Goal: Information Seeking & Learning: Learn about a topic

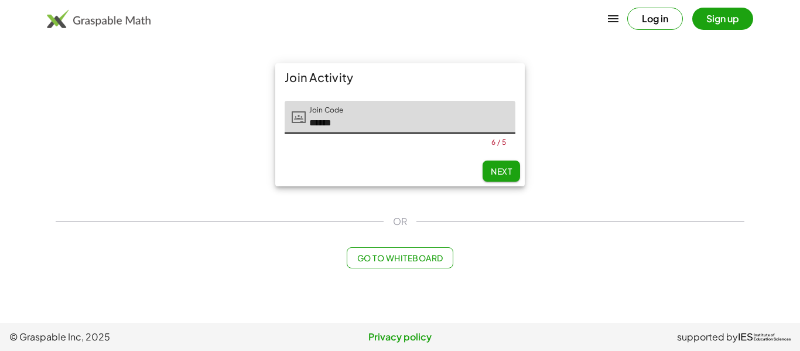
click at [502, 175] on span "Next" at bounding box center [501, 171] width 21 height 11
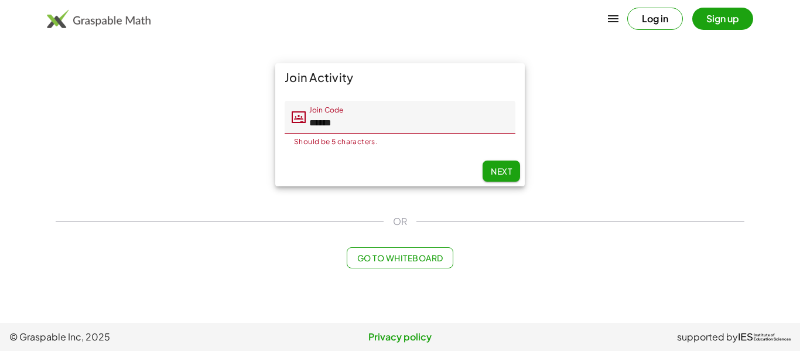
click at [321, 123] on input "******" at bounding box center [411, 117] width 210 height 33
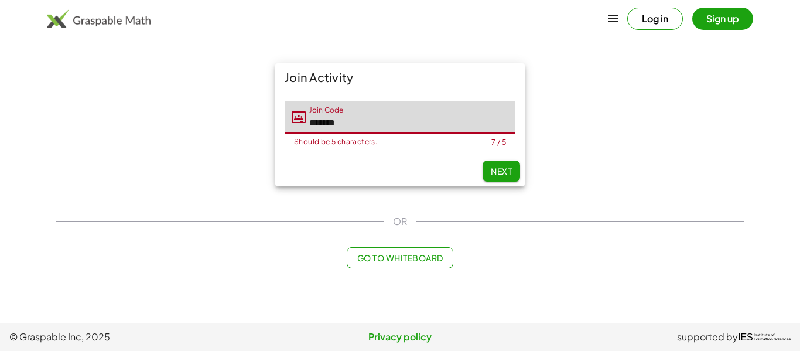
click at [335, 125] on input "*******" at bounding box center [411, 117] width 210 height 33
type input "********"
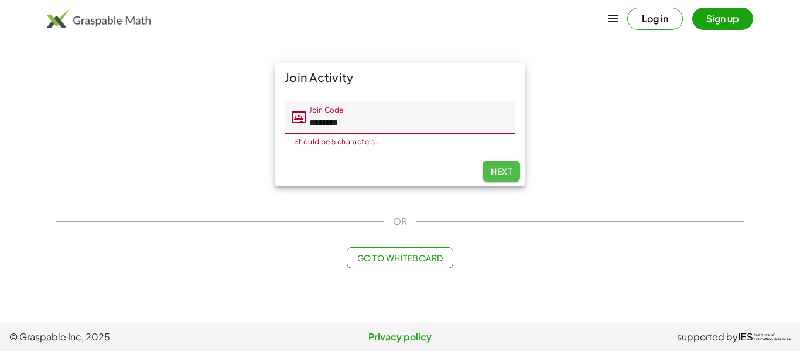
click at [491, 173] on span "Next" at bounding box center [501, 171] width 21 height 11
click at [491, 172] on span "Next" at bounding box center [501, 171] width 21 height 11
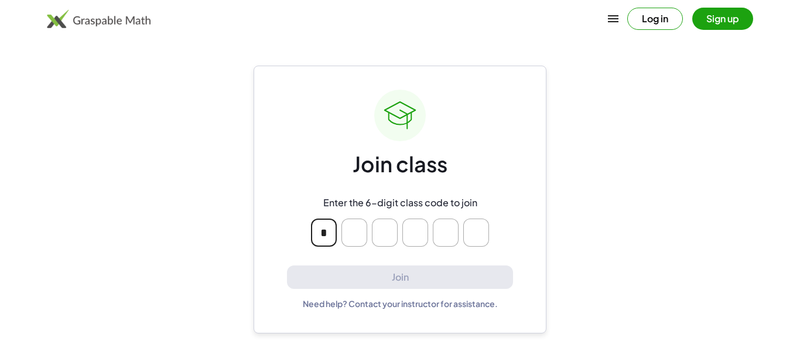
type input "*"
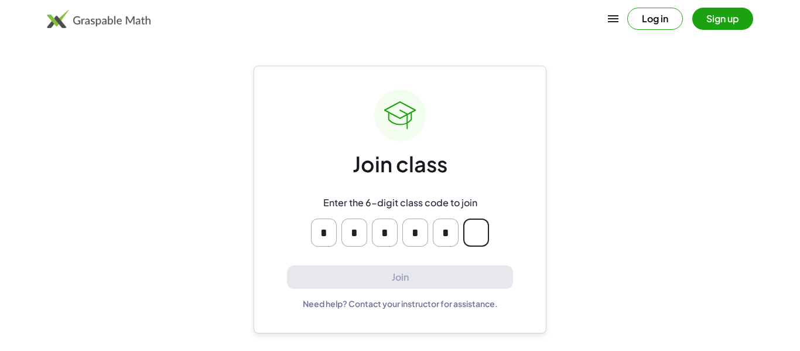
type input "*"
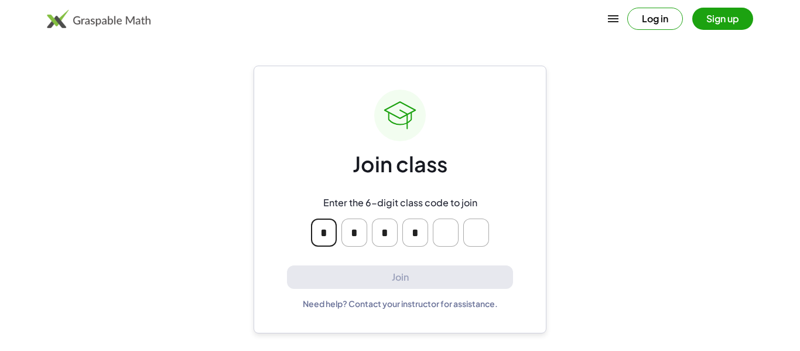
type input "*"
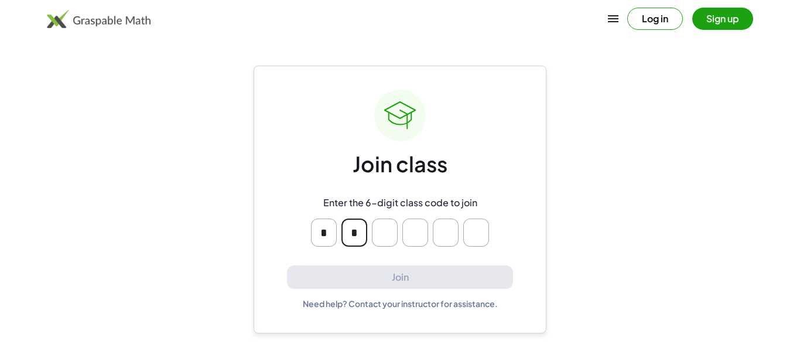
type input "*"
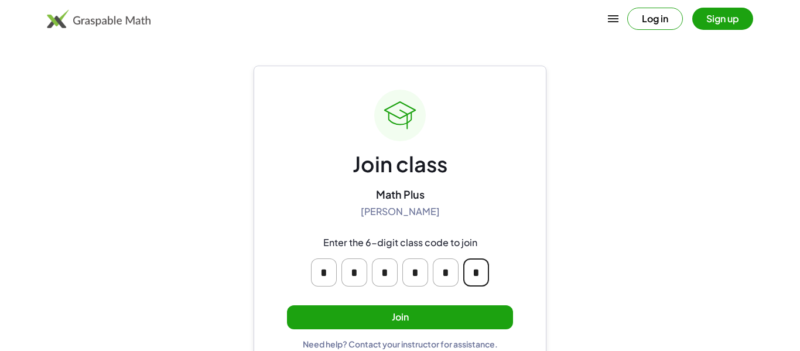
type input "*"
click at [366, 327] on button "Join" at bounding box center [400, 317] width 226 height 24
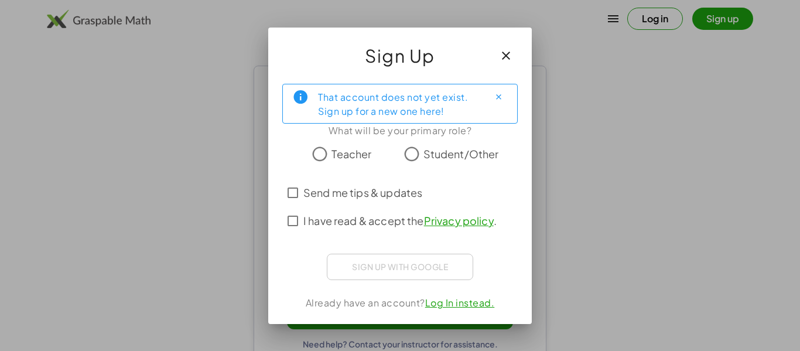
click at [429, 155] on span "Student/Other" at bounding box center [462, 154] width 76 height 16
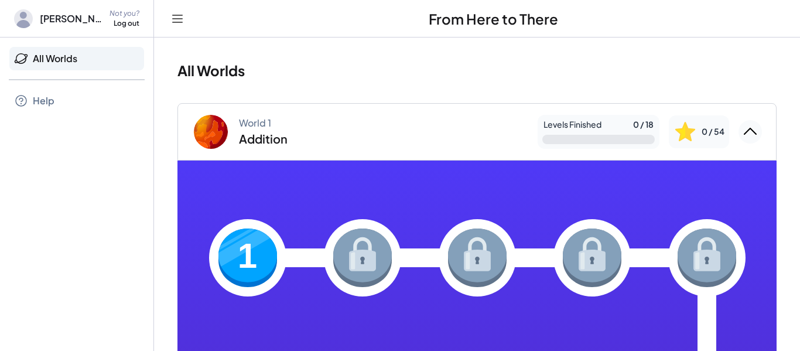
click at [210, 296] on div "1" at bounding box center [477, 340] width 537 height 89
click at [240, 256] on img at bounding box center [248, 258] width 59 height 59
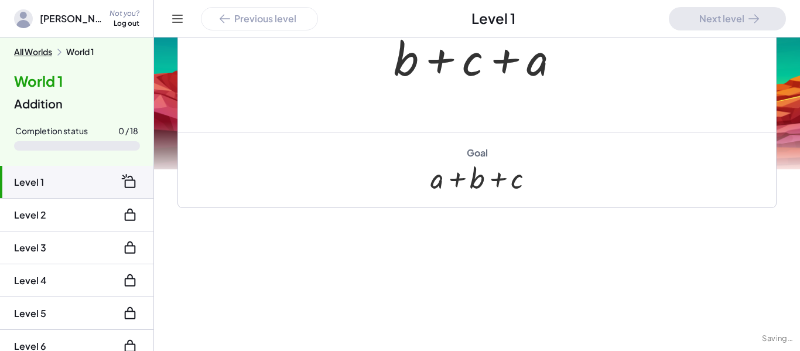
scroll to position [313, 0]
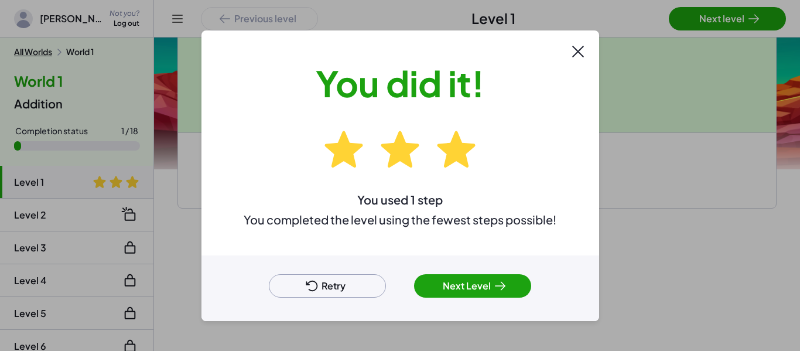
click at [456, 289] on button "Next Level" at bounding box center [472, 285] width 117 height 23
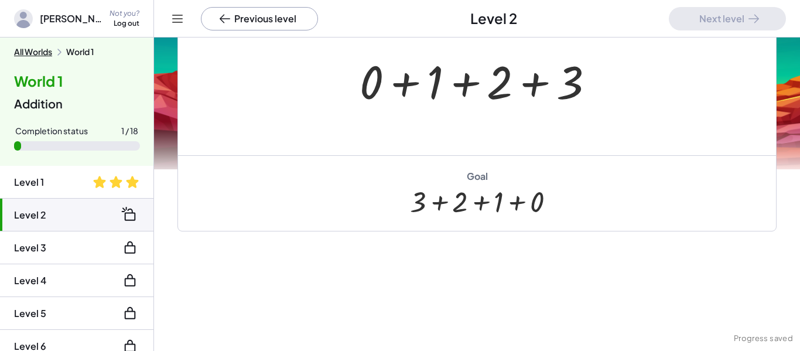
scroll to position [190, 0]
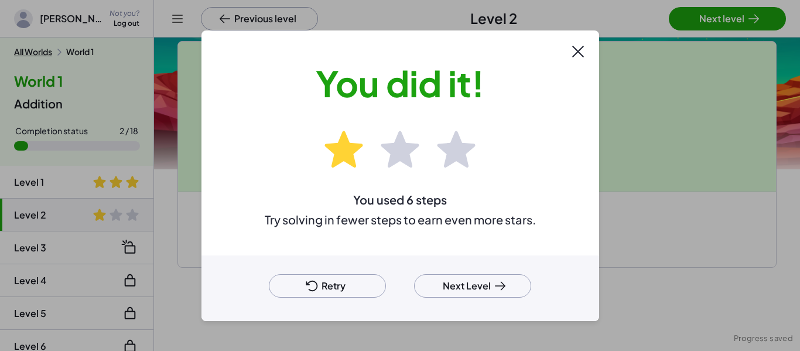
click at [499, 279] on icon at bounding box center [500, 286] width 14 height 14
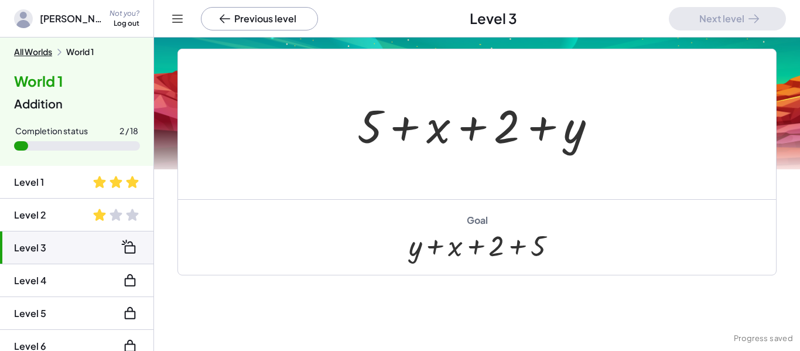
scroll to position [95, 0]
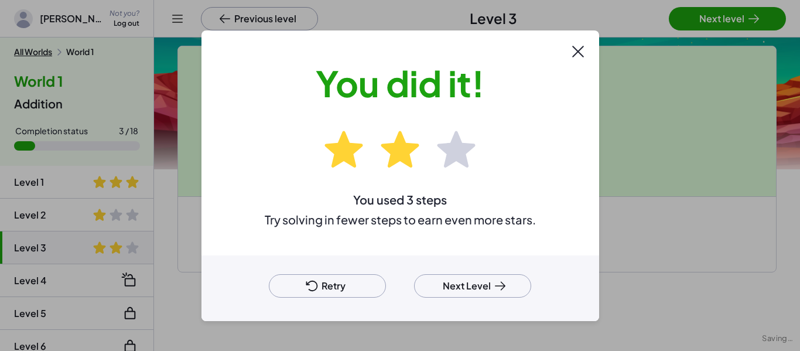
click at [448, 284] on button "Next Level" at bounding box center [472, 285] width 117 height 23
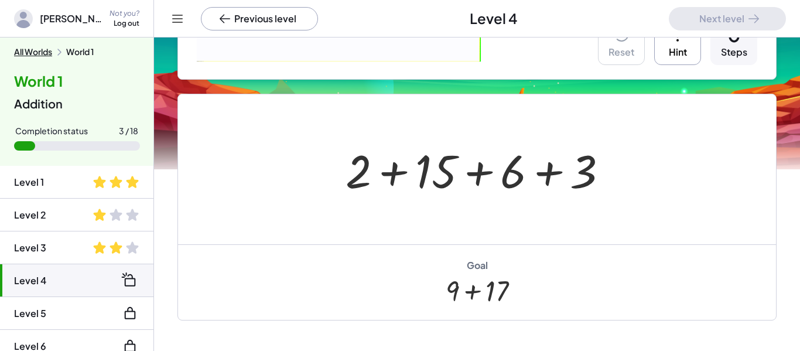
scroll to position [221, 0]
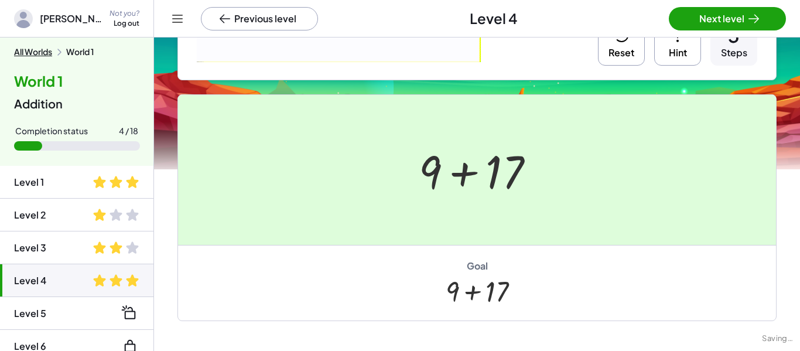
click at [727, 28] on div at bounding box center [400, 175] width 800 height 351
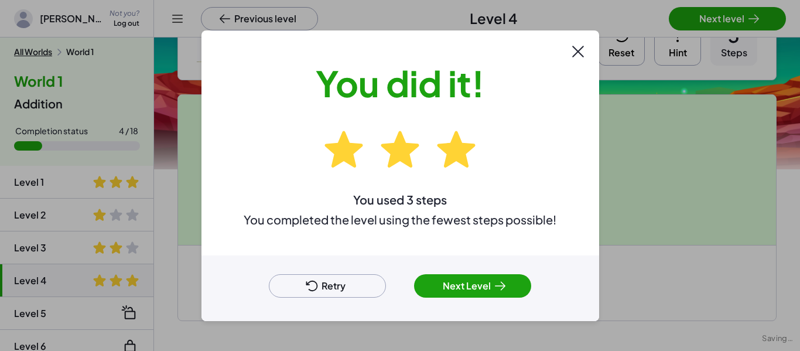
click at [749, 11] on div at bounding box center [400, 175] width 800 height 351
click at [487, 287] on button "Next Level" at bounding box center [472, 285] width 117 height 23
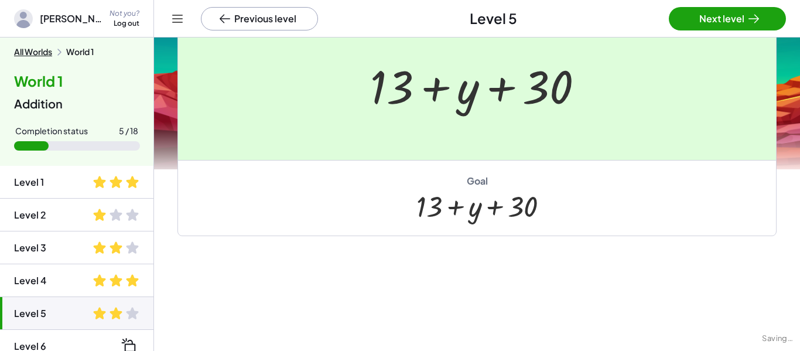
click at [723, 18] on div at bounding box center [400, 175] width 800 height 351
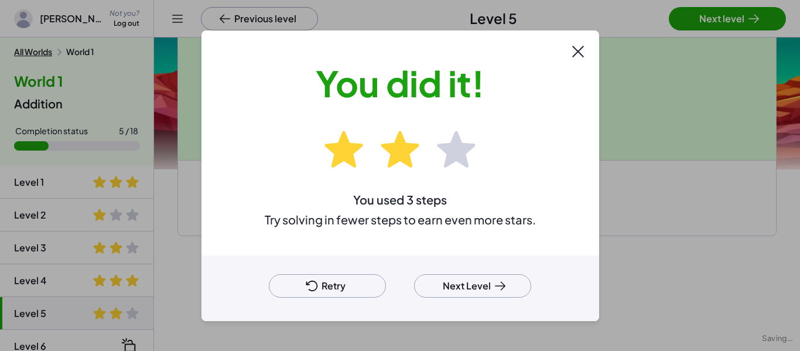
click at [497, 294] on button "Next Level" at bounding box center [472, 285] width 117 height 23
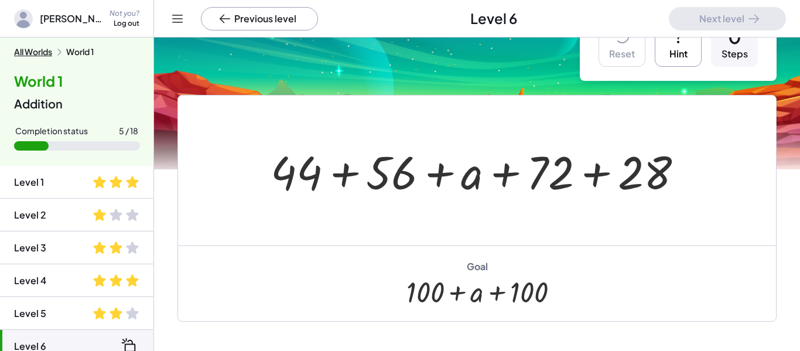
scroll to position [45, 0]
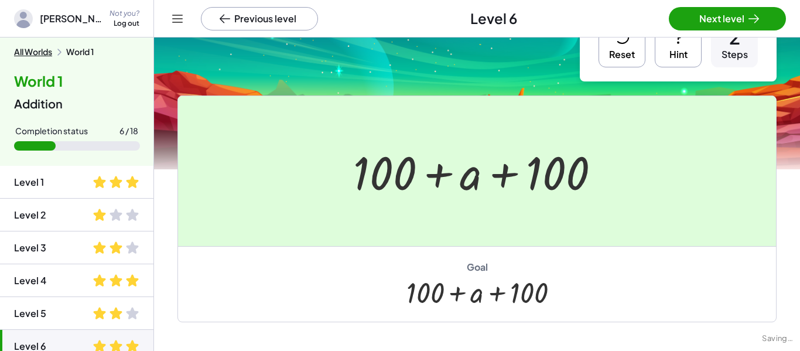
click at [731, 25] on div at bounding box center [400, 175] width 800 height 351
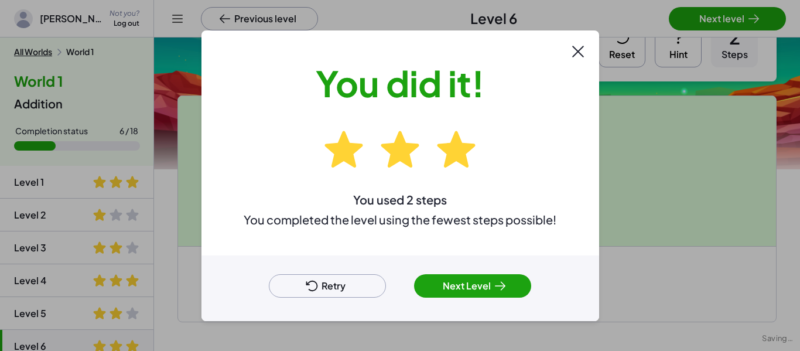
click at [483, 281] on button "Next Level" at bounding box center [472, 285] width 117 height 23
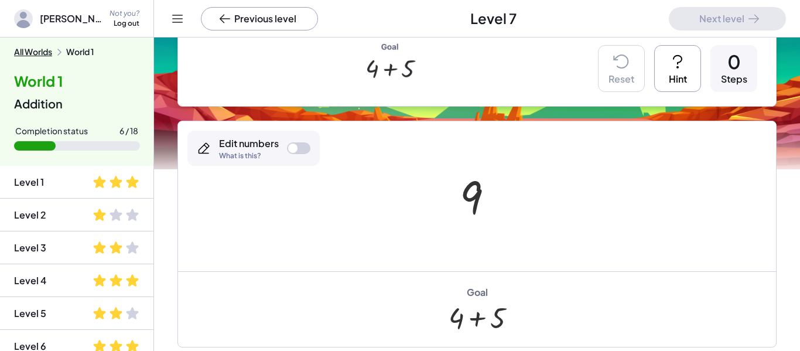
scroll to position [301, 0]
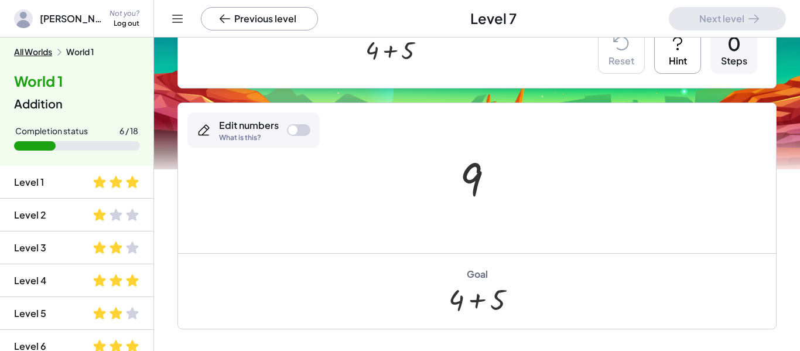
click at [284, 125] on div "Edit numbers What is this?" at bounding box center [253, 129] width 132 height 35
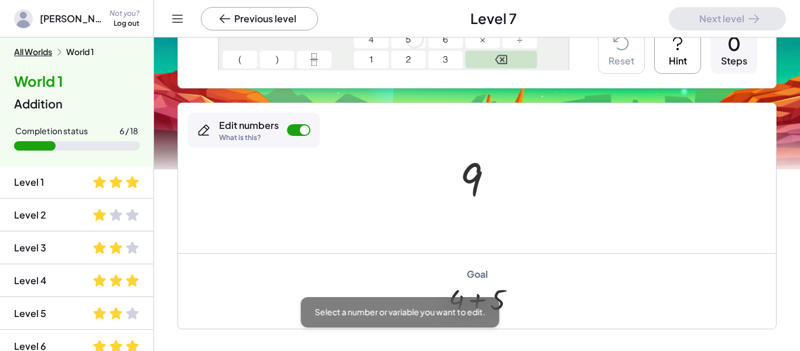
click at [486, 159] on div at bounding box center [481, 178] width 55 height 58
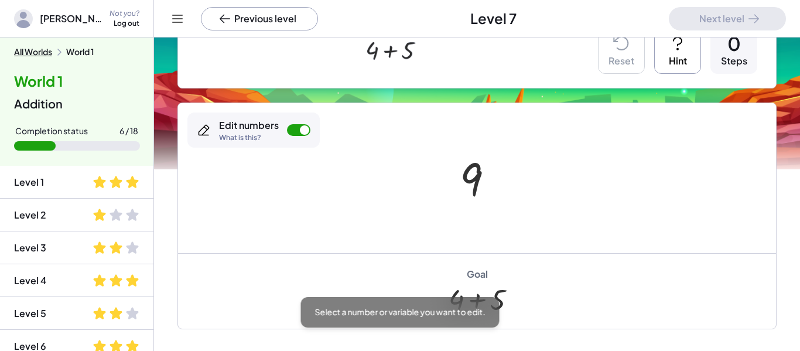
click at [483, 171] on div at bounding box center [481, 178] width 55 height 58
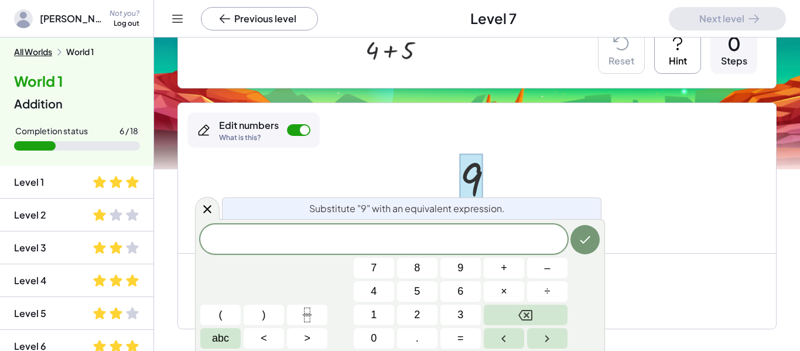
scroll to position [1, 0]
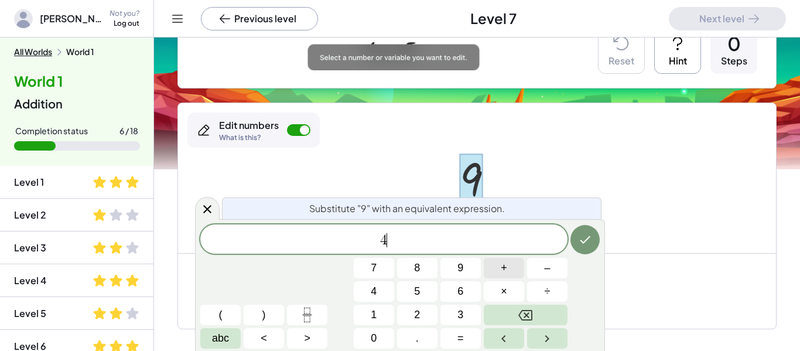
click at [499, 270] on button "+" at bounding box center [504, 268] width 40 height 21
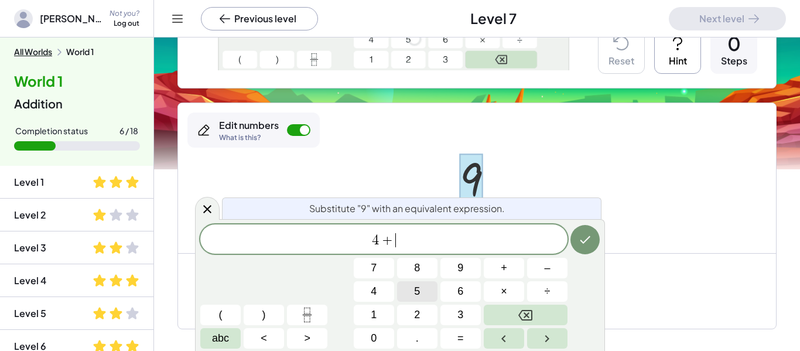
click at [415, 295] on span "5" at bounding box center [417, 292] width 6 height 16
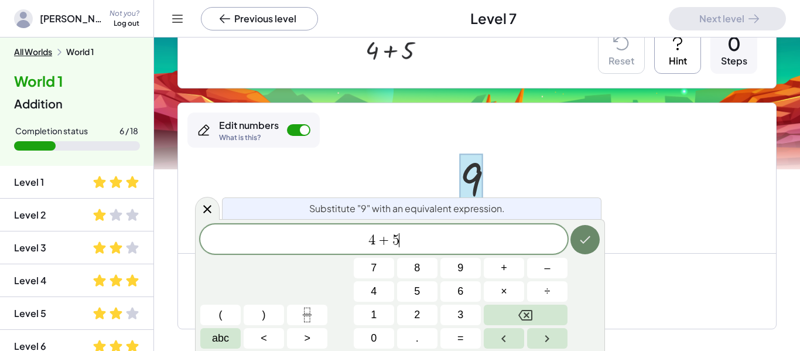
click at [586, 243] on icon "Done" at bounding box center [585, 240] width 14 height 14
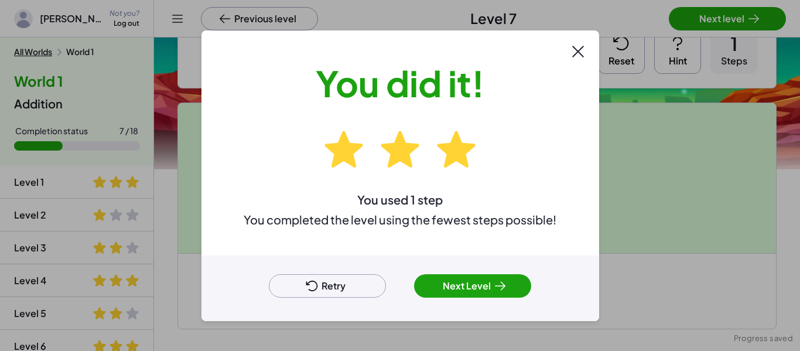
click at [731, 15] on div at bounding box center [400, 175] width 800 height 351
click at [505, 292] on icon at bounding box center [500, 286] width 14 height 14
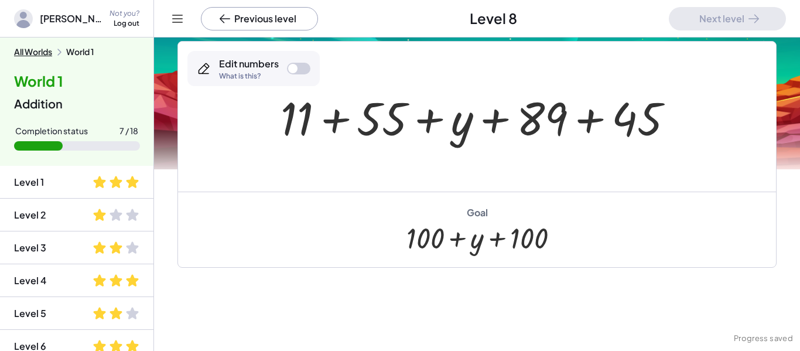
scroll to position [100, 0]
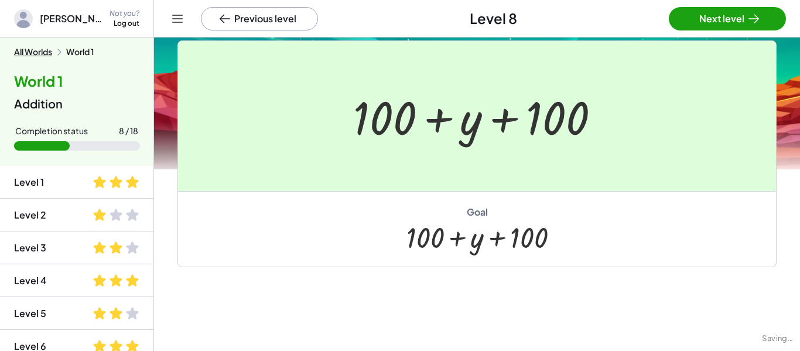
click at [717, 26] on div at bounding box center [400, 175] width 800 height 351
click at [747, 29] on div at bounding box center [400, 175] width 800 height 351
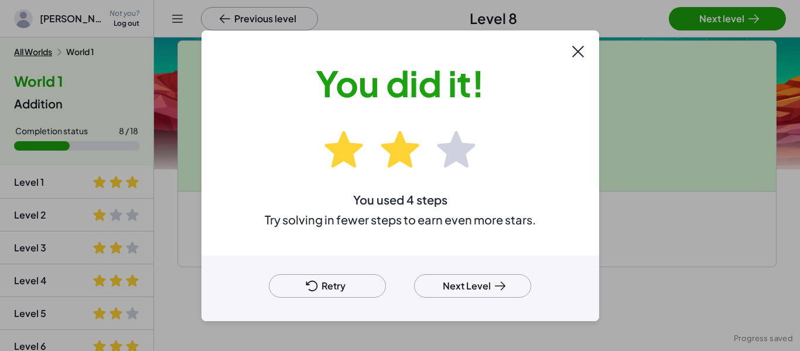
click at [502, 283] on icon at bounding box center [501, 286] width 10 height 8
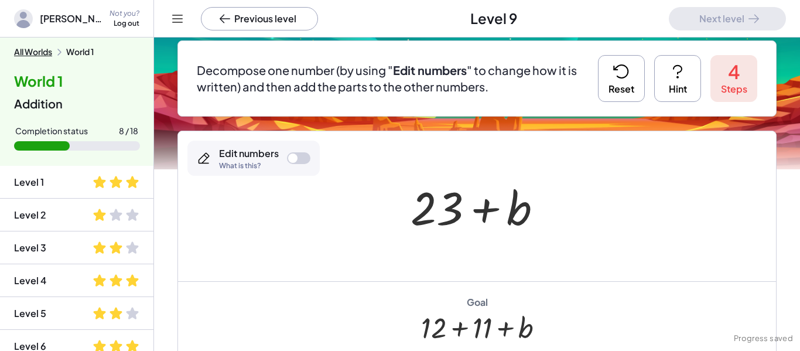
click at [301, 148] on div "Edit numbers What is this?" at bounding box center [253, 158] width 132 height 35
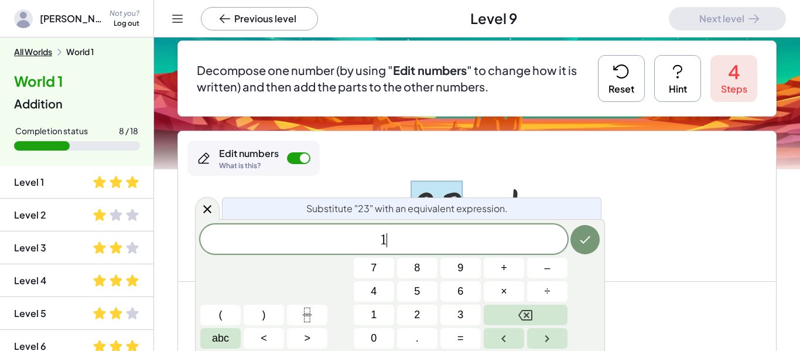
scroll to position [3, 0]
click at [512, 262] on button "+" at bounding box center [504, 268] width 40 height 21
click at [377, 265] on button "7" at bounding box center [374, 268] width 40 height 21
click at [383, 266] on button "7" at bounding box center [374, 268] width 40 height 21
click at [534, 319] on button "Backspace" at bounding box center [526, 315] width 84 height 21
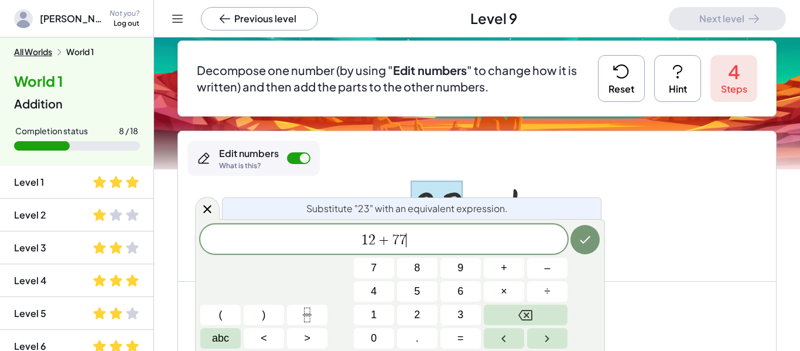
click at [533, 315] on icon "Backspace" at bounding box center [526, 315] width 14 height 11
click at [375, 313] on span "1" at bounding box center [374, 315] width 6 height 16
click at [380, 318] on button "1" at bounding box center [374, 315] width 40 height 21
click at [571, 235] on button "Done" at bounding box center [585, 239] width 29 height 29
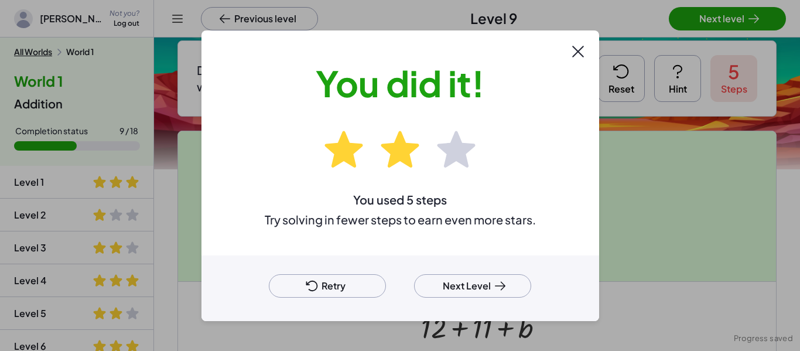
click at [487, 294] on button "Next Level" at bounding box center [472, 285] width 117 height 23
click at [487, 227] on div "You used 5 steps Try solving in fewer steps to earn even more stars." at bounding box center [400, 209] width 271 height 35
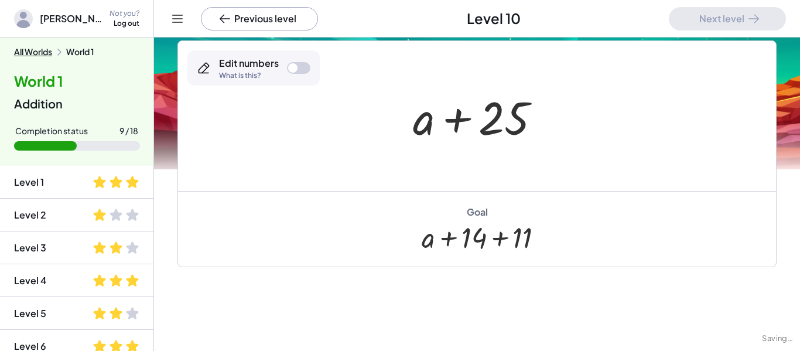
click at [274, 70] on div "Edit numbers What is this?" at bounding box center [249, 68] width 60 height 22
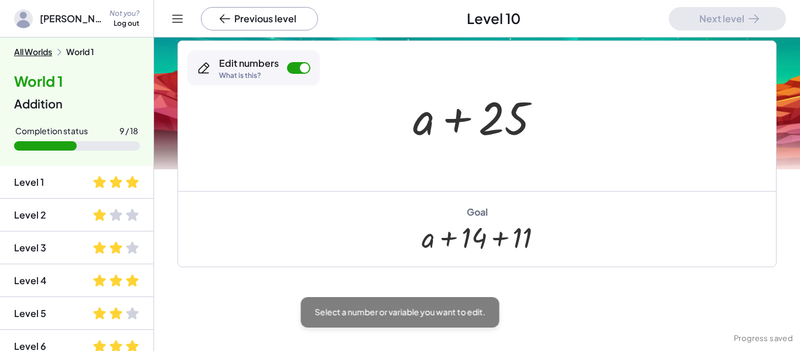
click at [532, 127] on div at bounding box center [481, 116] width 149 height 60
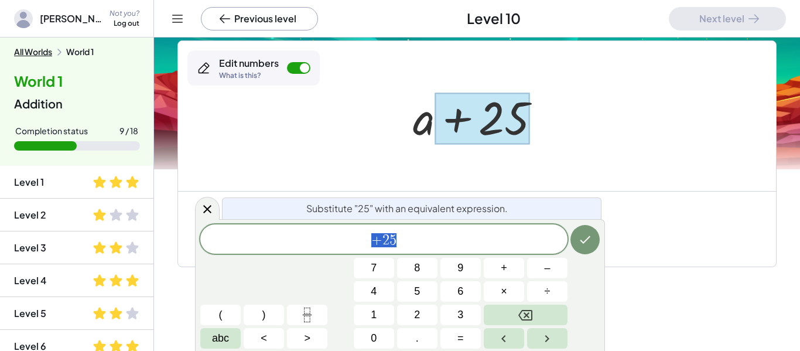
click at [519, 318] on icon "Backspace" at bounding box center [526, 315] width 14 height 14
click at [371, 305] on button "1" at bounding box center [374, 315] width 40 height 21
click at [375, 285] on span "4" at bounding box center [374, 292] width 6 height 16
click at [516, 268] on button "+" at bounding box center [504, 268] width 40 height 21
click at [383, 311] on button "1" at bounding box center [374, 315] width 40 height 21
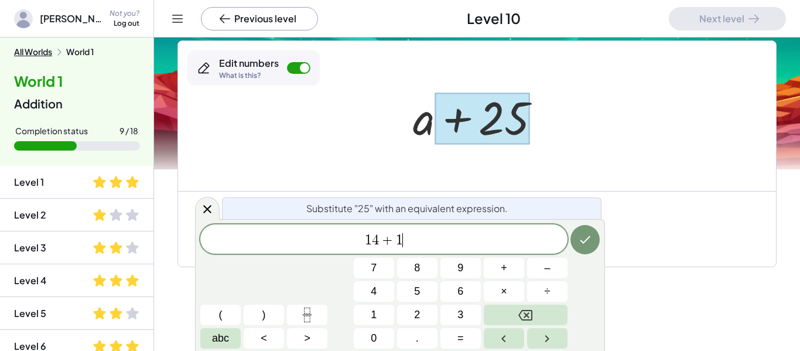
click at [387, 307] on button "1" at bounding box center [374, 315] width 40 height 21
click at [598, 241] on button "Done" at bounding box center [585, 239] width 29 height 29
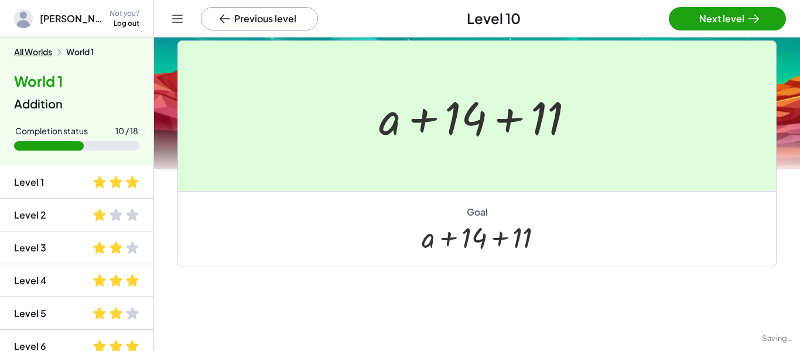
click at [591, 239] on div at bounding box center [400, 175] width 800 height 351
click at [714, 19] on div at bounding box center [400, 175] width 800 height 351
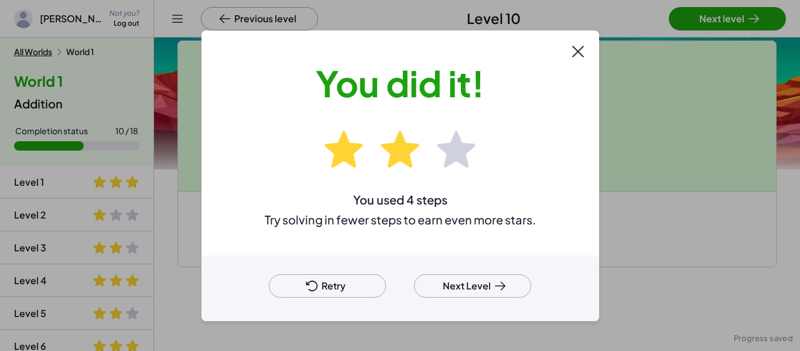
click at [485, 292] on button "Next Level" at bounding box center [472, 285] width 117 height 23
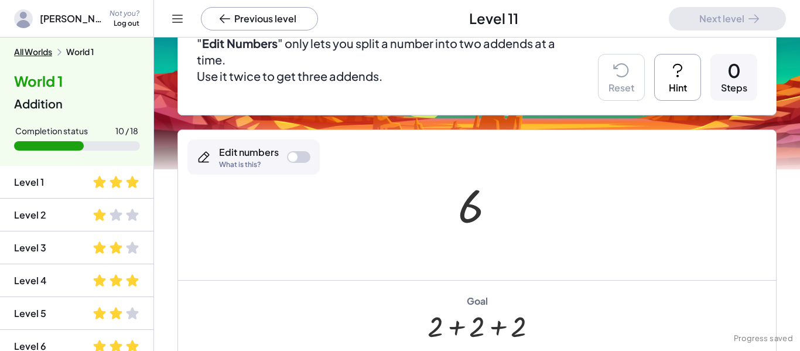
scroll to position [120, 0]
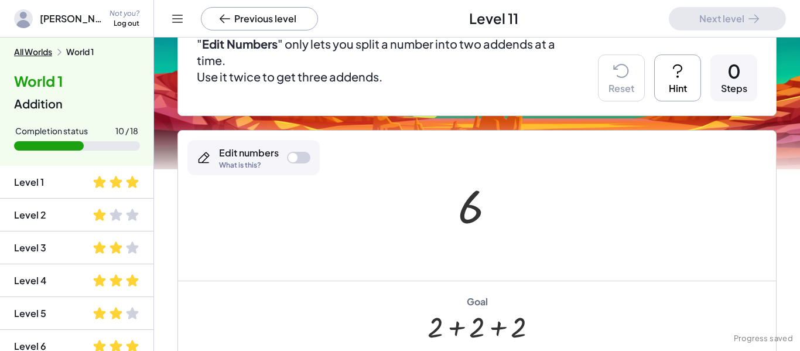
click at [289, 164] on div "Edit numbers What is this?" at bounding box center [253, 157] width 132 height 35
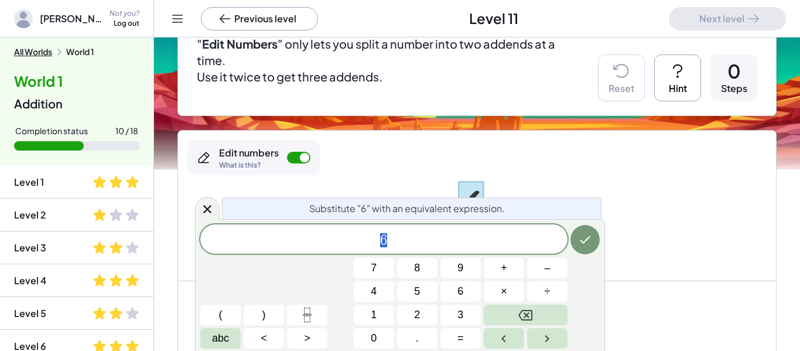
scroll to position [4, 0]
click at [543, 312] on button "Backspace" at bounding box center [526, 315] width 84 height 21
click at [540, 313] on button "Backspace" at bounding box center [526, 315] width 84 height 21
click at [419, 322] on span "2" at bounding box center [417, 315] width 6 height 16
click at [519, 263] on button "+" at bounding box center [504, 268] width 40 height 21
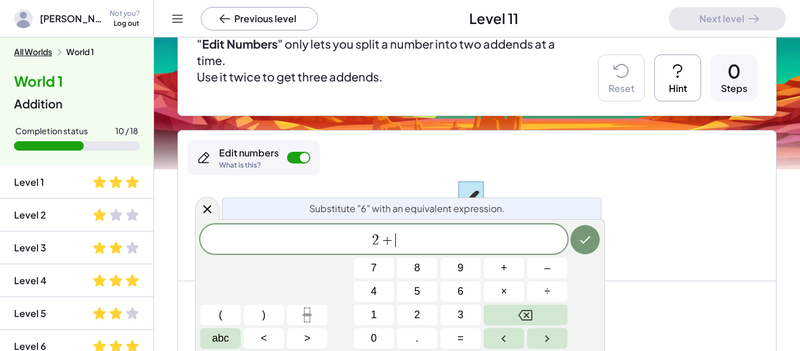
click at [421, 316] on button "2" at bounding box center [417, 315] width 40 height 21
click at [512, 265] on button "+" at bounding box center [504, 268] width 40 height 21
click at [417, 309] on span "2" at bounding box center [417, 315] width 6 height 16
click at [585, 237] on icon "Done" at bounding box center [585, 240] width 14 height 14
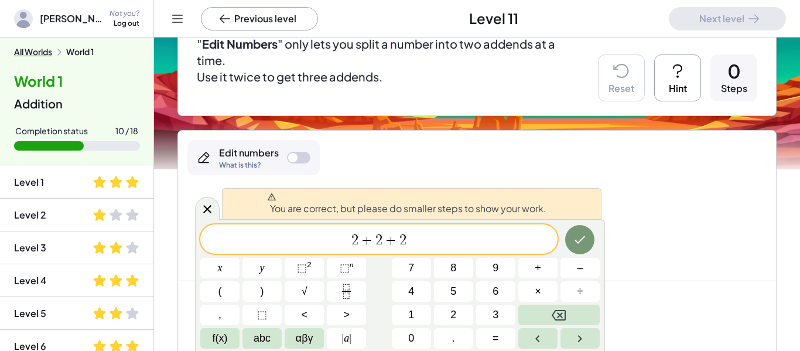
click at [587, 241] on icon "Done" at bounding box center [580, 240] width 14 height 14
click at [588, 237] on button "Done" at bounding box center [579, 239] width 29 height 29
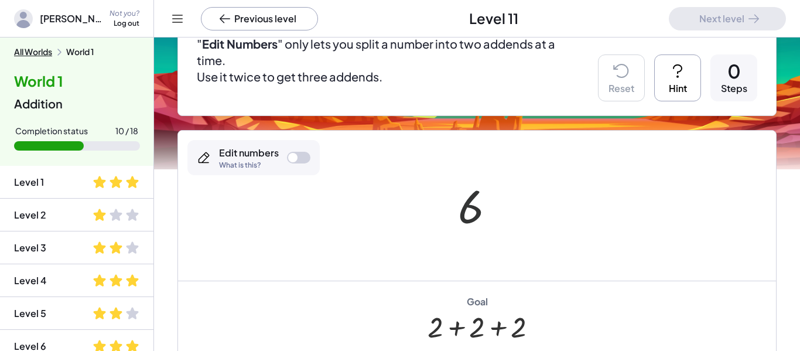
click at [309, 162] on div at bounding box center [298, 158] width 23 height 12
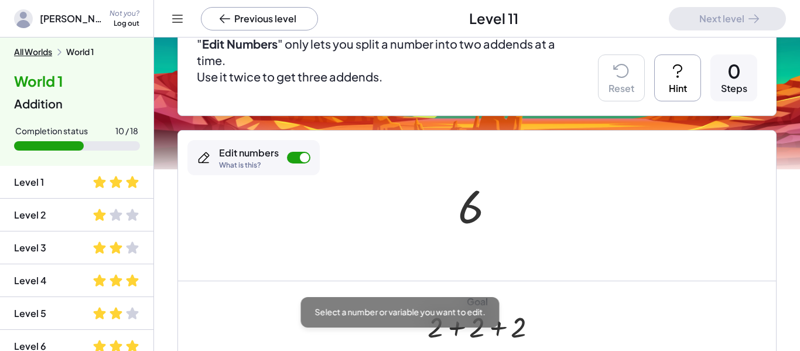
scroll to position [5, 0]
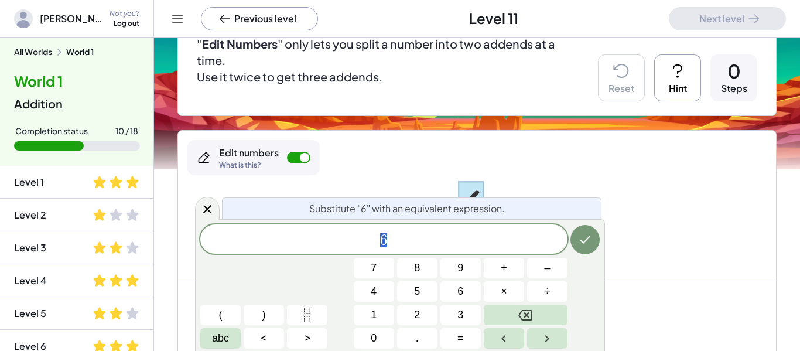
click at [534, 321] on button "Backspace" at bounding box center [526, 315] width 84 height 21
click at [537, 324] on button "Backspace" at bounding box center [526, 315] width 84 height 21
click at [452, 314] on button "3" at bounding box center [461, 315] width 40 height 21
click at [512, 271] on button "+" at bounding box center [504, 268] width 40 height 21
click at [472, 322] on button "3" at bounding box center [461, 315] width 40 height 21
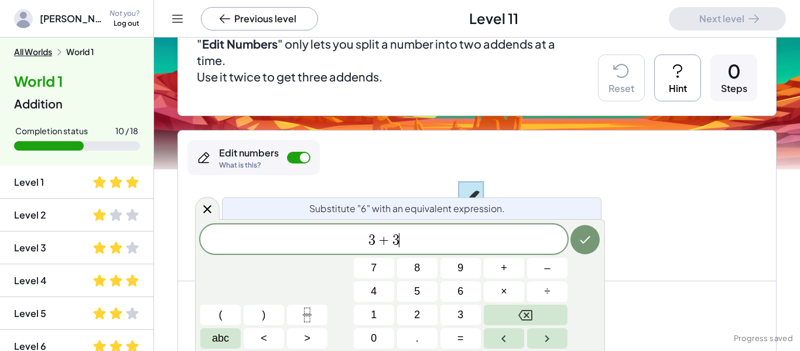
click at [582, 244] on icon "Done" at bounding box center [585, 240] width 14 height 14
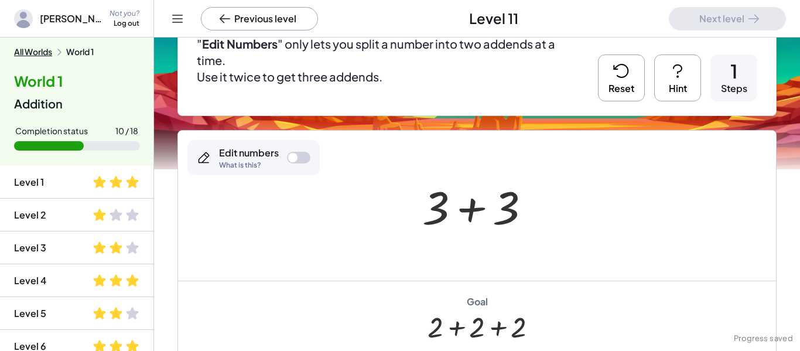
click at [306, 162] on div at bounding box center [298, 158] width 23 height 12
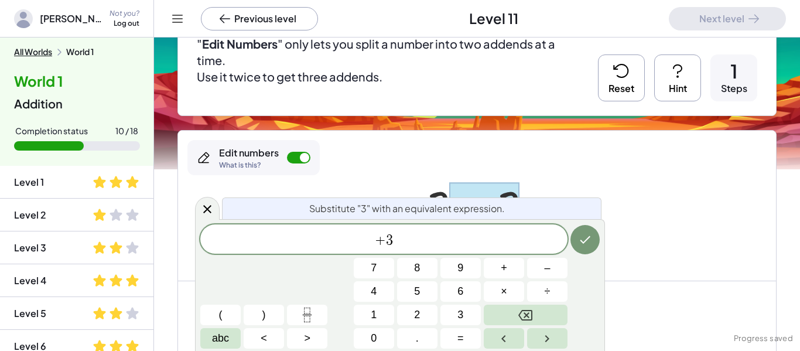
scroll to position [5, 0]
click at [551, 318] on button "Backspace" at bounding box center [526, 315] width 84 height 21
click at [551, 322] on button "Backspace" at bounding box center [526, 315] width 84 height 21
click at [425, 316] on button "2" at bounding box center [417, 315] width 40 height 21
click at [513, 269] on button "+" at bounding box center [504, 268] width 40 height 21
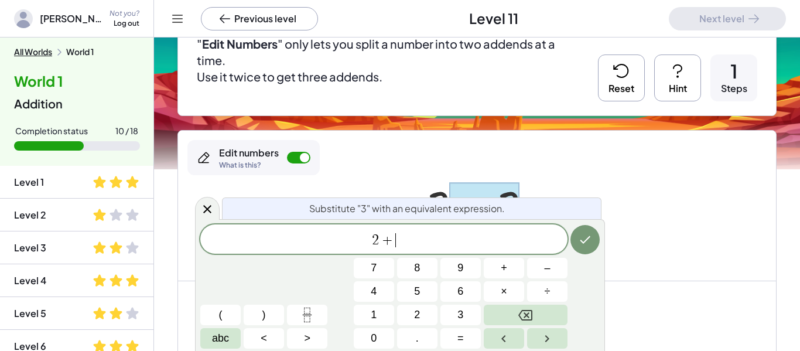
click at [425, 313] on button "2" at bounding box center [417, 315] width 40 height 21
click at [587, 243] on icon "Done" at bounding box center [585, 240] width 14 height 14
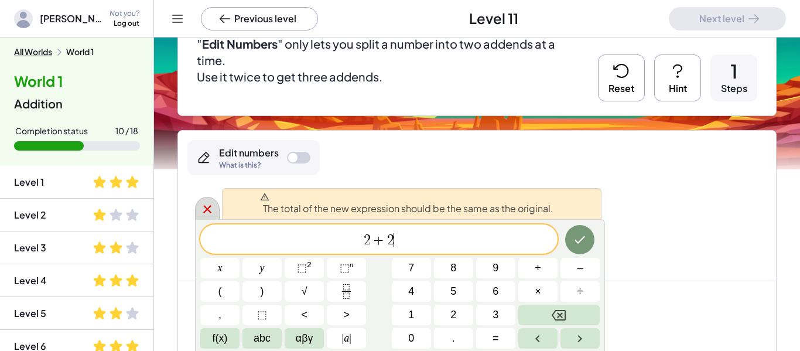
click at [209, 215] on icon at bounding box center [207, 209] width 14 height 14
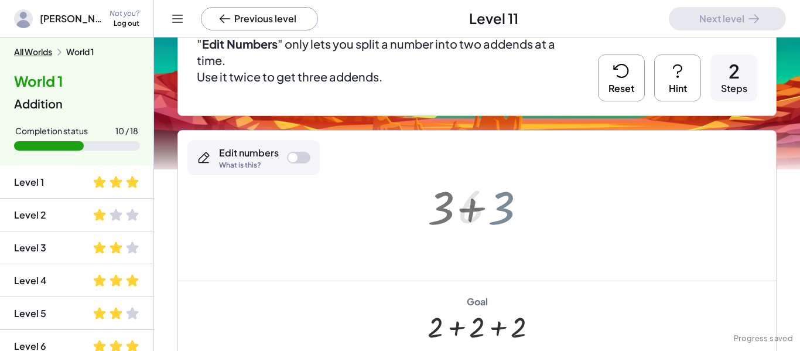
click at [512, 202] on div "6 + 3 + 3 6 + 3 + 3" at bounding box center [477, 206] width 73 height 64
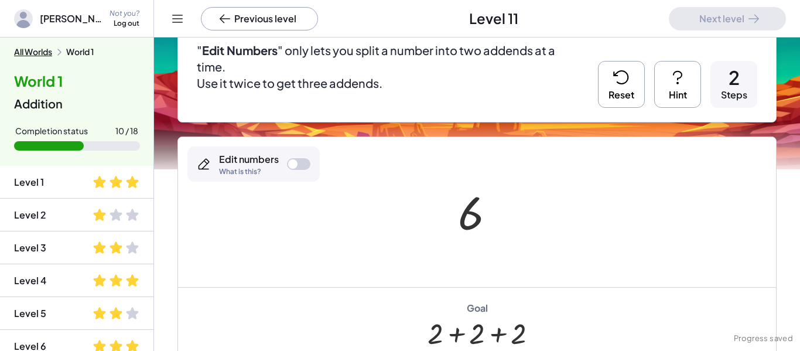
scroll to position [112, 0]
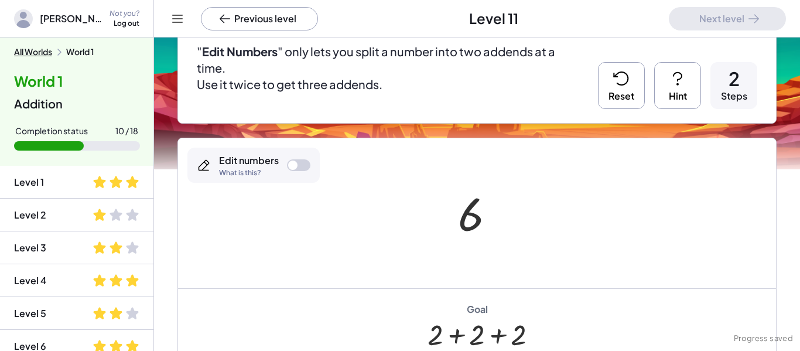
click at [308, 164] on div at bounding box center [298, 165] width 23 height 12
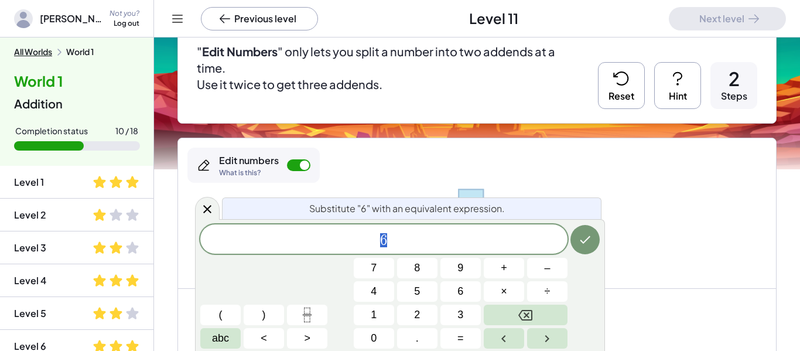
scroll to position [6, 0]
click at [541, 316] on button "Backspace" at bounding box center [526, 315] width 84 height 21
click at [531, 316] on icon "Backspace" at bounding box center [526, 315] width 14 height 14
click at [429, 275] on button "8" at bounding box center [417, 268] width 40 height 21
click at [556, 314] on button "Backspace" at bounding box center [526, 315] width 84 height 21
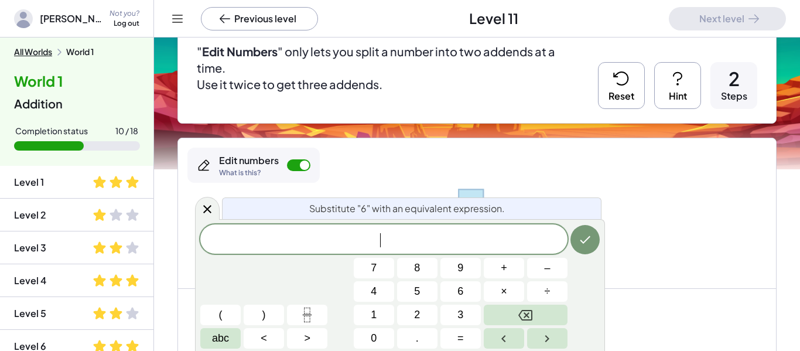
click at [554, 312] on button "Backspace" at bounding box center [526, 315] width 84 height 21
click at [428, 321] on button "2" at bounding box center [417, 315] width 40 height 21
click at [506, 271] on span "+" at bounding box center [504, 268] width 6 height 16
click at [426, 308] on button "2" at bounding box center [417, 315] width 40 height 21
click at [503, 272] on span "+" at bounding box center [504, 268] width 6 height 16
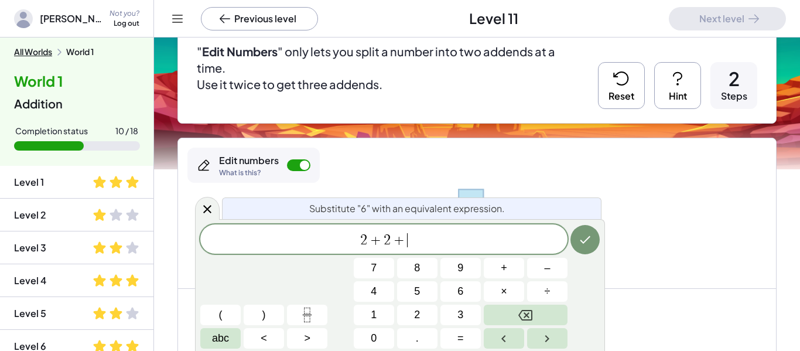
click at [429, 306] on button "2" at bounding box center [417, 315] width 40 height 21
click at [599, 237] on button "Done" at bounding box center [585, 239] width 29 height 29
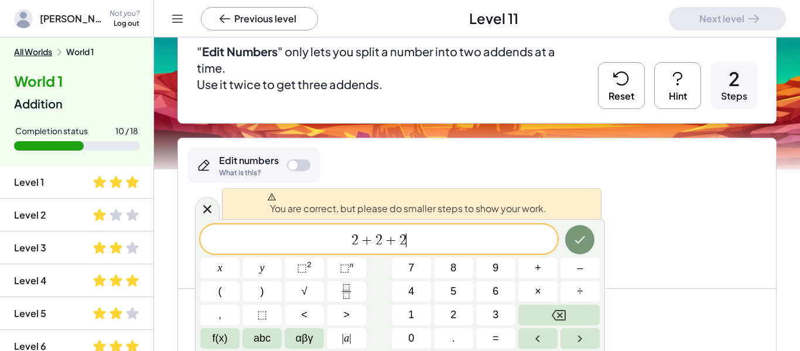
click at [589, 242] on button "Done" at bounding box center [579, 239] width 29 height 29
click at [588, 247] on button "Done" at bounding box center [579, 239] width 29 height 29
click at [587, 243] on icon "Done" at bounding box center [580, 240] width 14 height 14
click at [585, 243] on icon "Done" at bounding box center [580, 240] width 14 height 14
click at [584, 246] on icon "Done" at bounding box center [580, 240] width 14 height 14
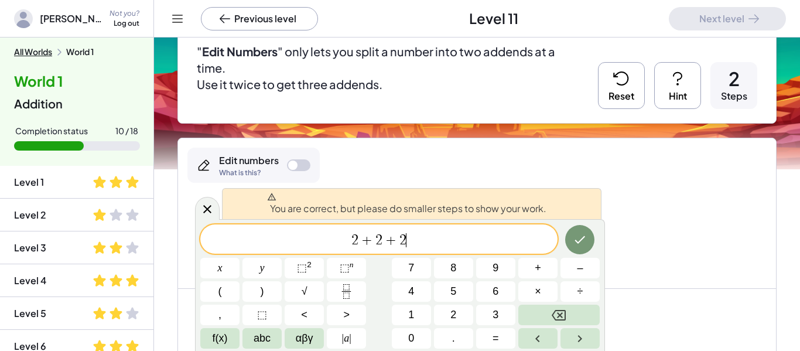
click at [584, 249] on button "Done" at bounding box center [579, 239] width 29 height 29
click at [582, 249] on button "Done" at bounding box center [579, 239] width 29 height 29
click at [585, 247] on button "Done" at bounding box center [579, 239] width 29 height 29
click at [584, 249] on button "Done" at bounding box center [579, 239] width 29 height 29
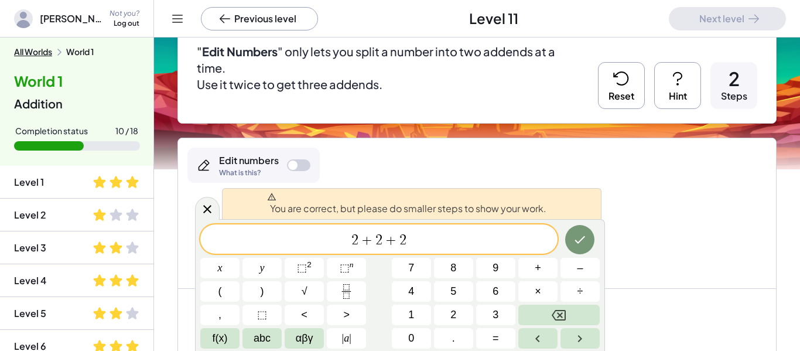
click at [577, 318] on button "Backspace" at bounding box center [559, 315] width 81 height 21
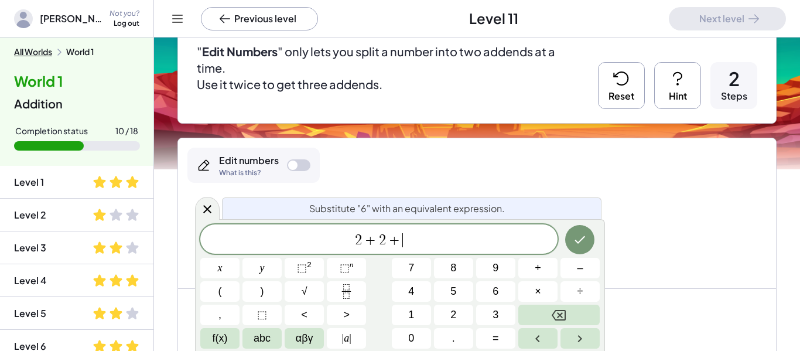
click at [578, 318] on button "Backspace" at bounding box center [559, 315] width 81 height 21
click at [579, 322] on button "Backspace" at bounding box center [559, 315] width 81 height 21
click at [455, 319] on span "2" at bounding box center [454, 315] width 6 height 16
click at [575, 235] on icon "Done" at bounding box center [580, 240] width 14 height 14
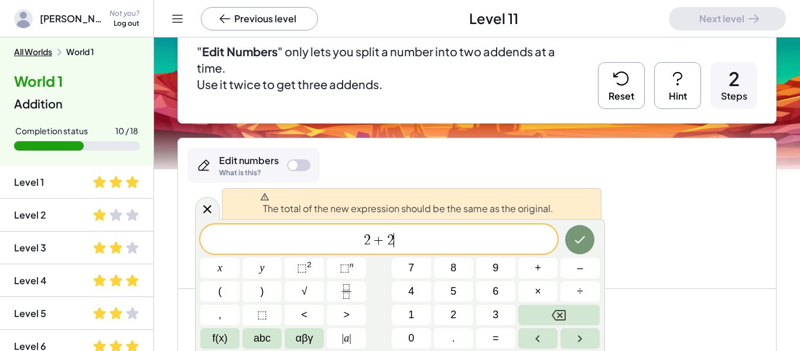
click at [585, 237] on icon "Done" at bounding box center [580, 240] width 11 height 8
click at [576, 335] on icon "Right arrow" at bounding box center [580, 339] width 14 height 14
click at [578, 319] on button "Backspace" at bounding box center [559, 315] width 81 height 21
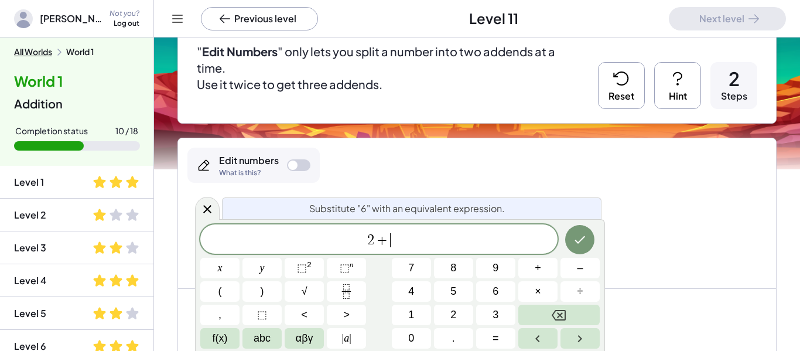
click at [574, 322] on button "Backspace" at bounding box center [559, 315] width 81 height 21
click at [572, 323] on button "Backspace" at bounding box center [559, 315] width 81 height 21
click at [489, 314] on button "3" at bounding box center [495, 315] width 39 height 21
click at [551, 263] on button "+" at bounding box center [538, 268] width 39 height 21
click at [493, 318] on span "3" at bounding box center [496, 315] width 6 height 16
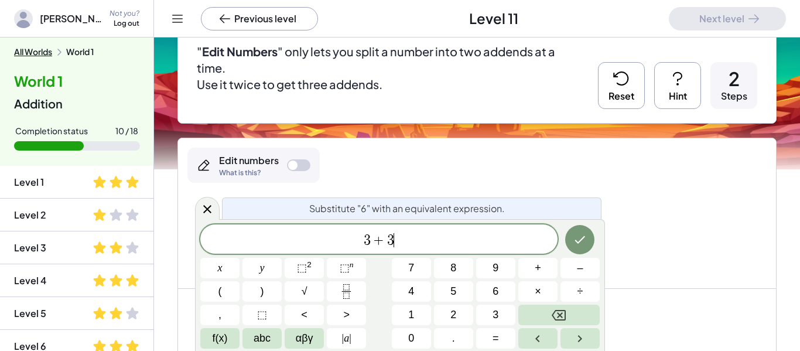
click at [582, 236] on icon "Done" at bounding box center [580, 240] width 14 height 14
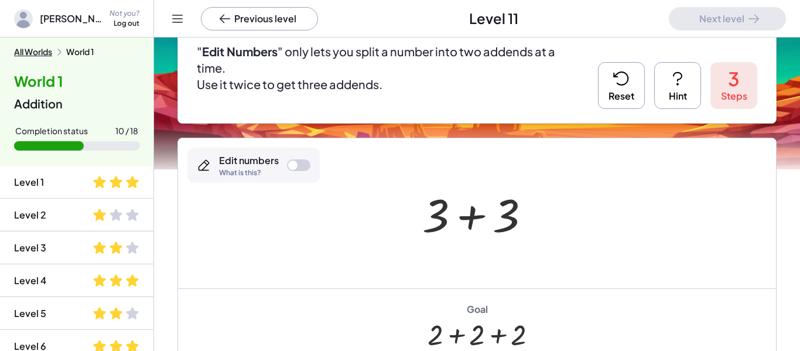
click at [274, 156] on div "Edit numbers" at bounding box center [249, 160] width 60 height 13
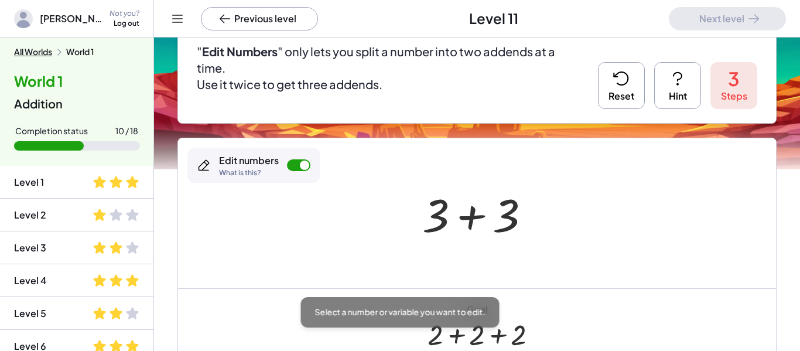
scroll to position [6, 0]
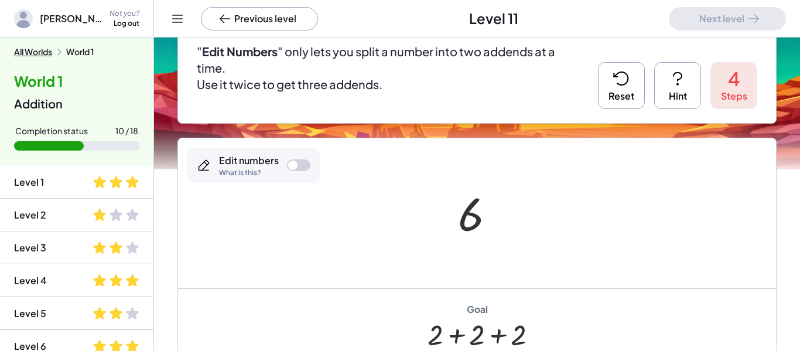
click at [315, 163] on div "Edit numbers What is this?" at bounding box center [253, 165] width 132 height 35
click at [476, 205] on div at bounding box center [471, 215] width 26 height 52
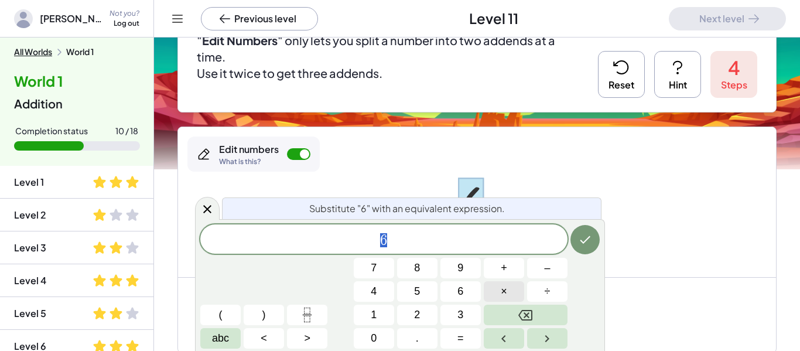
scroll to position [125, 0]
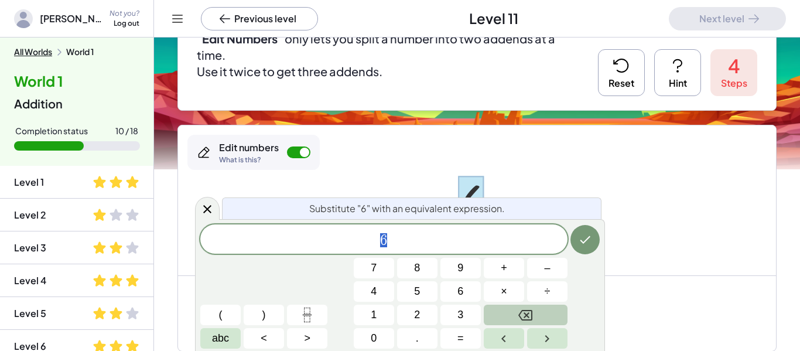
click at [507, 316] on button "Backspace" at bounding box center [526, 315] width 84 height 21
click at [468, 319] on button "3" at bounding box center [461, 315] width 40 height 21
click at [495, 272] on button "+" at bounding box center [504, 268] width 40 height 21
click at [458, 311] on span "3" at bounding box center [461, 315] width 6 height 16
click at [577, 243] on button "Done" at bounding box center [585, 239] width 29 height 29
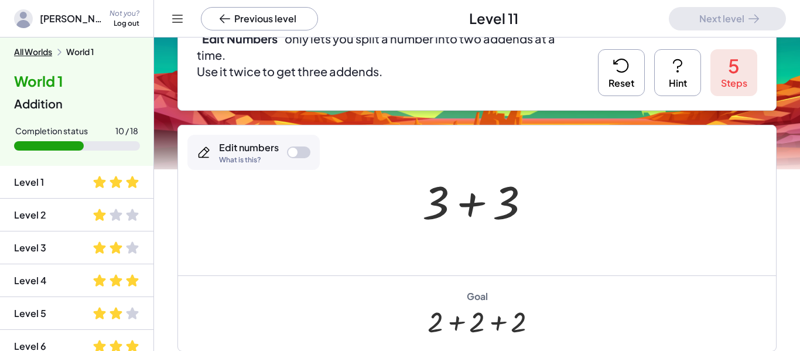
click at [299, 150] on div at bounding box center [298, 152] width 23 height 12
click at [305, 154] on div at bounding box center [304, 152] width 9 height 9
click at [424, 204] on div at bounding box center [481, 201] width 129 height 60
drag, startPoint x: 429, startPoint y: 204, endPoint x: 502, endPoint y: 204, distance: 72.1
click at [305, 153] on div at bounding box center [298, 152] width 23 height 12
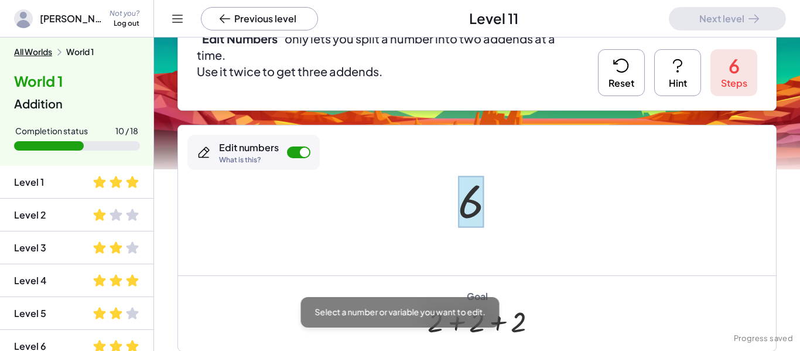
click at [482, 204] on div at bounding box center [471, 202] width 26 height 52
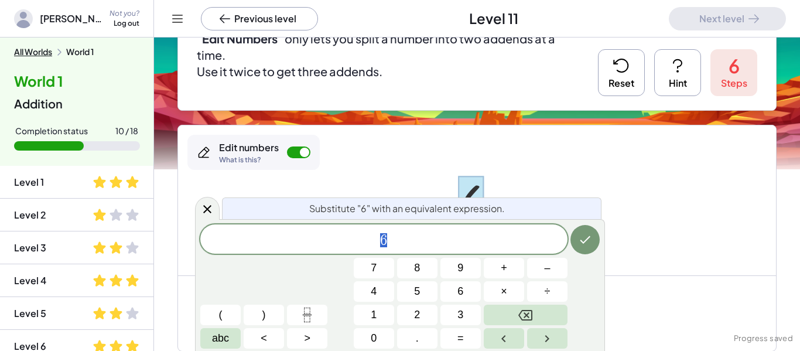
scroll to position [7, 0]
click at [540, 310] on button "Backspace" at bounding box center [526, 315] width 84 height 21
click at [414, 311] on button "2" at bounding box center [417, 315] width 40 height 21
click at [513, 266] on button "+" at bounding box center [504, 268] width 40 height 21
click at [417, 315] on span "2" at bounding box center [417, 315] width 6 height 16
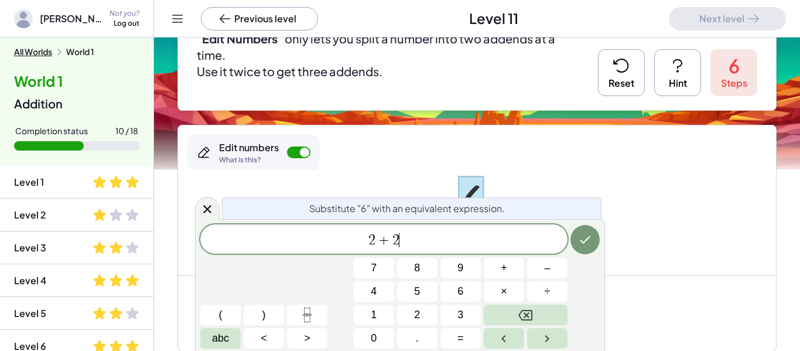
click at [502, 270] on span "+" at bounding box center [504, 268] width 6 height 16
click at [416, 319] on span "2" at bounding box center [417, 315] width 6 height 16
click at [592, 242] on button "Done" at bounding box center [585, 239] width 29 height 29
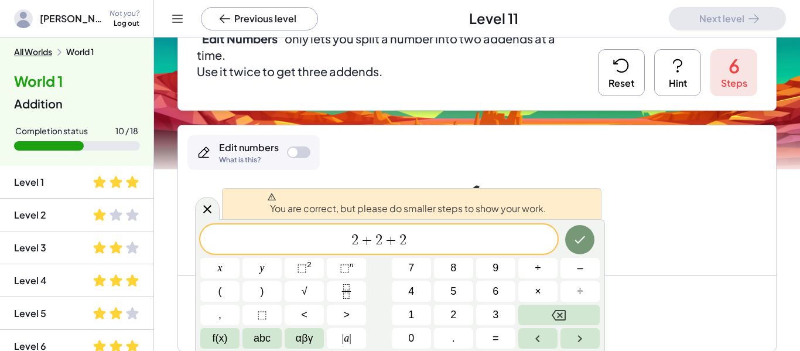
click at [619, 81] on button "Reset" at bounding box center [621, 72] width 47 height 47
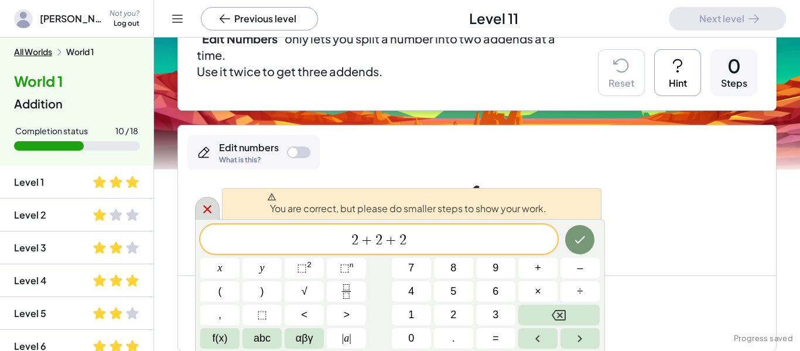
click at [197, 213] on div at bounding box center [207, 208] width 25 height 23
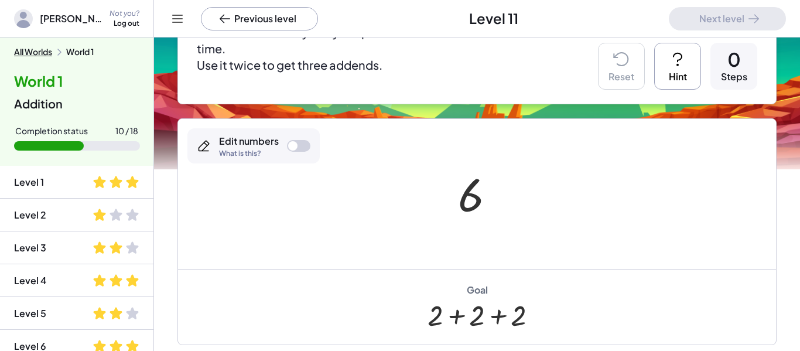
scroll to position [132, 0]
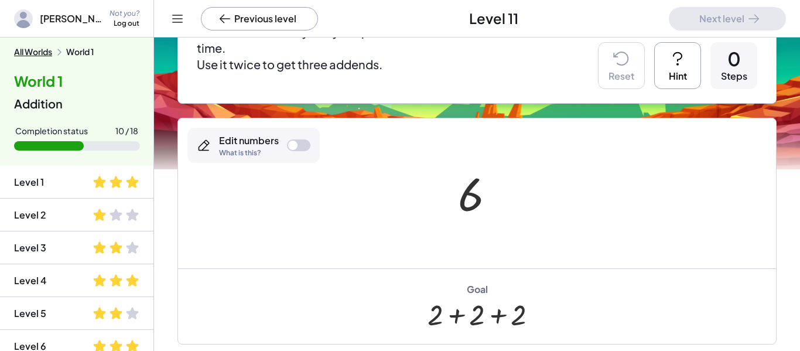
click at [296, 143] on div at bounding box center [292, 145] width 9 height 9
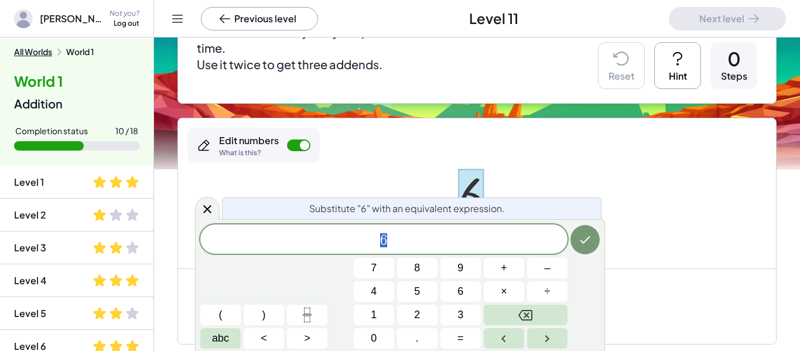
scroll to position [8, 0]
click at [545, 312] on button "Backspace" at bounding box center [526, 315] width 84 height 21
click at [431, 311] on button "2" at bounding box center [417, 315] width 40 height 21
click at [507, 265] on span "+" at bounding box center [504, 268] width 6 height 16
click at [414, 311] on button "2" at bounding box center [417, 315] width 40 height 21
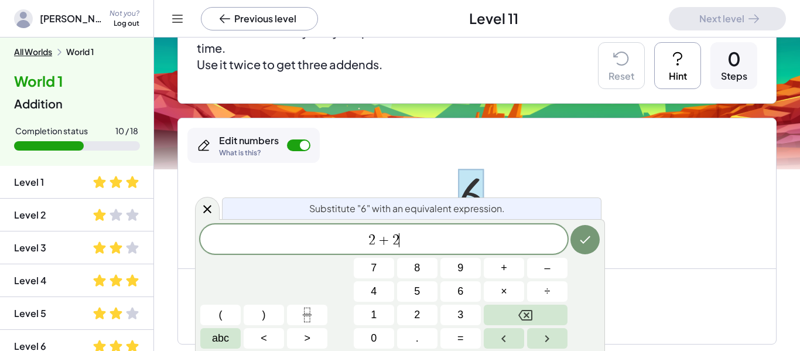
click at [495, 273] on button "+" at bounding box center [504, 268] width 40 height 21
click at [418, 305] on button "2" at bounding box center [417, 315] width 40 height 21
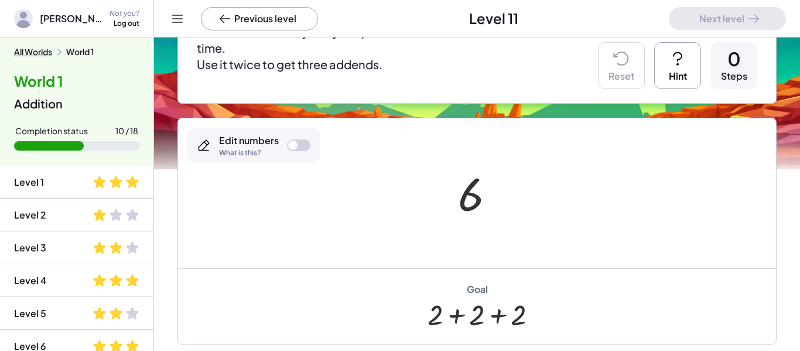
click at [285, 145] on div "Edit numbers What is this?" at bounding box center [253, 145] width 132 height 35
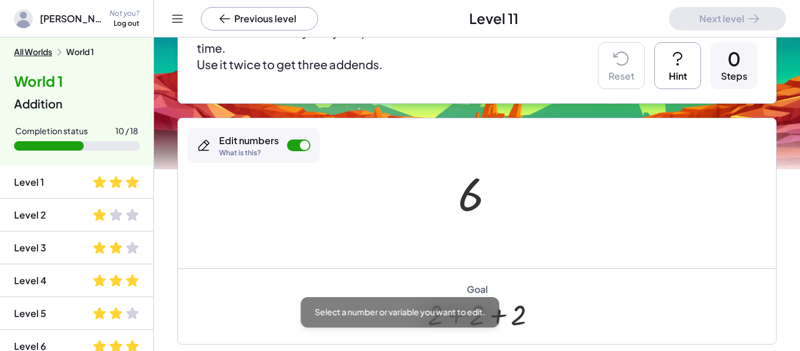
scroll to position [8, 0]
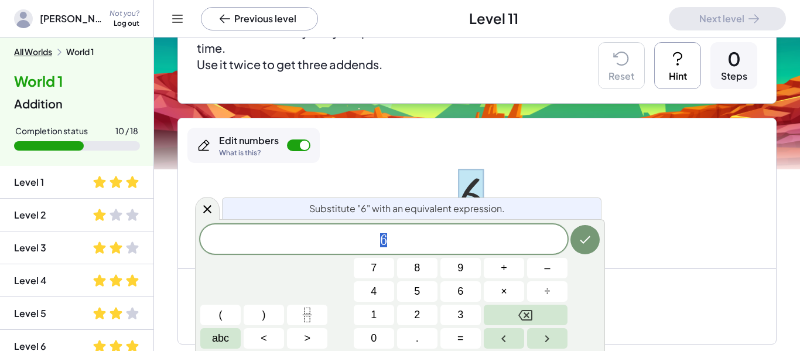
click at [524, 309] on icon "Backspace" at bounding box center [526, 315] width 14 height 14
click at [420, 318] on span "2" at bounding box center [417, 315] width 6 height 16
click at [508, 264] on button "+" at bounding box center [504, 268] width 40 height 21
click at [418, 316] on span "2" at bounding box center [417, 315] width 6 height 16
click at [505, 269] on span "+" at bounding box center [504, 268] width 6 height 16
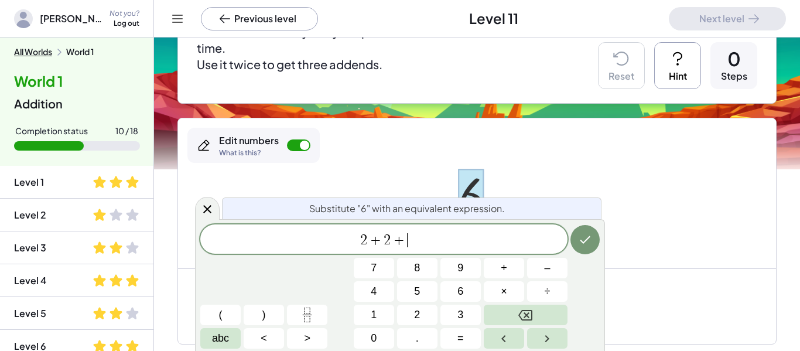
click at [428, 311] on button "2" at bounding box center [417, 315] width 40 height 21
click at [588, 241] on icon "Done" at bounding box center [585, 240] width 14 height 14
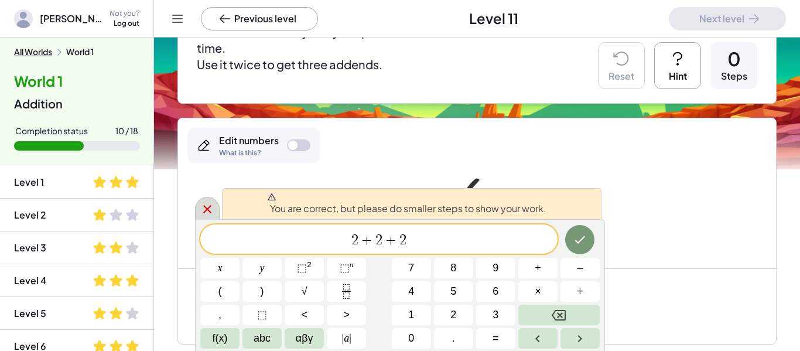
click at [206, 209] on icon at bounding box center [207, 209] width 14 height 14
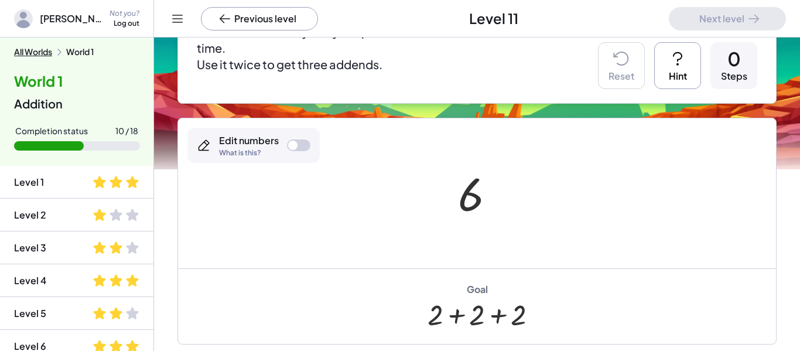
click at [304, 151] on div "Edit numbers What is this?" at bounding box center [253, 145] width 132 height 35
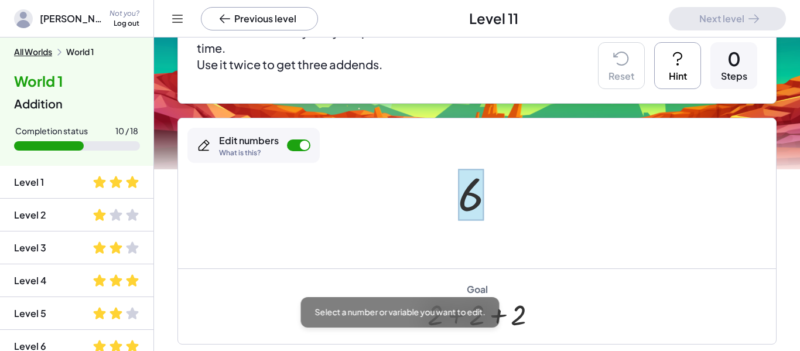
click at [466, 193] on div at bounding box center [471, 195] width 26 height 52
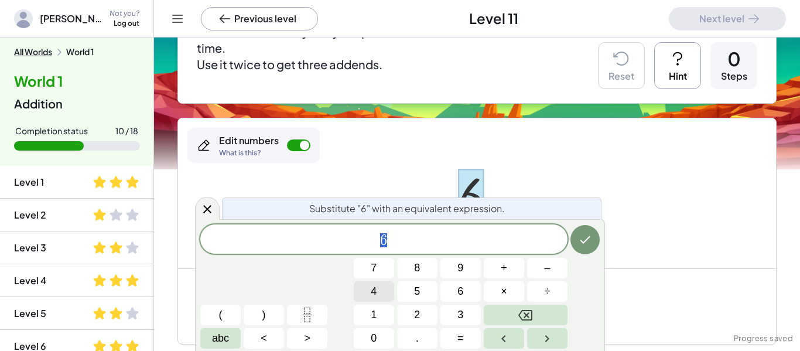
click at [371, 288] on span "4" at bounding box center [374, 292] width 6 height 16
click at [495, 270] on button "+" at bounding box center [504, 268] width 40 height 21
click at [426, 323] on button "2" at bounding box center [417, 315] width 40 height 21
click at [585, 243] on icon "Done" at bounding box center [585, 240] width 14 height 14
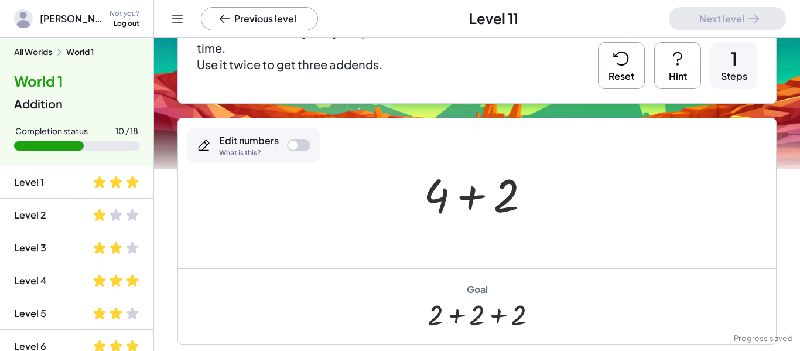
click at [308, 146] on div at bounding box center [298, 145] width 23 height 12
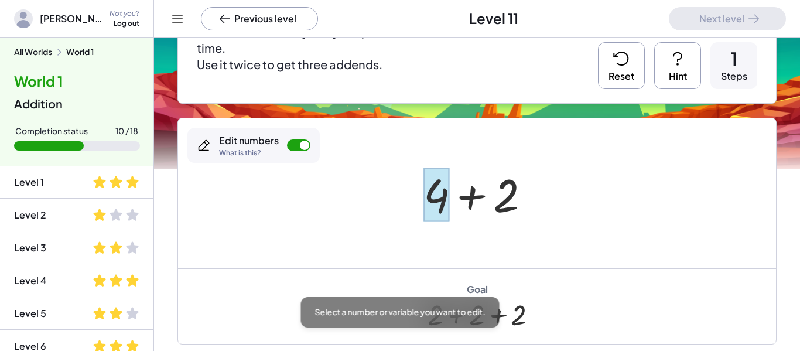
click at [429, 197] on div at bounding box center [437, 195] width 26 height 54
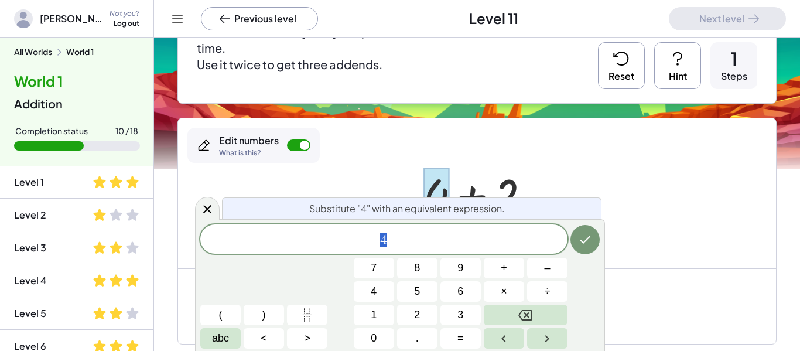
click at [528, 317] on icon "Backspace" at bounding box center [526, 315] width 14 height 14
click at [424, 313] on button "2" at bounding box center [417, 315] width 40 height 21
click at [488, 271] on button "+" at bounding box center [504, 268] width 40 height 21
click at [417, 315] on span "2" at bounding box center [417, 315] width 6 height 16
click at [592, 240] on icon "Done" at bounding box center [585, 240] width 14 height 14
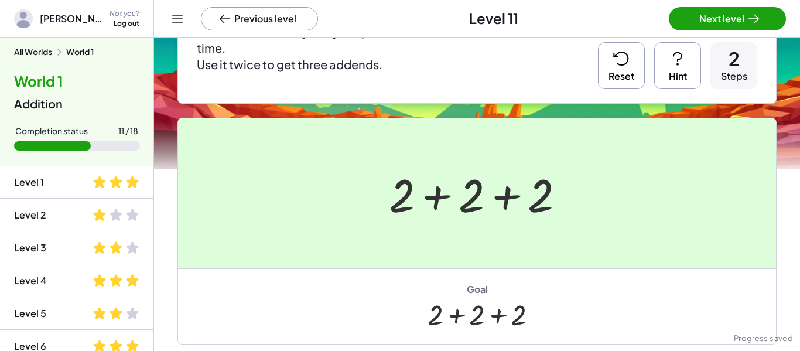
click at [760, 36] on div at bounding box center [400, 175] width 800 height 351
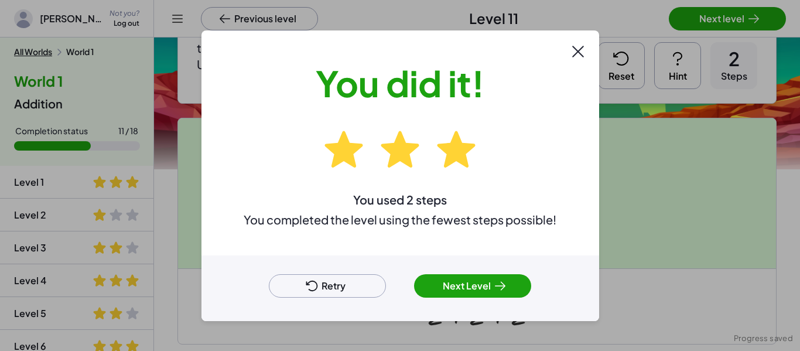
click at [759, 33] on div at bounding box center [400, 175] width 800 height 351
click at [497, 279] on icon at bounding box center [500, 286] width 14 height 14
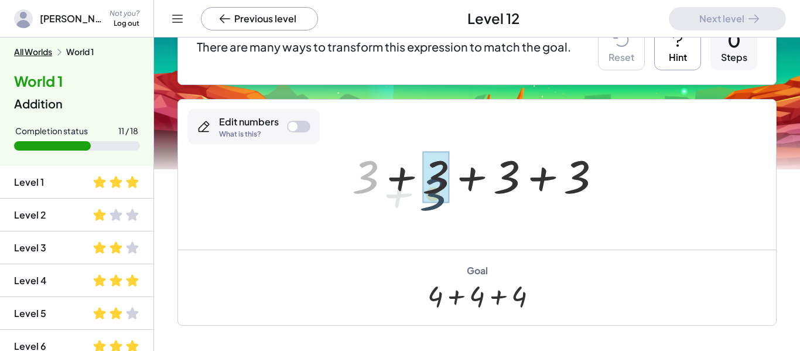
drag, startPoint x: 374, startPoint y: 169, endPoint x: 456, endPoint y: 180, distance: 83.4
drag, startPoint x: 374, startPoint y: 173, endPoint x: 444, endPoint y: 176, distance: 69.8
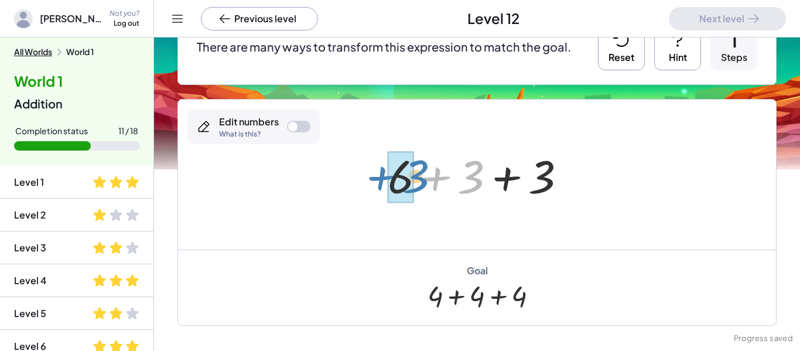
drag, startPoint x: 470, startPoint y: 167, endPoint x: 412, endPoint y: 167, distance: 58.0
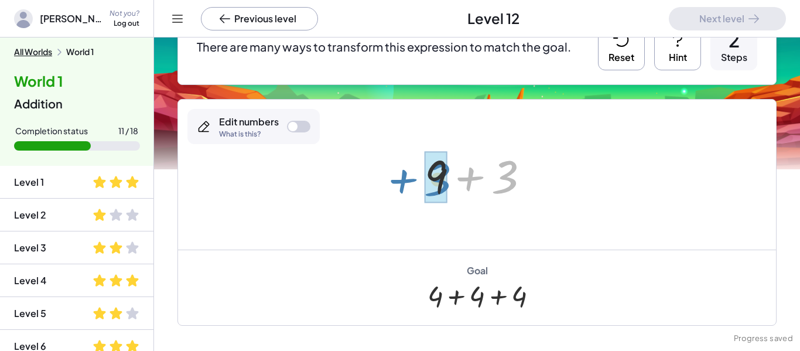
drag, startPoint x: 499, startPoint y: 166, endPoint x: 426, endPoint y: 169, distance: 72.7
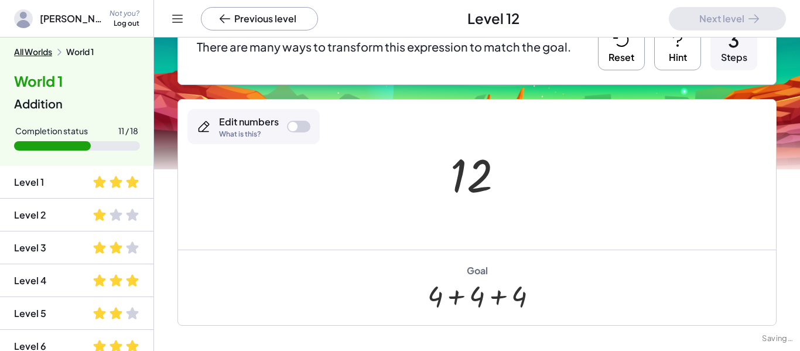
click at [299, 127] on div at bounding box center [298, 127] width 23 height 12
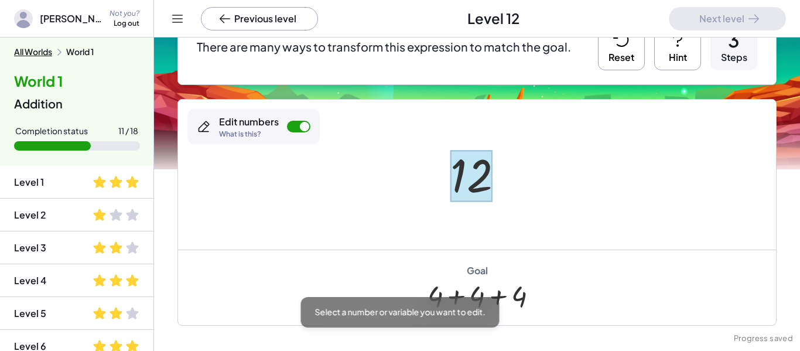
click at [472, 171] on div at bounding box center [472, 176] width 42 height 52
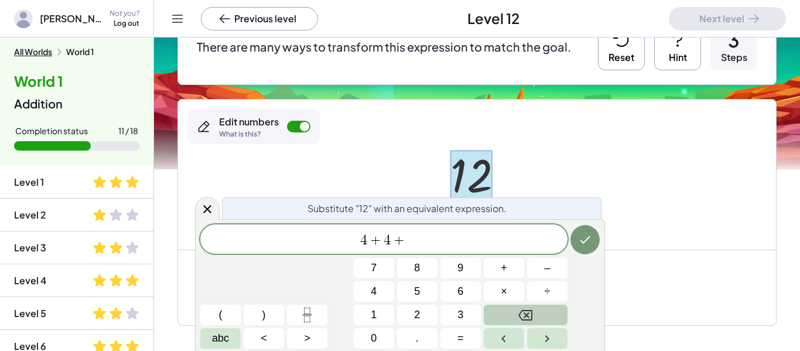
scroll to position [13, 0]
click at [582, 247] on button "Done" at bounding box center [585, 239] width 29 height 29
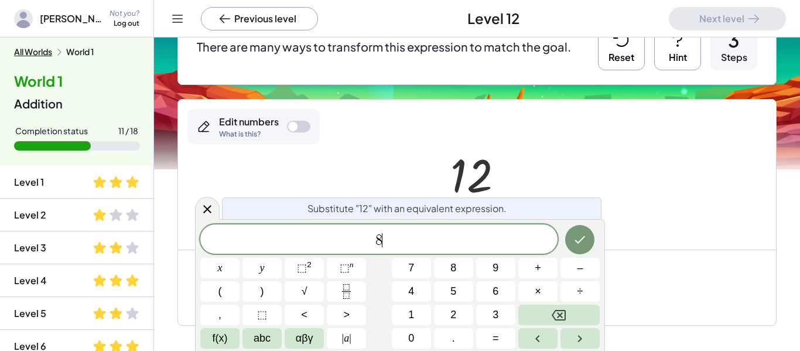
scroll to position [13, 0]
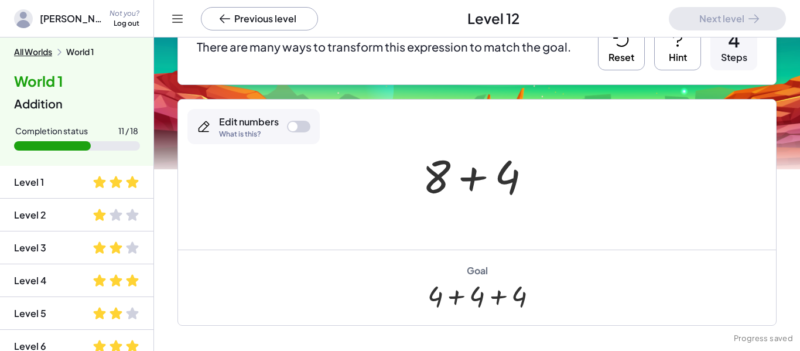
click at [441, 179] on div at bounding box center [482, 175] width 130 height 60
click at [304, 131] on div at bounding box center [298, 127] width 23 height 12
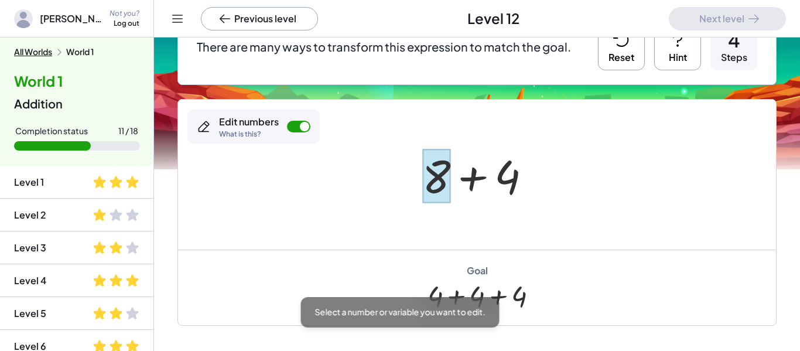
click at [445, 176] on div at bounding box center [436, 176] width 28 height 54
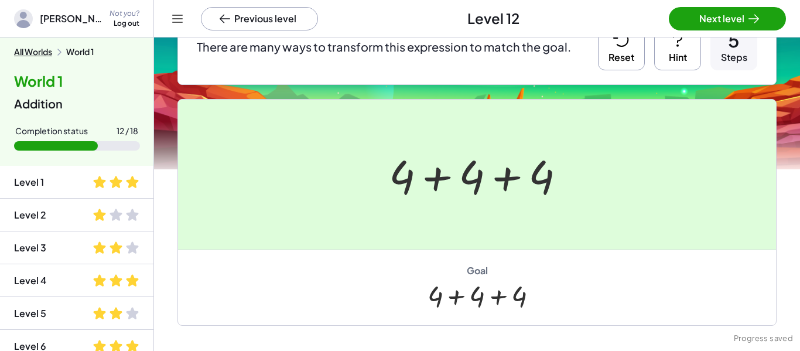
click at [705, 18] on div at bounding box center [400, 175] width 800 height 351
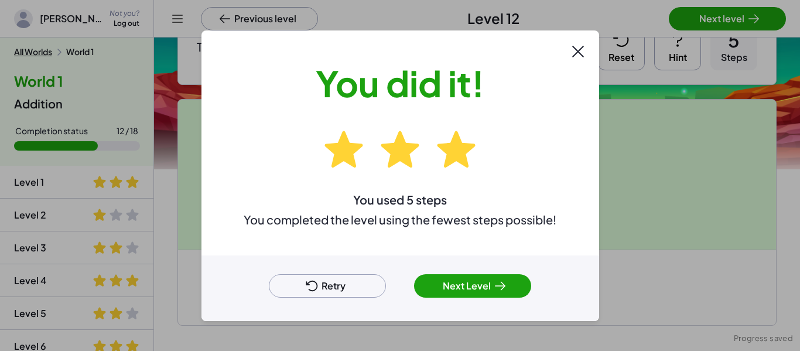
click at [490, 287] on button "Next Level" at bounding box center [472, 285] width 117 height 23
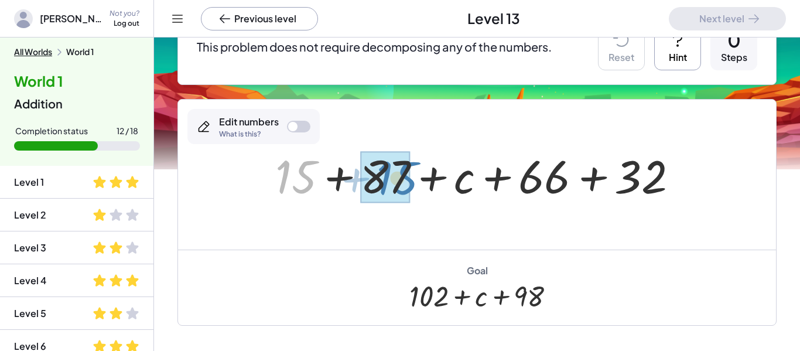
drag, startPoint x: 308, startPoint y: 173, endPoint x: 409, endPoint y: 174, distance: 100.8
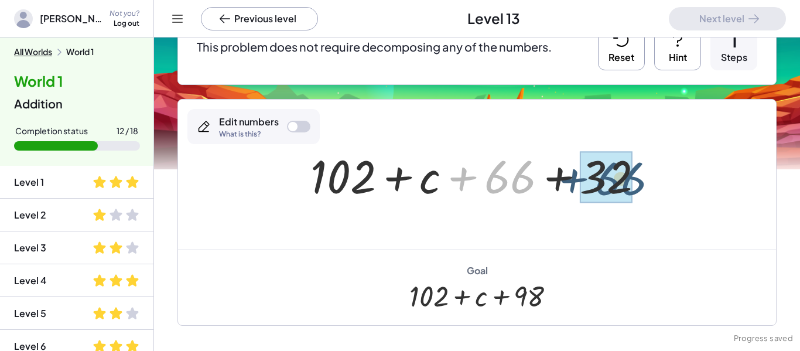
drag, startPoint x: 523, startPoint y: 173, endPoint x: 637, endPoint y: 176, distance: 113.7
click at [637, 176] on div at bounding box center [482, 175] width 354 height 60
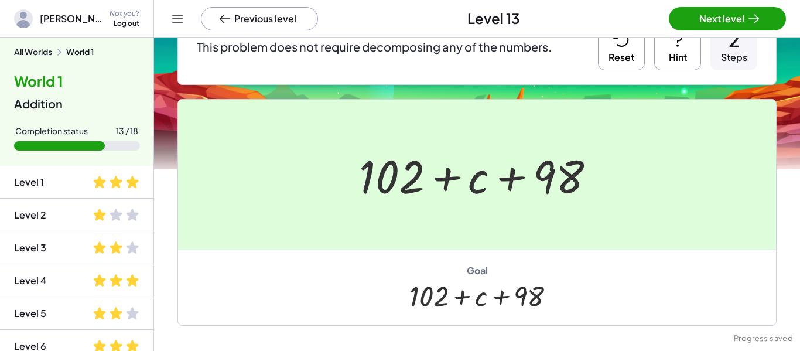
click at [749, 16] on div at bounding box center [400, 175] width 800 height 351
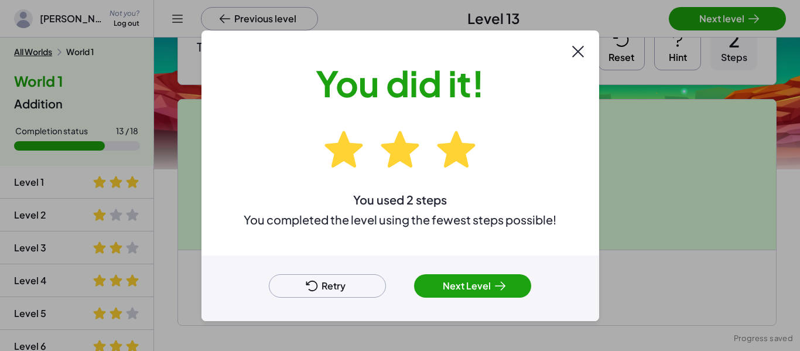
click at [499, 294] on button "Next Level" at bounding box center [472, 285] width 117 height 23
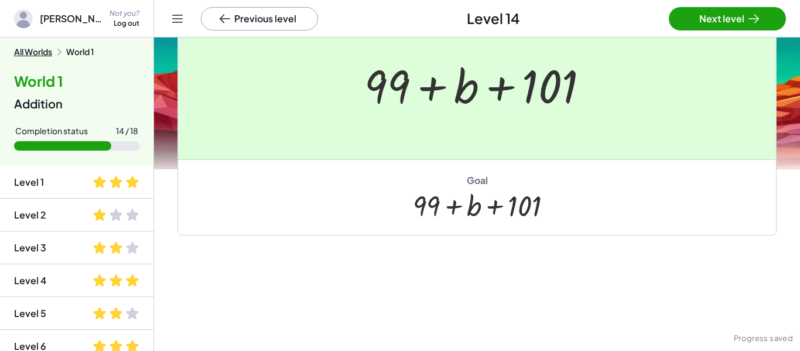
click at [715, 29] on div at bounding box center [400, 175] width 800 height 351
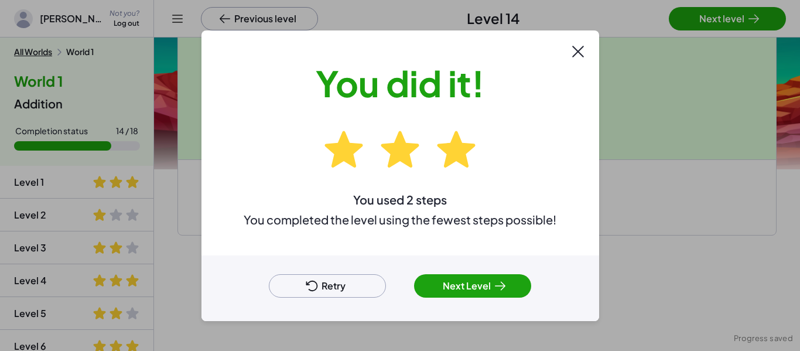
click at [462, 318] on div "Retry Next Level" at bounding box center [401, 288] width 398 height 66
click at [455, 295] on button "Next Level" at bounding box center [472, 285] width 117 height 23
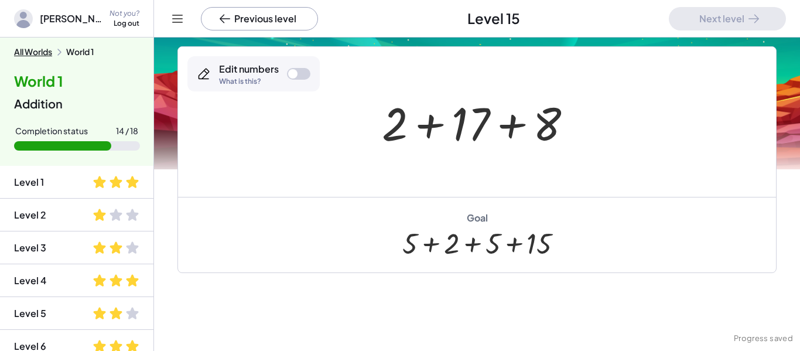
scroll to position [183, 0]
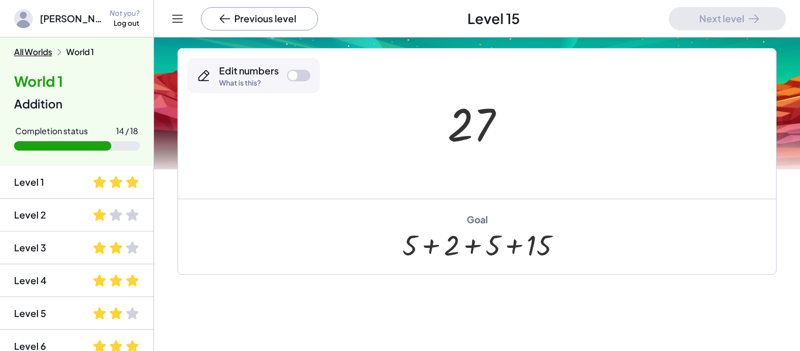
click at [294, 65] on div "Edit numbers What is this?" at bounding box center [253, 75] width 132 height 35
click at [299, 74] on div at bounding box center [298, 76] width 23 height 12
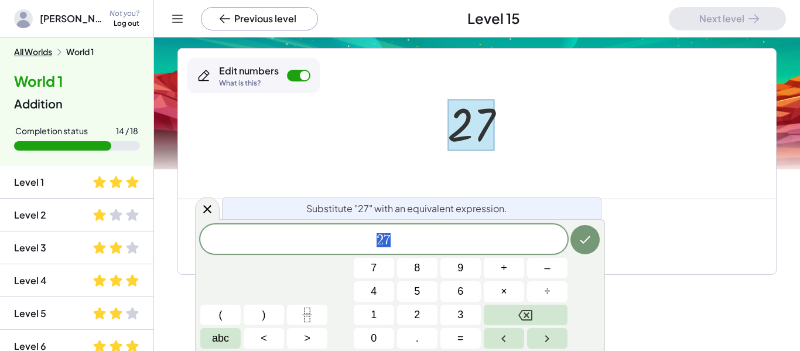
click at [551, 317] on button "Backspace" at bounding box center [526, 315] width 84 height 21
click at [418, 314] on span "2" at bounding box center [417, 315] width 6 height 16
click at [503, 275] on span "+" at bounding box center [504, 268] width 6 height 16
click at [428, 316] on button "2" at bounding box center [417, 315] width 40 height 21
click at [409, 291] on button "5" at bounding box center [417, 291] width 40 height 21
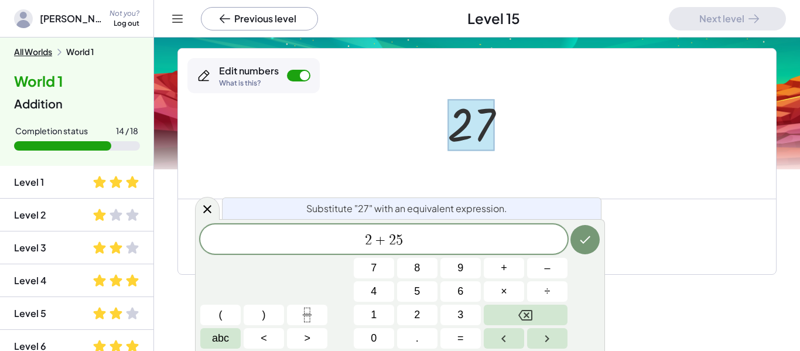
click at [591, 243] on icon "Done" at bounding box center [585, 240] width 14 height 14
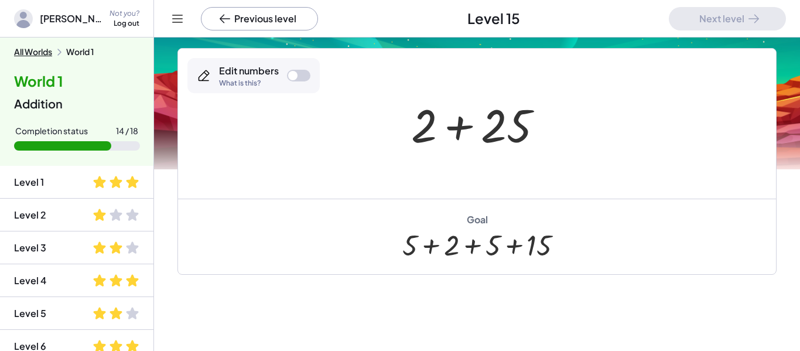
click at [294, 76] on div at bounding box center [292, 75] width 9 height 9
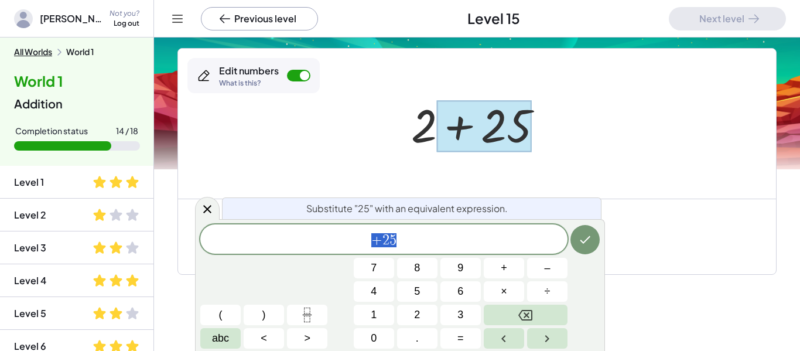
click at [545, 313] on button "Backspace" at bounding box center [526, 315] width 84 height 21
click at [544, 318] on button "Backspace" at bounding box center [526, 315] width 84 height 21
click at [421, 313] on button "2" at bounding box center [417, 315] width 40 height 21
click at [418, 294] on span "5" at bounding box center [417, 292] width 6 height 16
click at [550, 320] on button "Backspace" at bounding box center [526, 315] width 84 height 21
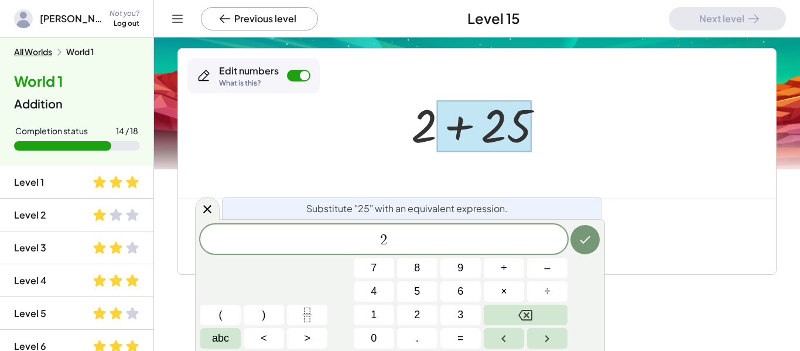
click at [405, 346] on button "." at bounding box center [417, 338] width 40 height 21
click at [513, 272] on button "+" at bounding box center [504, 268] width 40 height 21
click at [553, 313] on button "Backspace" at bounding box center [526, 315] width 84 height 21
click at [544, 316] on button "Backspace" at bounding box center [526, 315] width 84 height 21
click at [380, 323] on button "1" at bounding box center [374, 315] width 40 height 21
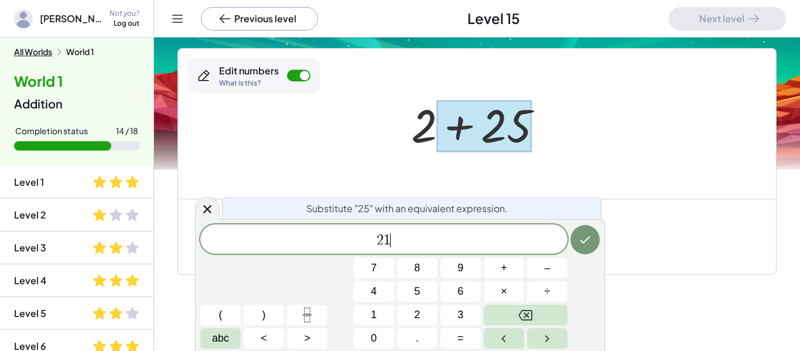
click at [534, 321] on button "Backspace" at bounding box center [526, 315] width 84 height 21
click at [370, 337] on button "0" at bounding box center [374, 338] width 40 height 21
click at [514, 293] on button "×" at bounding box center [504, 291] width 40 height 21
click at [417, 283] on button "5" at bounding box center [417, 291] width 40 height 21
click at [534, 311] on button "Backspace" at bounding box center [526, 315] width 84 height 21
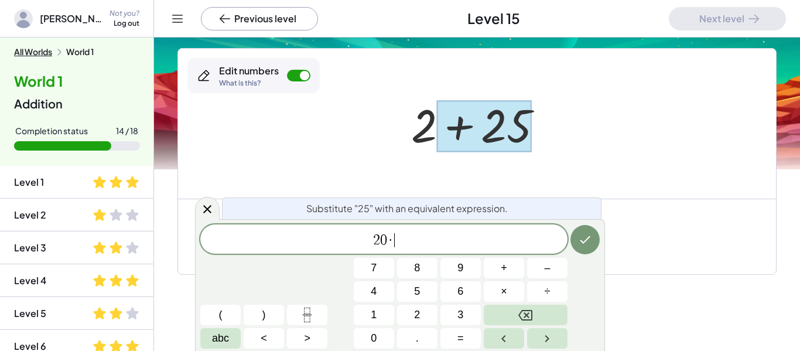
click at [531, 316] on icon "Backspace" at bounding box center [526, 315] width 14 height 14
click at [508, 295] on button "×" at bounding box center [504, 291] width 40 height 21
click at [551, 320] on button "Backspace" at bounding box center [526, 315] width 84 height 21
click at [510, 271] on button "+" at bounding box center [504, 268] width 40 height 21
click at [425, 292] on button "5" at bounding box center [417, 291] width 40 height 21
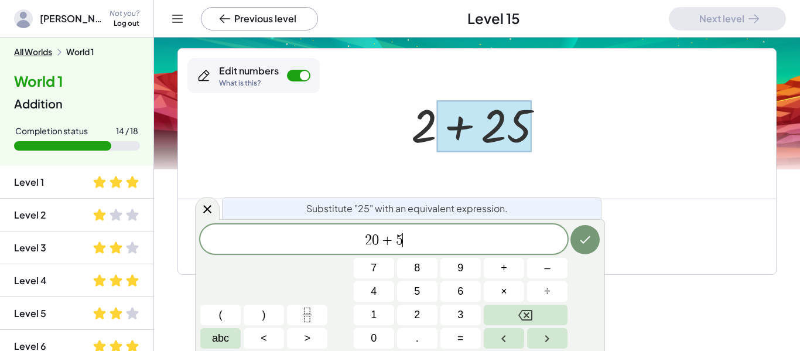
click at [572, 251] on div "Goal + 5 + 2 + 5 + 15" at bounding box center [477, 237] width 598 height 76
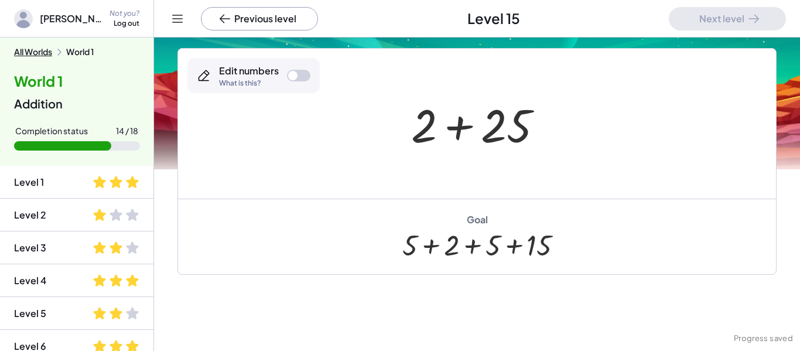
click at [301, 72] on div at bounding box center [298, 76] width 23 height 12
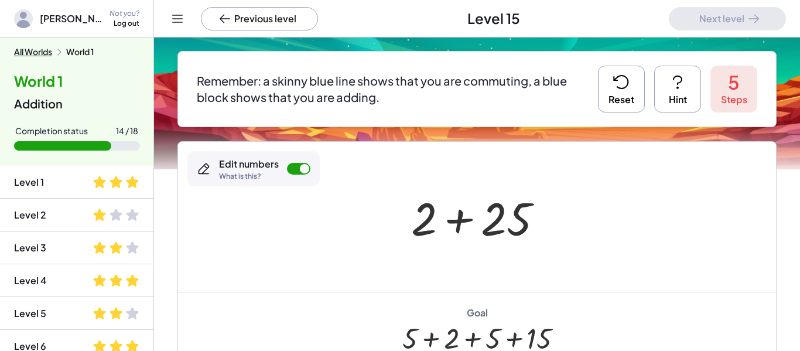
scroll to position [86, 0]
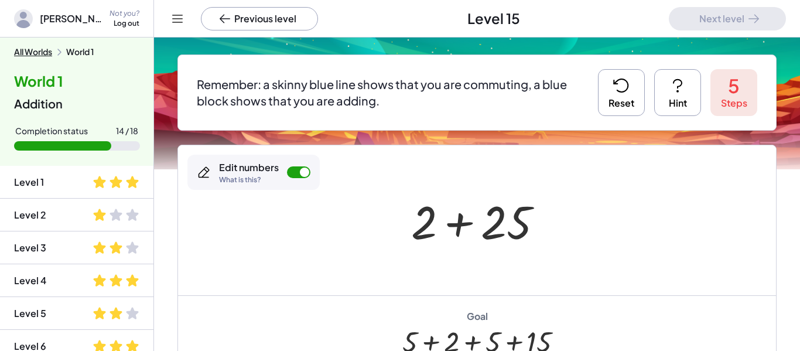
click at [623, 94] on icon at bounding box center [621, 85] width 19 height 19
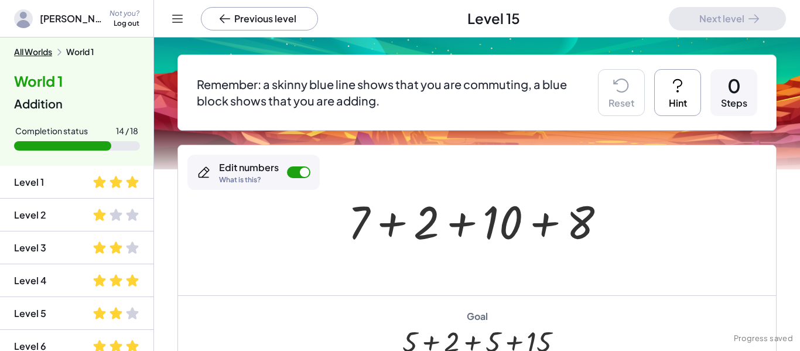
click at [679, 106] on button "Hint" at bounding box center [677, 92] width 47 height 47
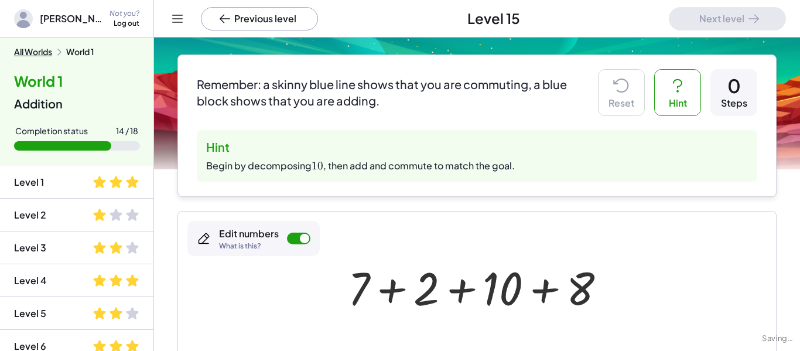
click at [689, 94] on button "Hint" at bounding box center [677, 92] width 47 height 47
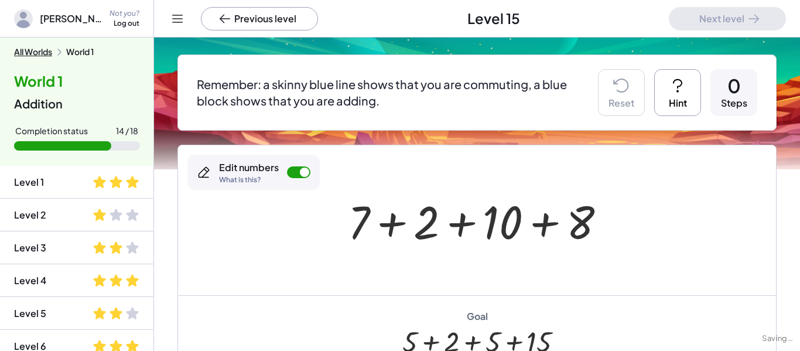
click at [687, 107] on button "Hint" at bounding box center [677, 92] width 47 height 47
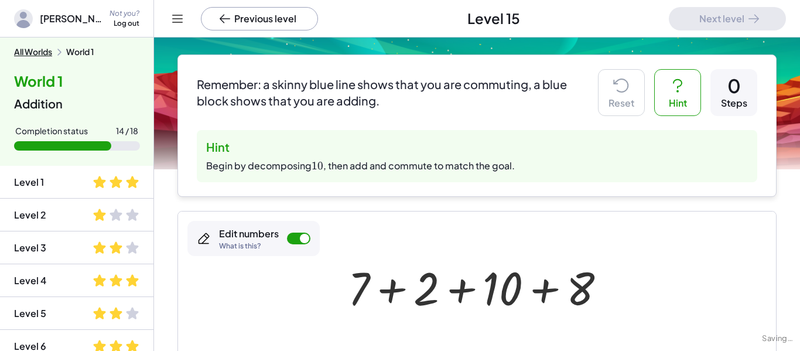
click at [693, 100] on button "Hint" at bounding box center [677, 92] width 47 height 47
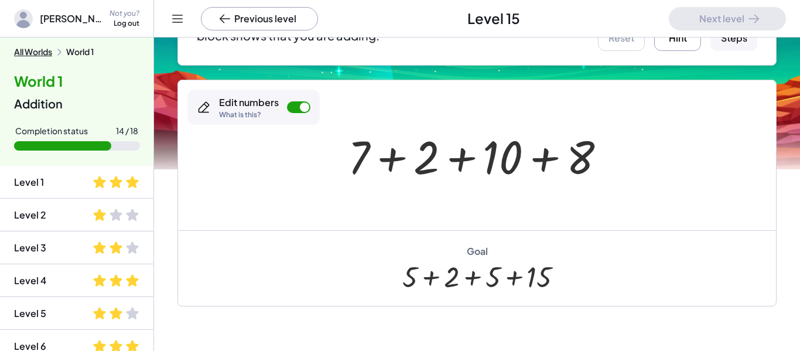
scroll to position [136, 0]
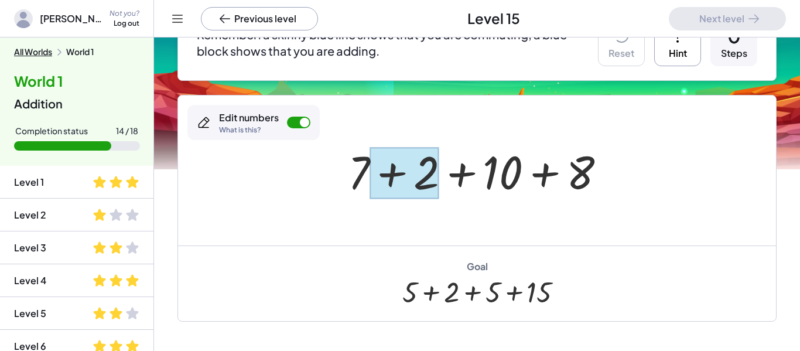
drag, startPoint x: 355, startPoint y: 175, endPoint x: 421, endPoint y: 172, distance: 65.7
click at [421, 172] on div at bounding box center [405, 173] width 70 height 52
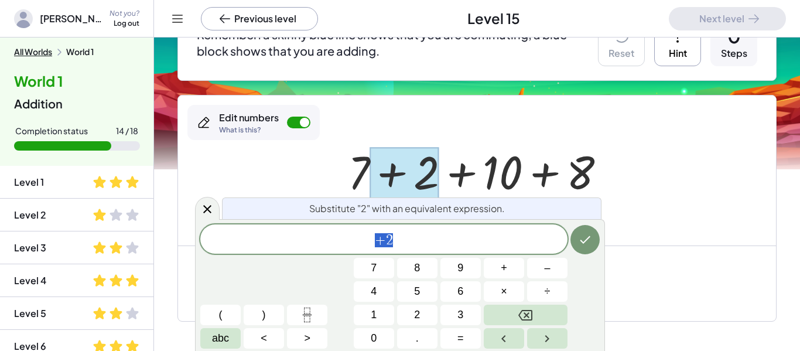
click at [759, 187] on div at bounding box center [477, 171] width 598 height 150
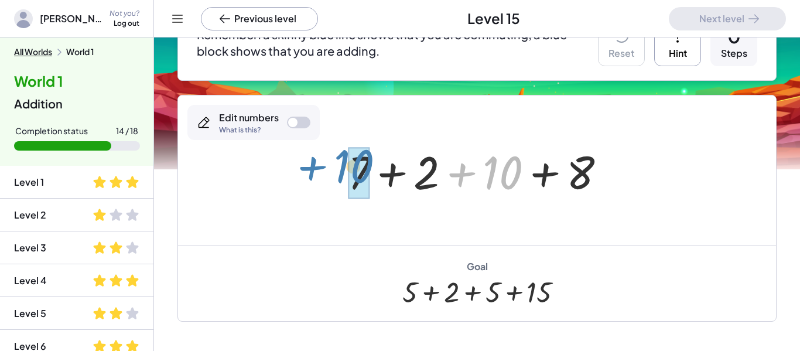
drag, startPoint x: 492, startPoint y: 182, endPoint x: 342, endPoint y: 176, distance: 149.6
click at [342, 176] on div at bounding box center [481, 171] width 279 height 60
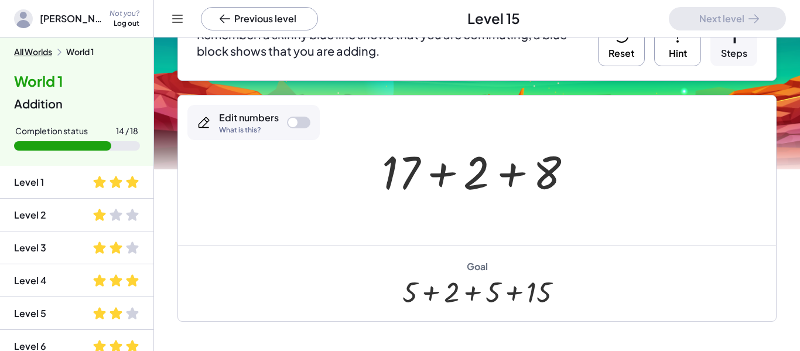
click at [308, 122] on div at bounding box center [298, 123] width 23 height 12
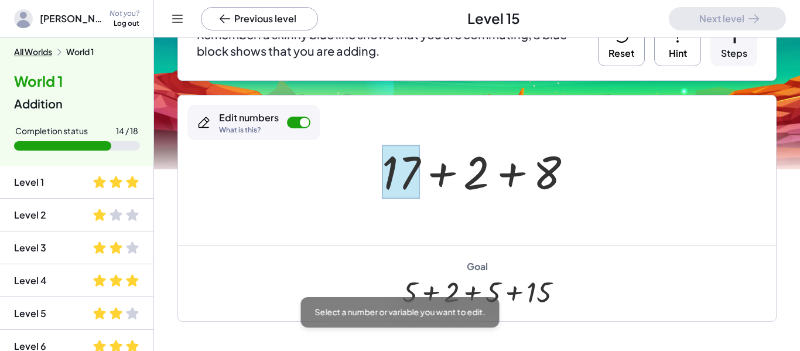
click at [393, 158] on div at bounding box center [401, 172] width 38 height 54
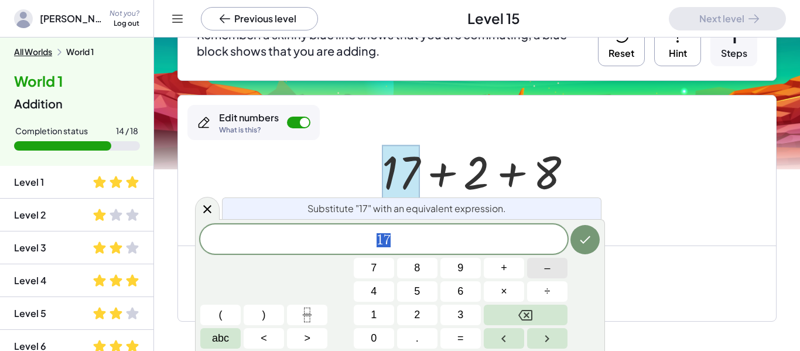
click at [539, 270] on button "–" at bounding box center [547, 268] width 40 height 21
click at [529, 315] on icon "Backspace" at bounding box center [526, 315] width 14 height 14
click at [373, 318] on span "1" at bounding box center [374, 315] width 6 height 16
click at [376, 260] on span "7" at bounding box center [374, 268] width 6 height 16
click at [560, 272] on button "–" at bounding box center [547, 268] width 40 height 21
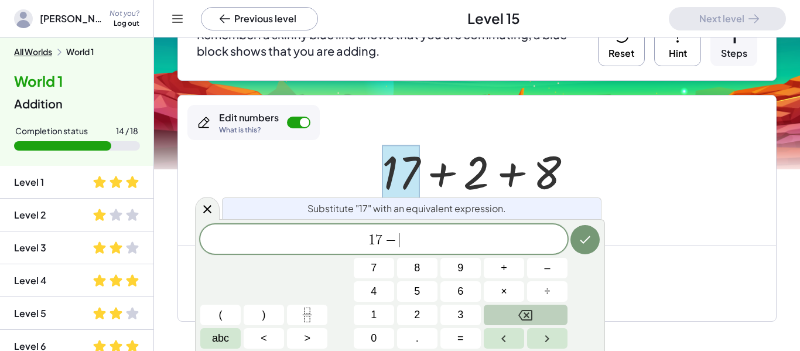
click at [418, 311] on span "2" at bounding box center [417, 315] width 6 height 16
click at [596, 239] on button "Done" at bounding box center [585, 239] width 29 height 29
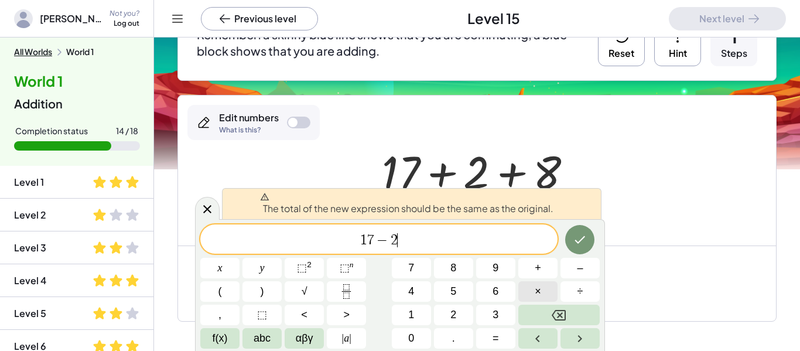
click at [587, 239] on icon "Done" at bounding box center [580, 240] width 14 height 14
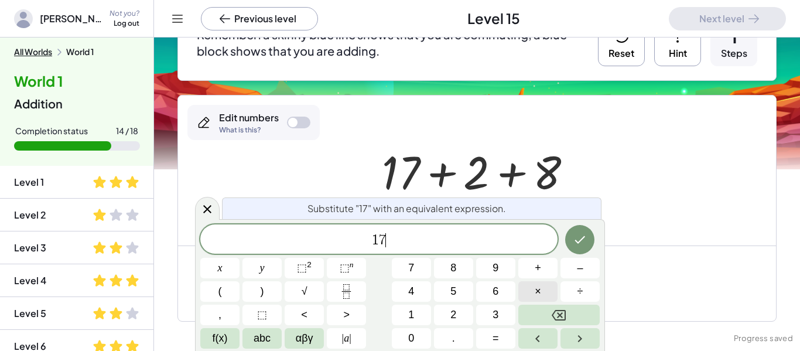
click at [543, 288] on button "×" at bounding box center [538, 291] width 39 height 21
click at [584, 314] on button "Backspace" at bounding box center [559, 315] width 81 height 21
click at [541, 267] on span "+" at bounding box center [538, 268] width 6 height 16
click at [451, 318] on span "2" at bounding box center [454, 315] width 6 height 16
click at [587, 235] on icon "Done" at bounding box center [580, 240] width 14 height 14
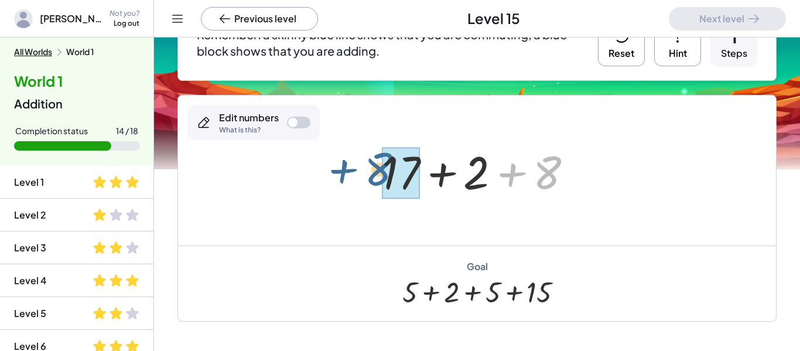
drag, startPoint x: 550, startPoint y: 182, endPoint x: 382, endPoint y: 180, distance: 167.6
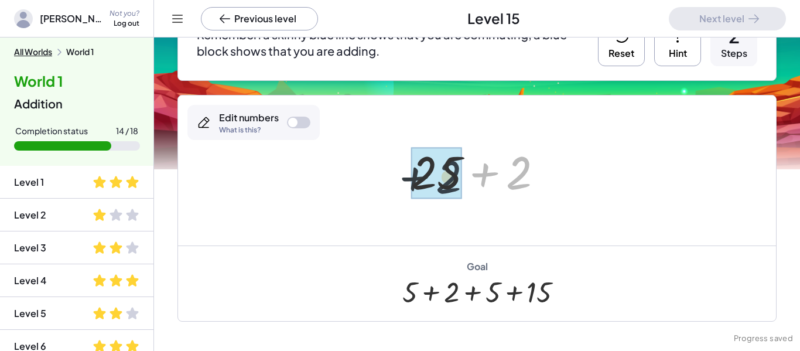
drag, startPoint x: 514, startPoint y: 173, endPoint x: 442, endPoint y: 177, distance: 72.7
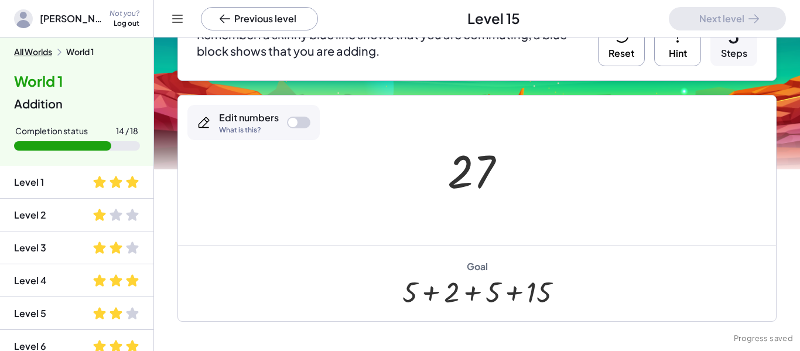
click at [294, 122] on div at bounding box center [292, 122] width 9 height 9
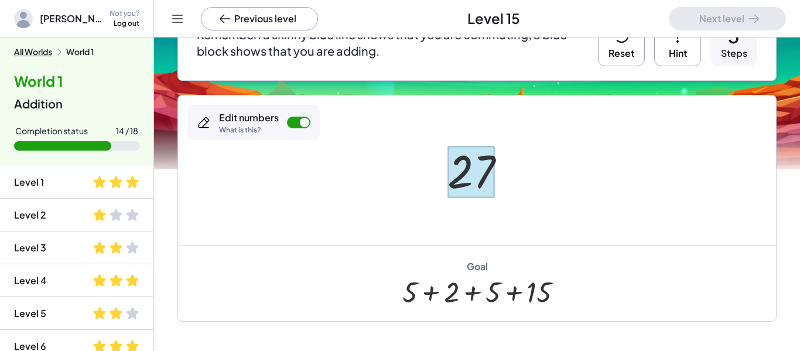
click at [463, 165] on div at bounding box center [471, 172] width 47 height 52
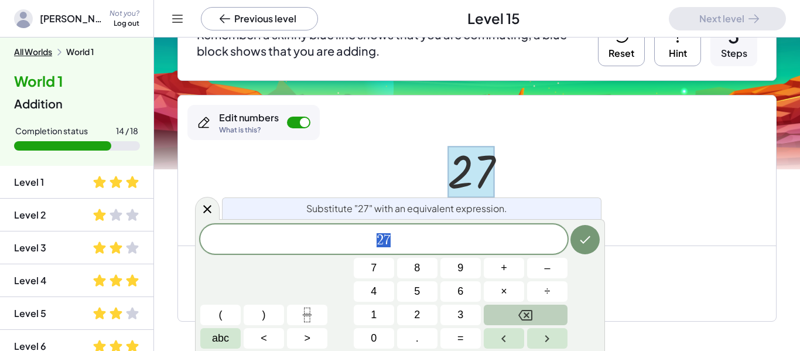
click at [534, 308] on button "Backspace" at bounding box center [526, 315] width 84 height 21
click at [488, 198] on div "Substitute "27" with an equivalent expression." at bounding box center [412, 208] width 380 height 22
click at [414, 297] on span "5" at bounding box center [417, 292] width 6 height 16
click at [505, 259] on button "+" at bounding box center [504, 268] width 40 height 21
click at [421, 318] on button "2" at bounding box center [417, 315] width 40 height 21
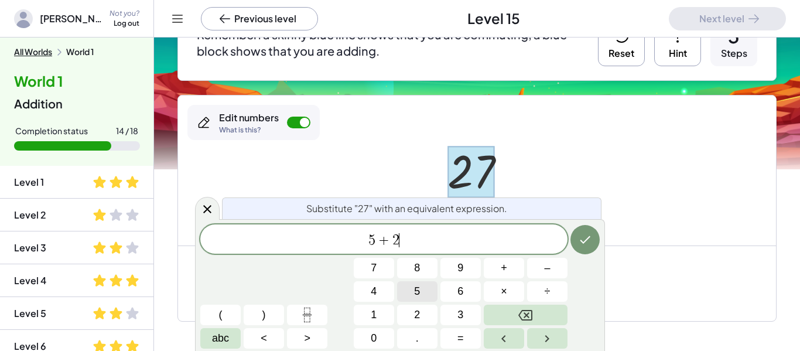
click at [510, 265] on button "+" at bounding box center [504, 268] width 40 height 21
click at [418, 290] on span "5" at bounding box center [417, 292] width 6 height 16
click at [507, 264] on button "+" at bounding box center [504, 268] width 40 height 21
click at [366, 307] on button "1" at bounding box center [374, 315] width 40 height 21
click at [431, 285] on button "5" at bounding box center [417, 291] width 40 height 21
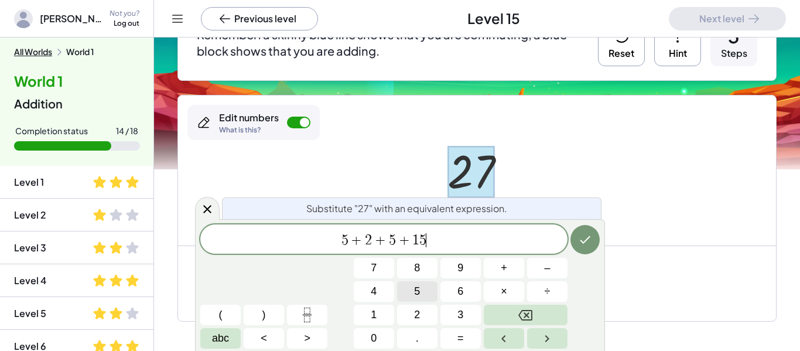
click at [575, 240] on button "Done" at bounding box center [585, 239] width 29 height 29
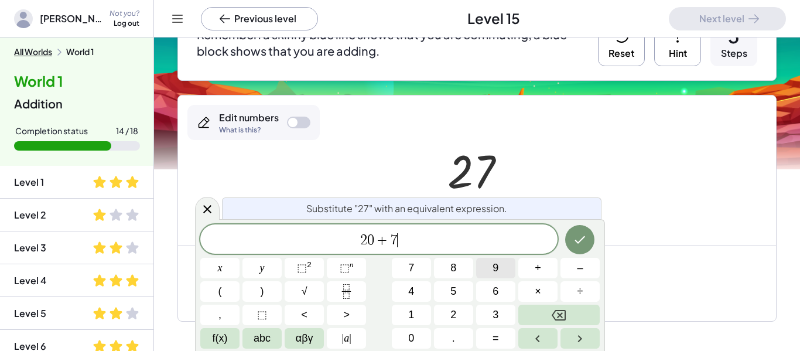
click at [578, 246] on icon "Done" at bounding box center [580, 240] width 14 height 14
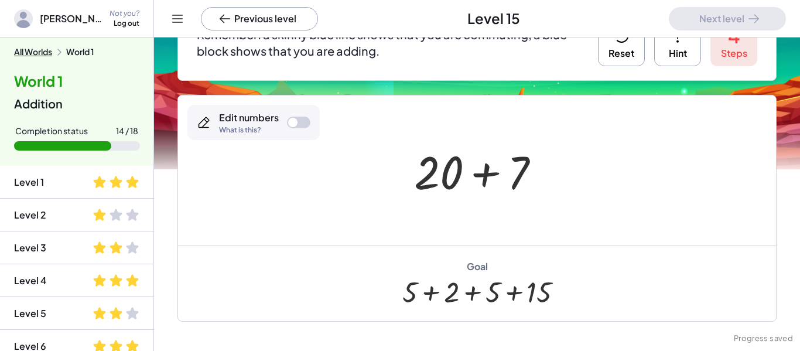
click at [433, 176] on div at bounding box center [481, 171] width 146 height 60
click at [437, 178] on div at bounding box center [481, 171] width 146 height 60
click at [297, 120] on div at bounding box center [298, 123] width 23 height 12
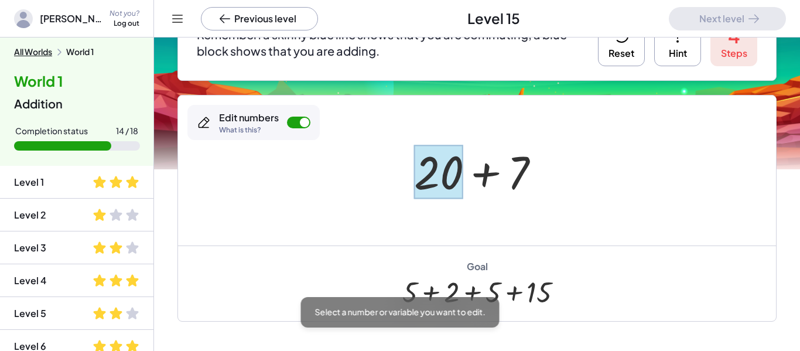
click at [429, 168] on div at bounding box center [438, 172] width 49 height 54
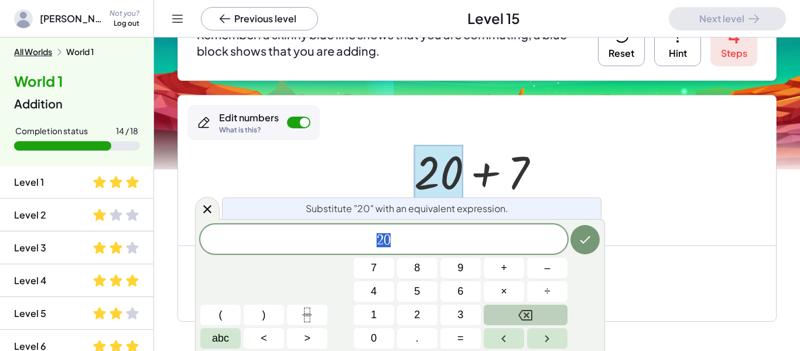
click at [512, 319] on button "Backspace" at bounding box center [526, 315] width 84 height 21
click at [381, 309] on button "1" at bounding box center [374, 315] width 40 height 21
click at [537, 312] on button "Backspace" at bounding box center [526, 315] width 84 height 21
click at [420, 320] on button "2" at bounding box center [417, 315] width 40 height 21
click at [367, 333] on button "0" at bounding box center [374, 338] width 40 height 21
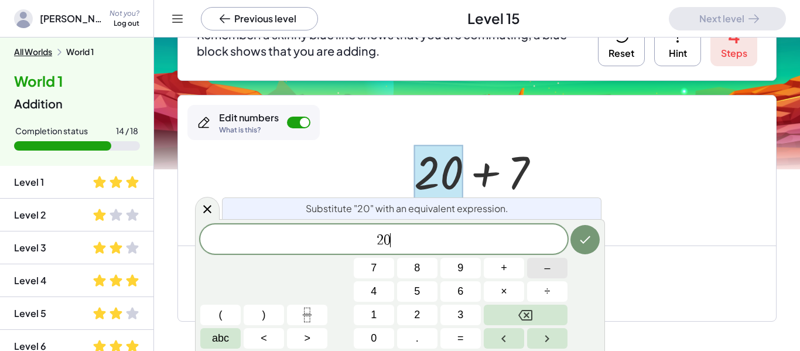
click at [533, 269] on button "–" at bounding box center [547, 268] width 40 height 21
click at [419, 292] on span "5" at bounding box center [417, 292] width 6 height 16
click at [579, 249] on button "Done" at bounding box center [585, 239] width 29 height 29
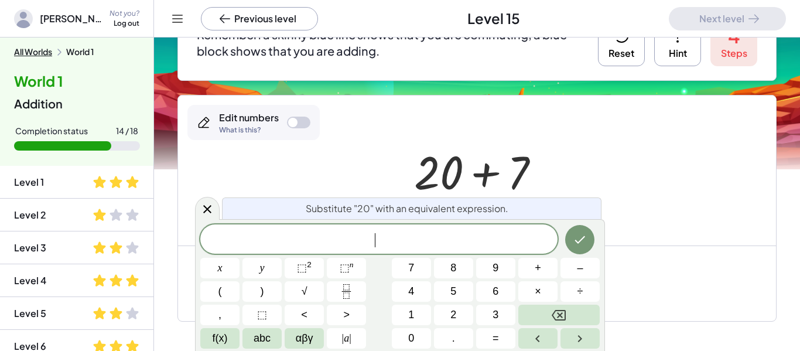
click at [516, 168] on div at bounding box center [481, 171] width 146 height 60
click at [487, 163] on div at bounding box center [481, 171] width 146 height 58
click at [478, 164] on div at bounding box center [481, 171] width 146 height 58
click at [469, 165] on div at bounding box center [481, 171] width 146 height 58
click at [304, 117] on div at bounding box center [298, 123] width 23 height 12
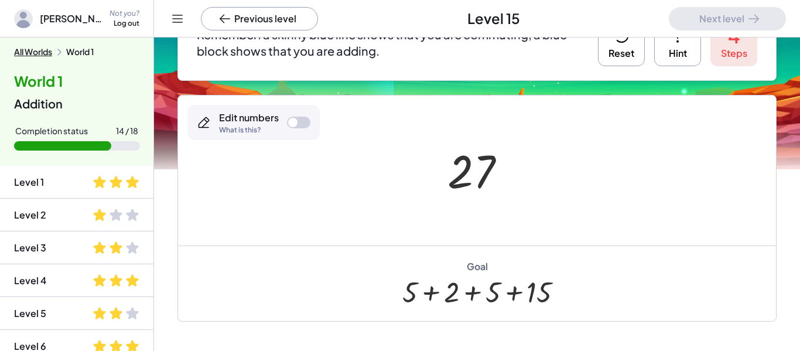
click at [290, 124] on div at bounding box center [292, 122] width 9 height 9
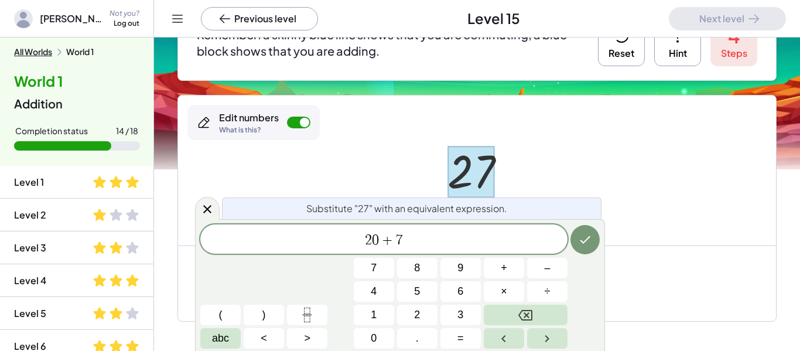
click at [600, 237] on div "Substitute "27" with an equivalent expression. 2 0 + 7 ​ 7 8 9 + – 4 5 6 × ÷ ( …" at bounding box center [400, 285] width 410 height 132
click at [589, 242] on icon "Done" at bounding box center [585, 240] width 14 height 14
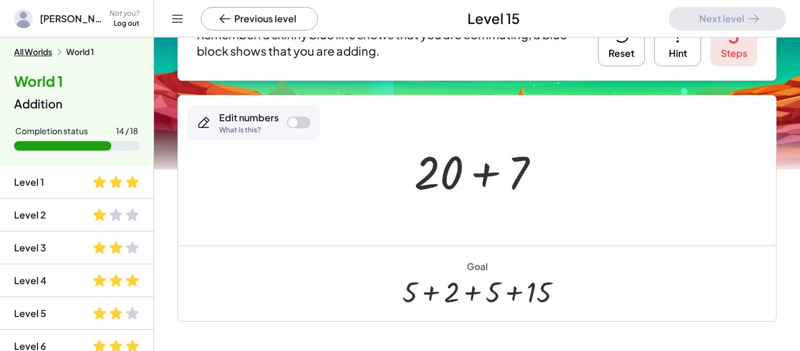
click at [521, 178] on div at bounding box center [481, 171] width 146 height 60
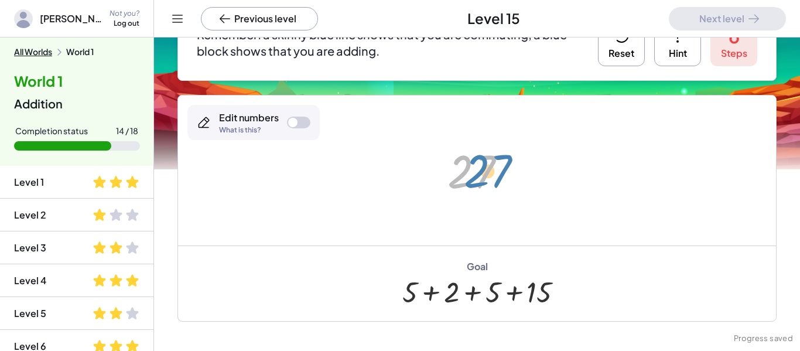
click at [484, 172] on div at bounding box center [482, 171] width 80 height 58
click at [299, 125] on div at bounding box center [298, 123] width 23 height 12
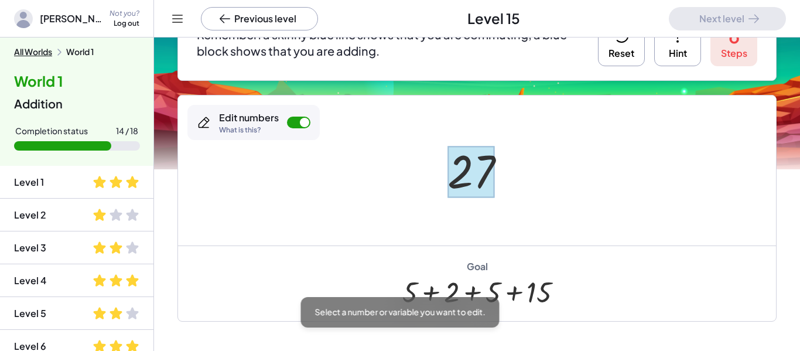
click at [466, 165] on div at bounding box center [471, 172] width 47 height 52
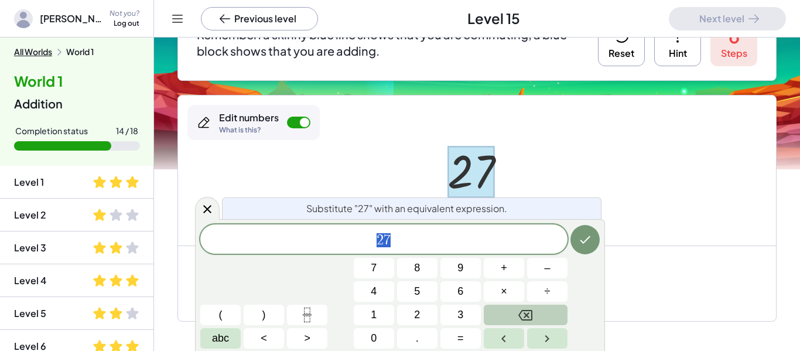
click at [523, 315] on icon "Backspace" at bounding box center [526, 315] width 14 height 14
click at [504, 277] on button "+" at bounding box center [504, 268] width 40 height 21
click at [376, 270] on span "7" at bounding box center [374, 268] width 6 height 16
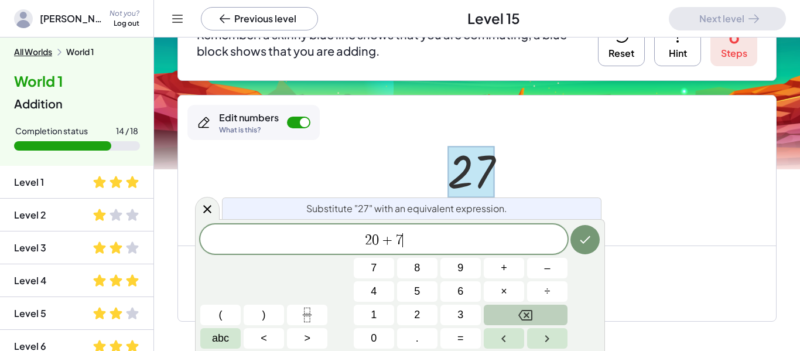
click at [587, 244] on icon "Done" at bounding box center [585, 240] width 14 height 14
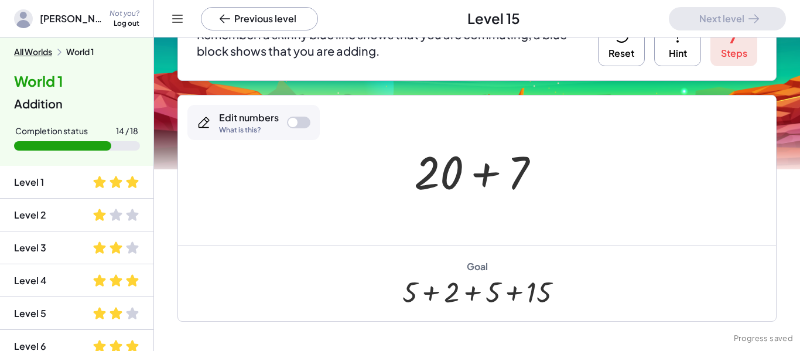
click at [293, 121] on div at bounding box center [292, 122] width 9 height 9
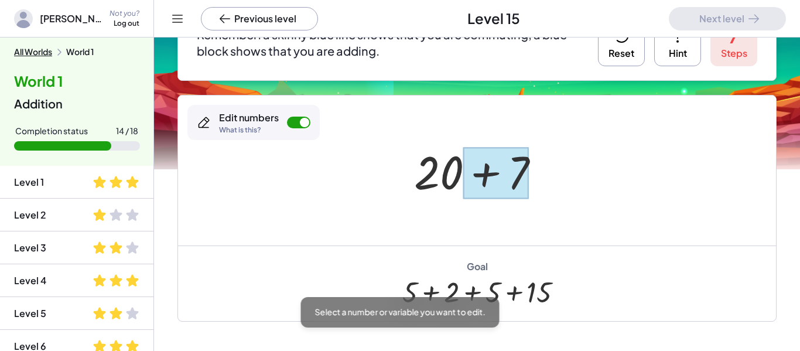
click at [524, 174] on div at bounding box center [496, 173] width 66 height 52
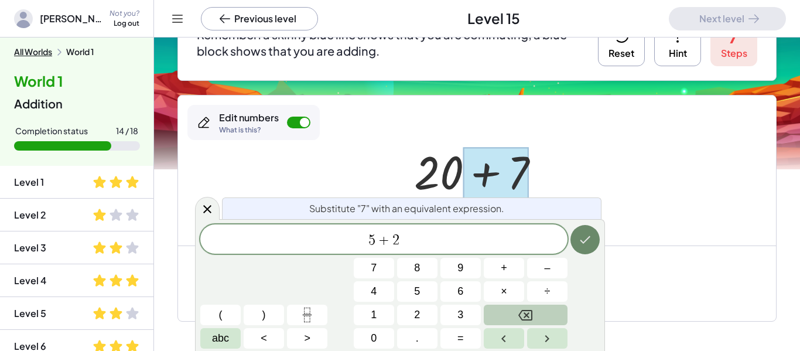
click at [591, 245] on icon "Done" at bounding box center [585, 240] width 14 height 14
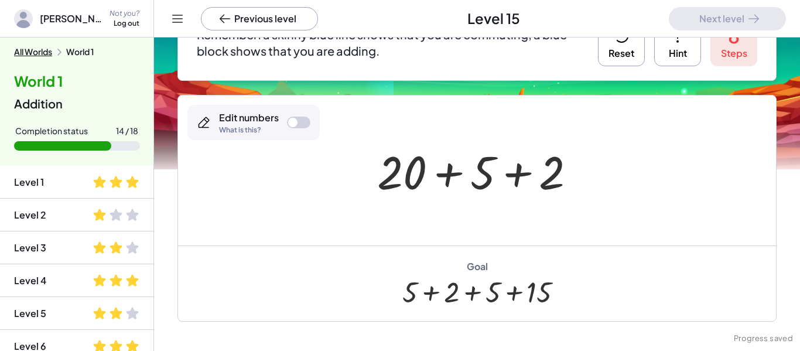
click at [404, 173] on div at bounding box center [481, 171] width 220 height 60
click at [287, 123] on div at bounding box center [298, 123] width 23 height 12
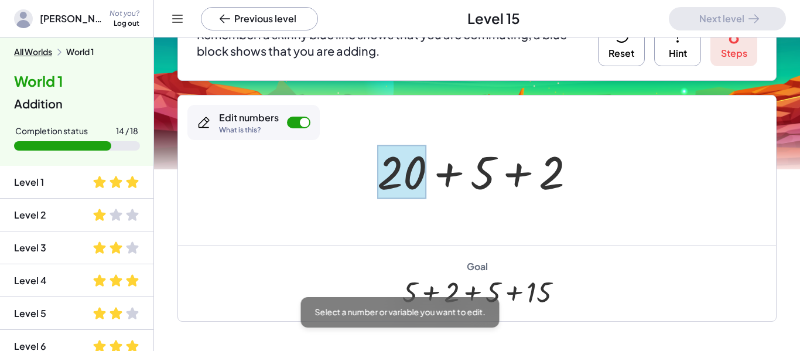
click at [382, 168] on div at bounding box center [401, 172] width 49 height 54
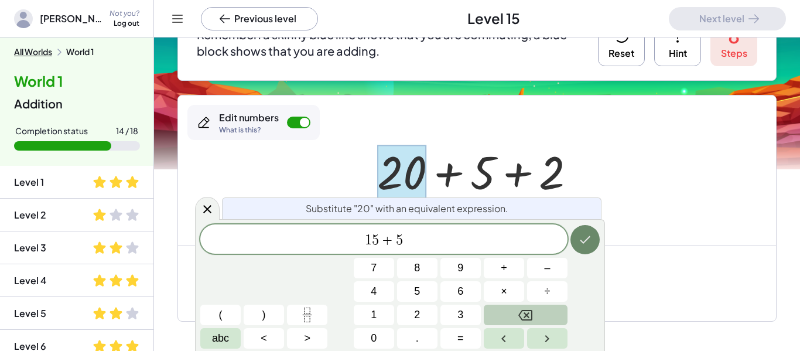
click at [583, 241] on icon "Done" at bounding box center [585, 240] width 11 height 8
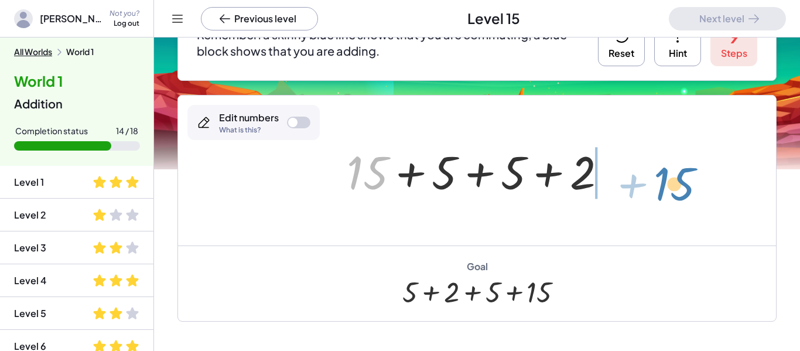
drag, startPoint x: 373, startPoint y: 167, endPoint x: 661, endPoint y: 182, distance: 288.1
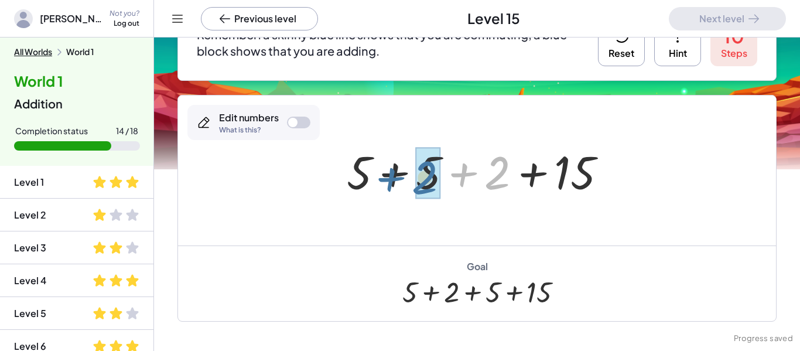
drag, startPoint x: 494, startPoint y: 173, endPoint x: 421, endPoint y: 177, distance: 73.3
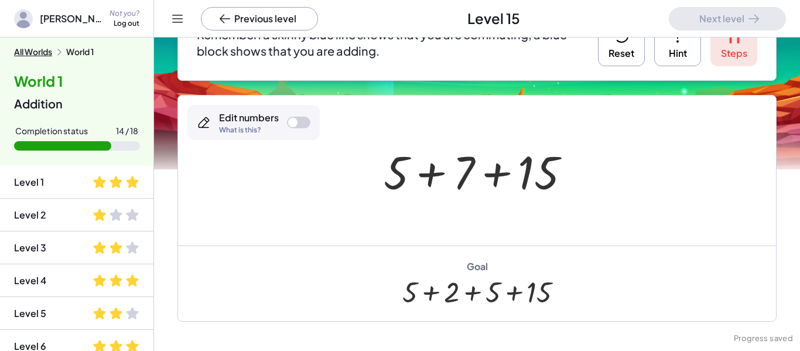
click at [468, 175] on div at bounding box center [482, 171] width 208 height 60
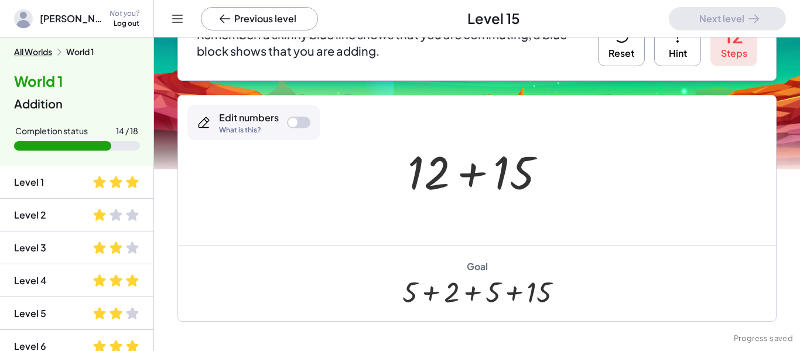
click at [303, 124] on div at bounding box center [298, 123] width 23 height 12
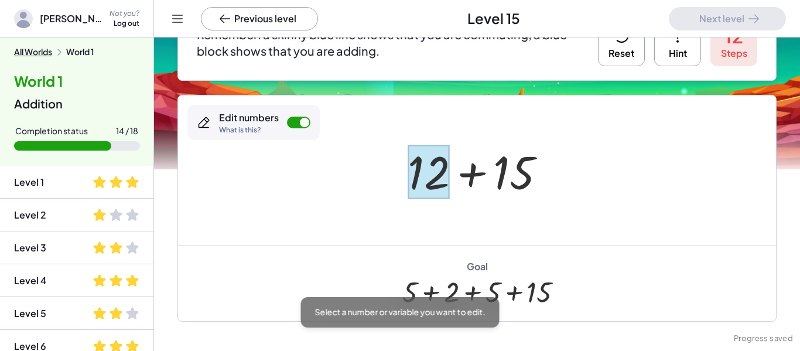
click at [431, 182] on div at bounding box center [429, 172] width 42 height 54
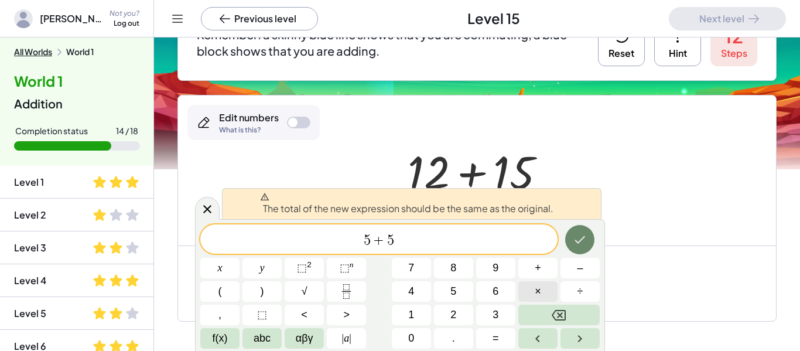
click at [582, 248] on button "Done" at bounding box center [579, 239] width 29 height 29
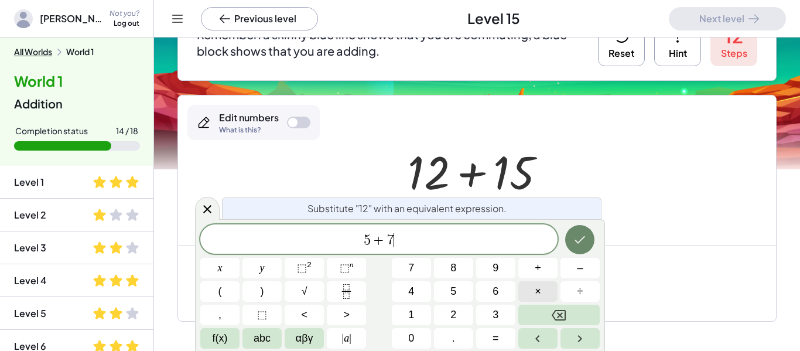
click at [590, 242] on button "Done" at bounding box center [579, 239] width 29 height 29
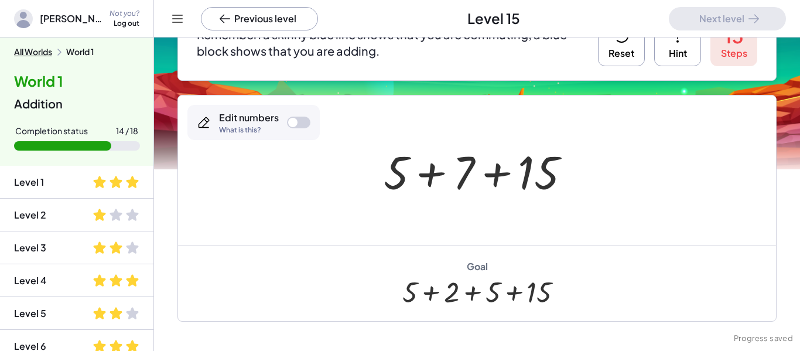
click at [304, 120] on div at bounding box center [298, 123] width 23 height 12
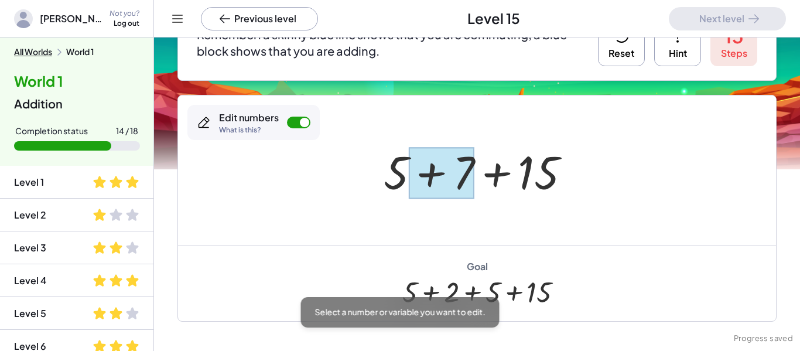
click at [447, 171] on div at bounding box center [442, 173] width 66 height 52
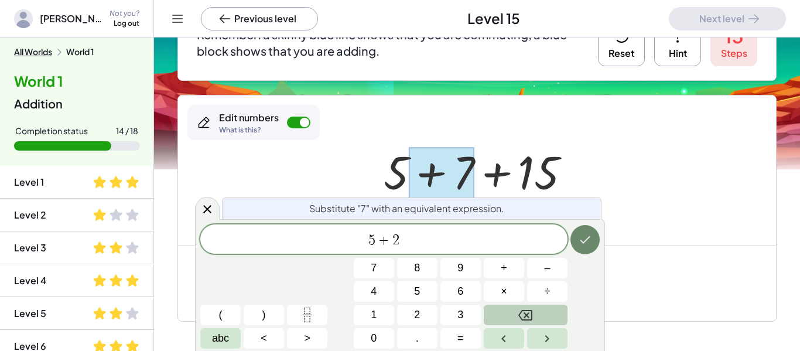
click at [594, 234] on button "Done" at bounding box center [585, 239] width 29 height 29
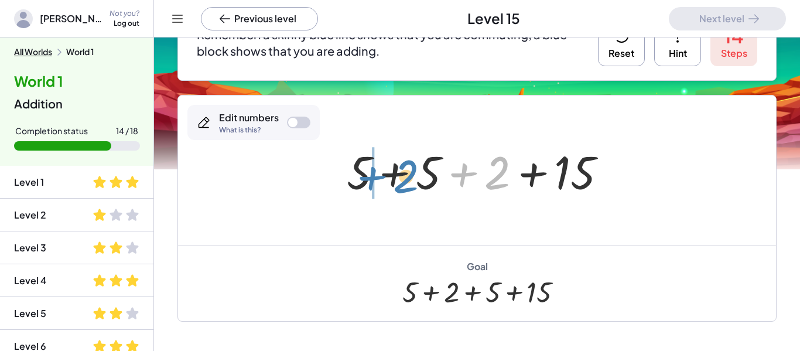
drag, startPoint x: 493, startPoint y: 173, endPoint x: 402, endPoint y: 177, distance: 91.5
click at [402, 177] on div at bounding box center [481, 171] width 281 height 60
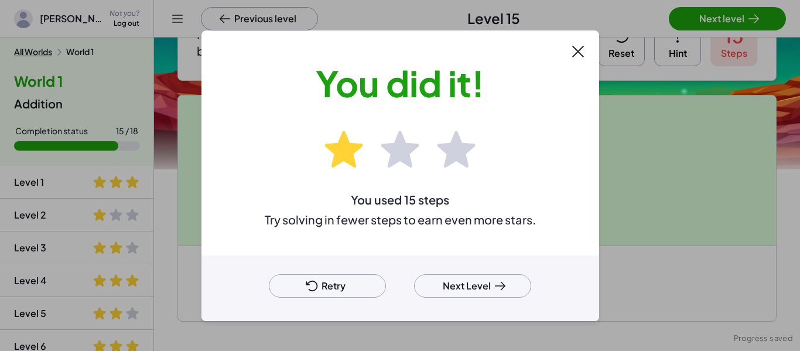
click at [503, 308] on div "Retry Next Level" at bounding box center [401, 288] width 398 height 66
click at [488, 294] on button "Next Level" at bounding box center [472, 285] width 117 height 23
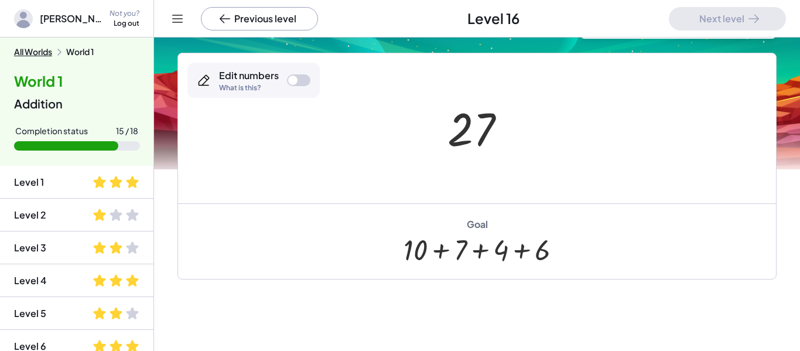
scroll to position [76, 0]
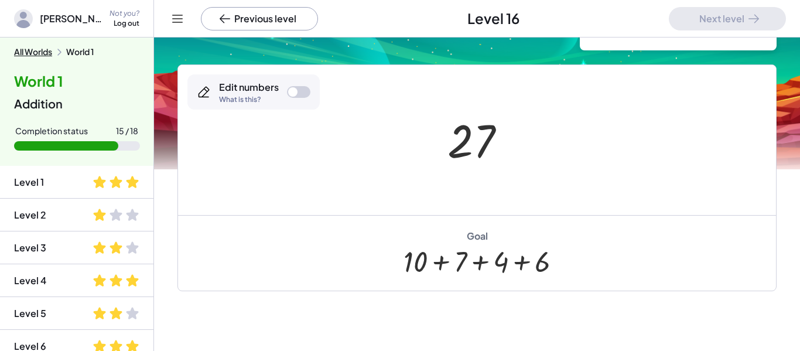
click at [292, 92] on div at bounding box center [292, 91] width 9 height 9
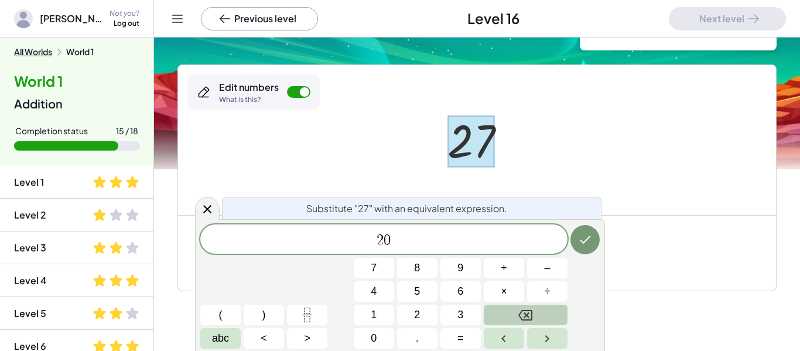
click at [517, 260] on button "+" at bounding box center [504, 268] width 40 height 21
click at [383, 267] on button "7" at bounding box center [374, 268] width 40 height 21
click at [591, 233] on icon "Done" at bounding box center [585, 240] width 14 height 14
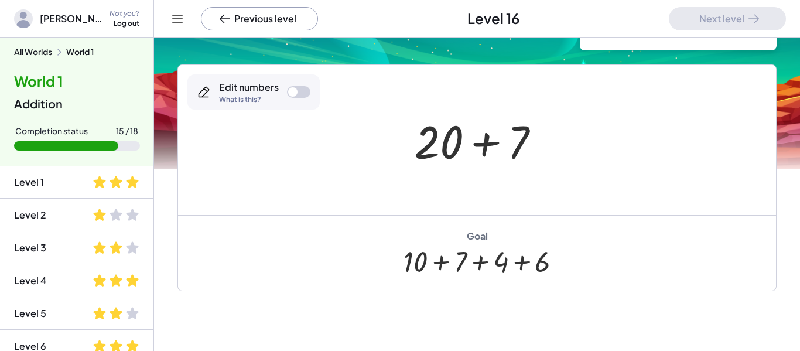
click at [442, 148] on div at bounding box center [481, 140] width 146 height 60
click at [293, 91] on div at bounding box center [292, 91] width 9 height 9
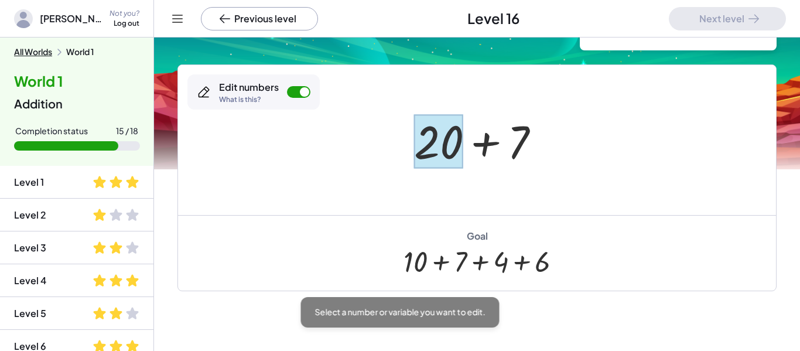
click at [424, 156] on div at bounding box center [438, 141] width 49 height 54
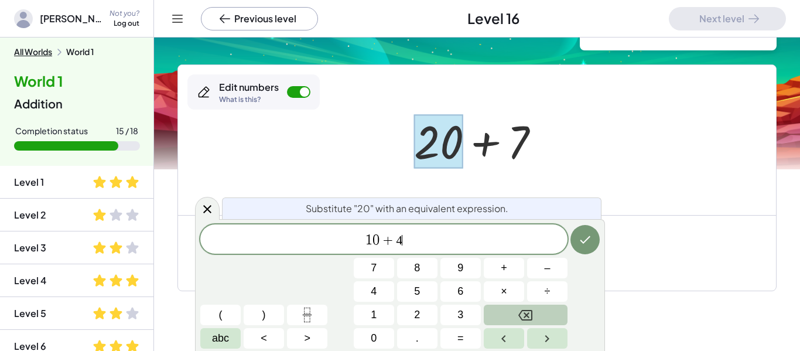
click at [503, 261] on span "+" at bounding box center [504, 268] width 6 height 16
click at [585, 241] on icon "Done" at bounding box center [585, 240] width 11 height 8
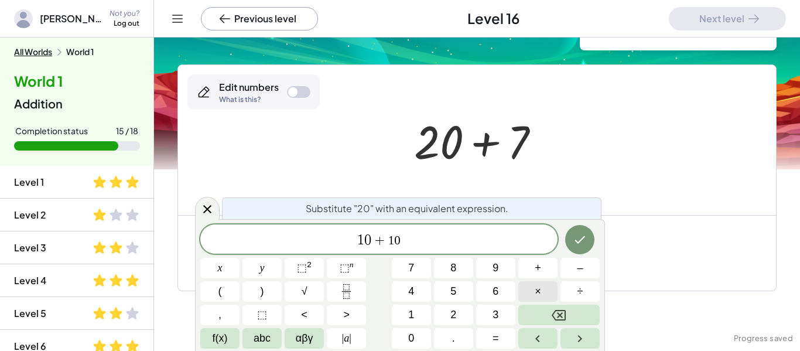
click at [584, 244] on icon "Done" at bounding box center [580, 240] width 14 height 14
click at [529, 261] on button "+" at bounding box center [538, 268] width 39 height 21
click at [573, 236] on icon "Done" at bounding box center [580, 240] width 14 height 14
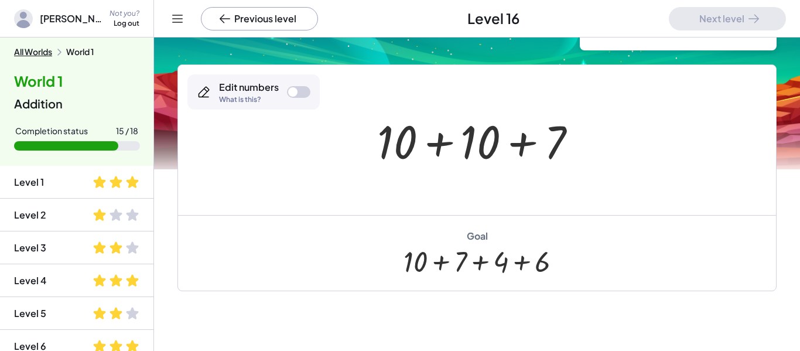
click at [294, 95] on div at bounding box center [292, 91] width 9 height 9
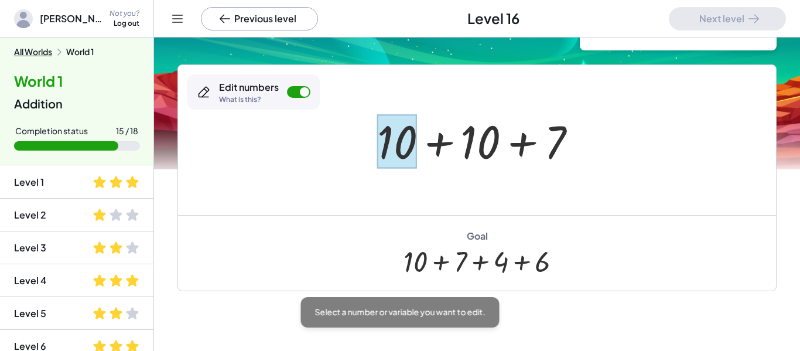
click at [412, 128] on div at bounding box center [397, 141] width 40 height 54
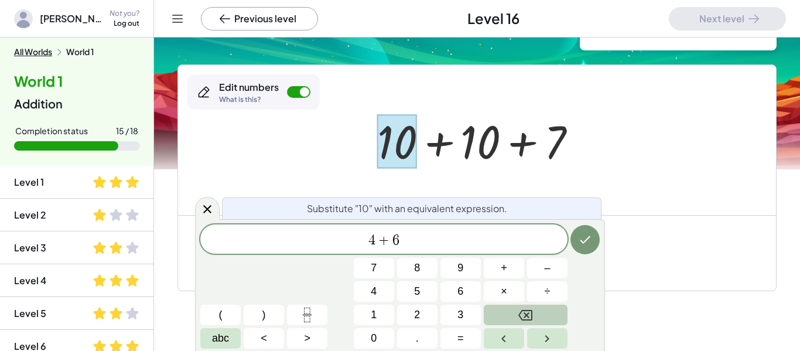
click at [561, 247] on span "4 + 6 ​" at bounding box center [383, 240] width 367 height 16
click at [587, 240] on icon "Done" at bounding box center [585, 240] width 11 height 8
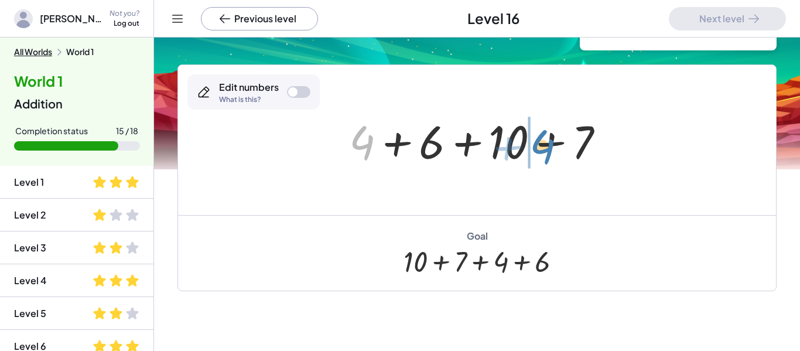
drag, startPoint x: 365, startPoint y: 144, endPoint x: 546, endPoint y: 148, distance: 180.5
click at [546, 148] on div at bounding box center [481, 140] width 277 height 60
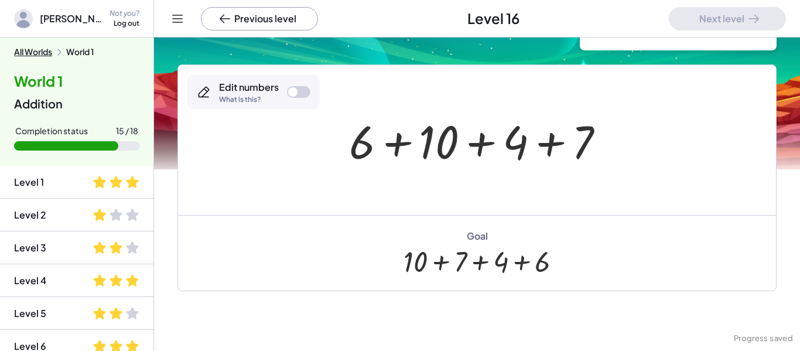
drag, startPoint x: 342, startPoint y: 146, endPoint x: 357, endPoint y: 145, distance: 15.3
click at [357, 145] on div "+ 5 + 13 + 4 + 5 + 18 + 4 + 5 + 22 + 5 + 5 + 22 27 + 20 + 7 + 10 + 10 + 7 + 4 +…" at bounding box center [477, 140] width 291 height 66
drag, startPoint x: 357, startPoint y: 145, endPoint x: 625, endPoint y: 128, distance: 267.7
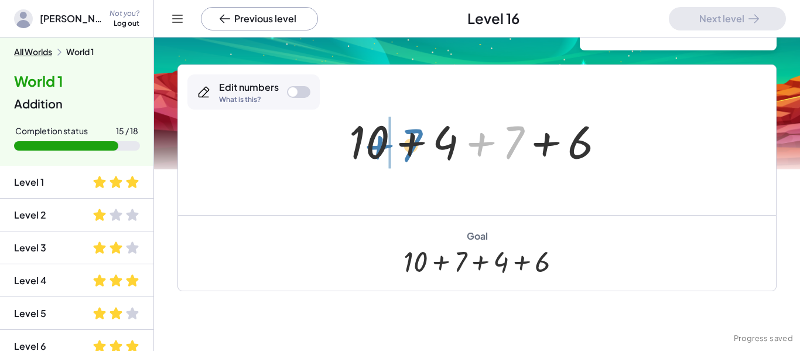
drag, startPoint x: 509, startPoint y: 140, endPoint x: 408, endPoint y: 143, distance: 100.8
click at [408, 143] on div at bounding box center [481, 140] width 277 height 60
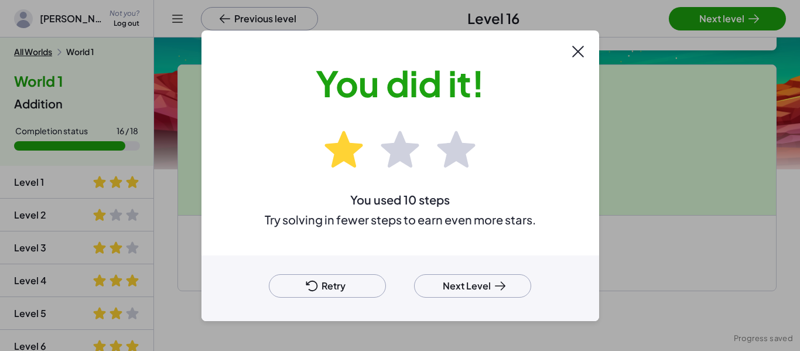
click at [466, 272] on div "Retry Next Level" at bounding box center [401, 288] width 398 height 66
click at [465, 288] on button "Next Level" at bounding box center [472, 285] width 117 height 23
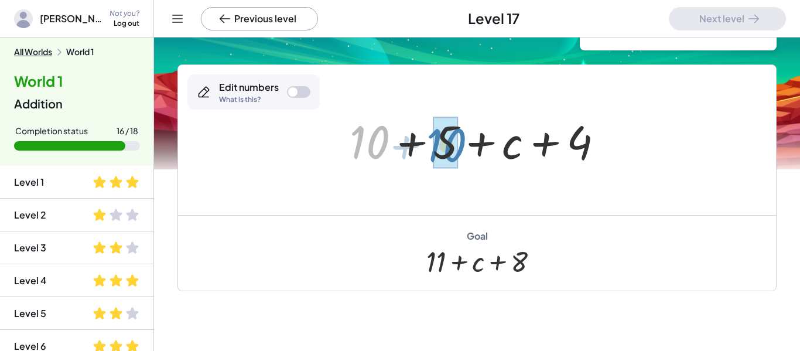
drag, startPoint x: 367, startPoint y: 147, endPoint x: 447, endPoint y: 150, distance: 79.7
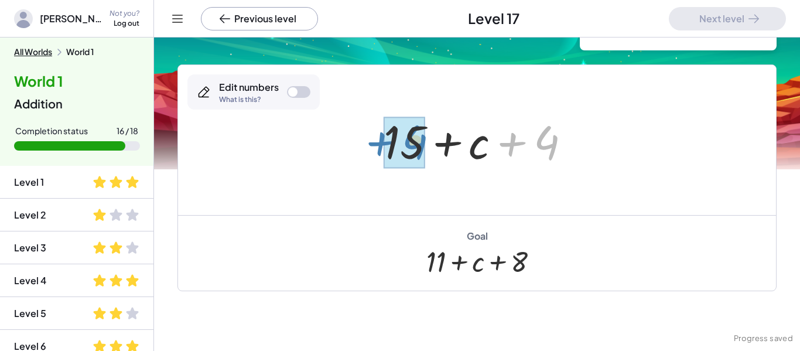
drag, startPoint x: 554, startPoint y: 148, endPoint x: 420, endPoint y: 147, distance: 133.6
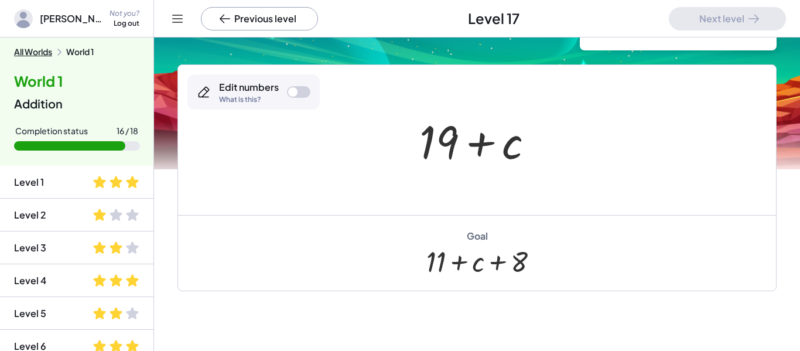
click at [303, 93] on div at bounding box center [298, 92] width 23 height 12
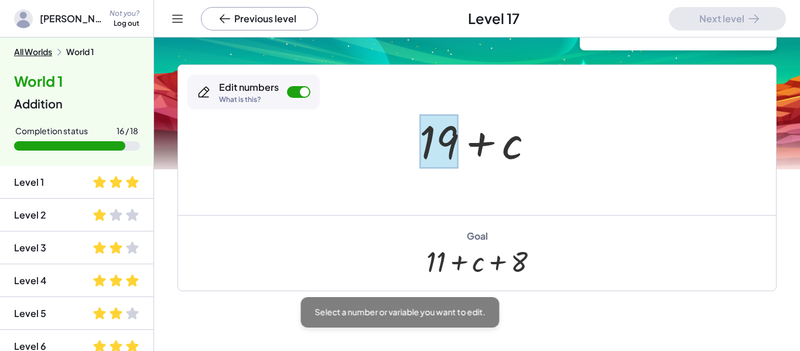
click at [424, 157] on div at bounding box center [439, 141] width 39 height 54
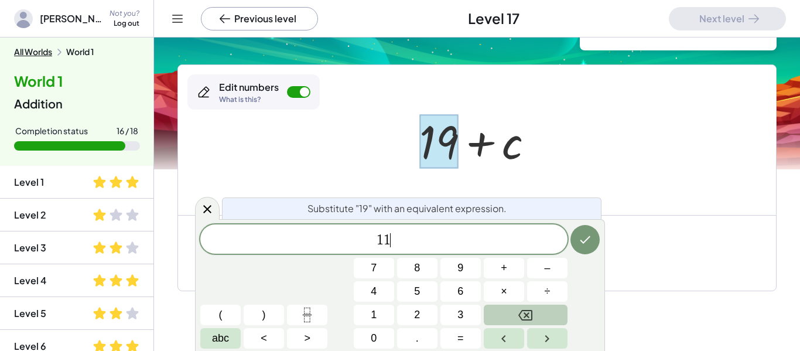
click at [506, 265] on span "+" at bounding box center [504, 268] width 6 height 16
click at [578, 237] on icon "Done" at bounding box center [585, 240] width 14 height 14
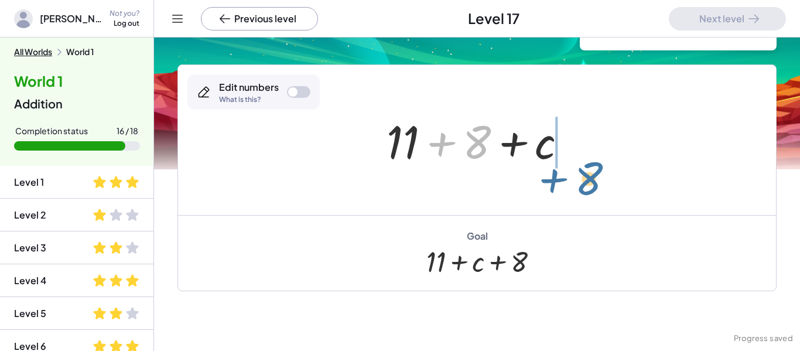
drag, startPoint x: 473, startPoint y: 150, endPoint x: 600, endPoint y: 165, distance: 128.1
click at [600, 165] on div "+ 10 + 5 + c + 4 + 15 + c + 4 + 19 + c + 8 + c + 11 + 8" at bounding box center [477, 140] width 598 height 150
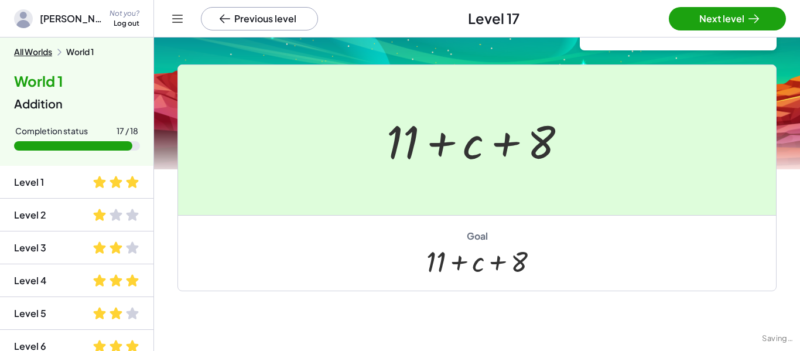
click at [687, 23] on div at bounding box center [400, 175] width 800 height 351
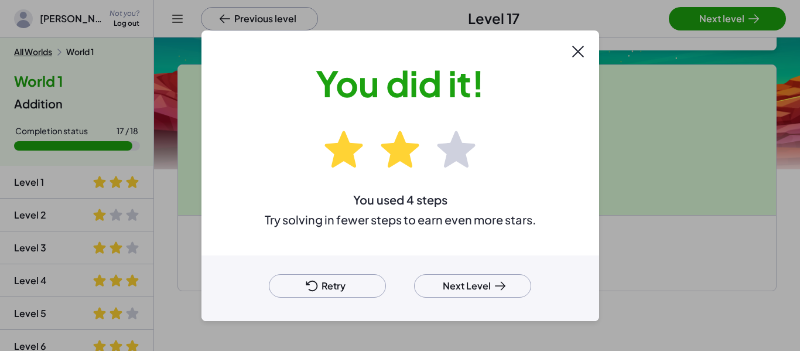
click at [458, 295] on button "Next Level" at bounding box center [472, 285] width 117 height 23
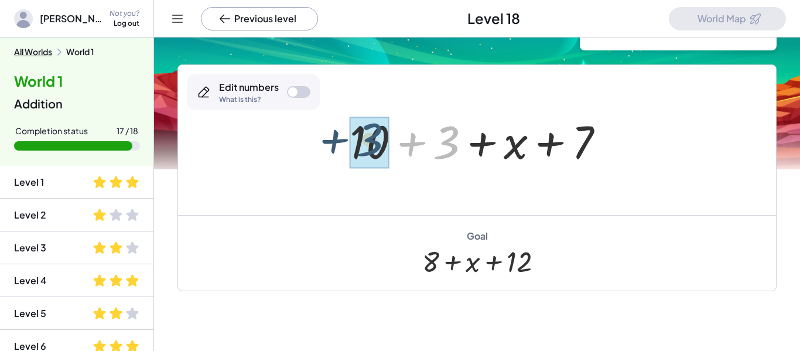
drag, startPoint x: 444, startPoint y: 142, endPoint x: 366, endPoint y: 140, distance: 77.4
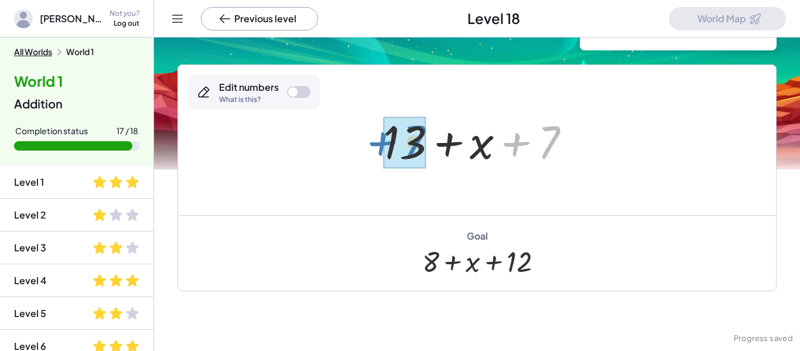
drag, startPoint x: 555, startPoint y: 137, endPoint x: 405, endPoint y: 138, distance: 150.0
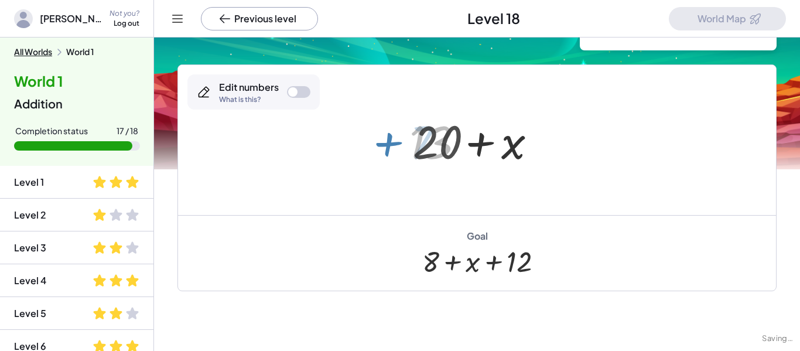
click at [405, 138] on div "+ 10 + 3 + x + 7 + 7 + + x + 7 13 20 + 13 + x + 7" at bounding box center [478, 140] width 164 height 66
click at [298, 96] on div at bounding box center [298, 92] width 23 height 12
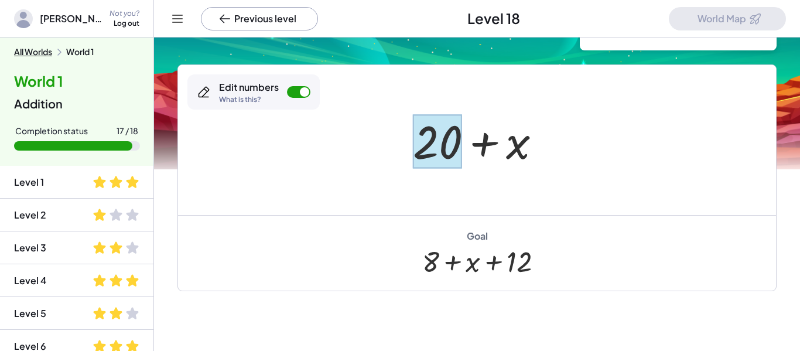
click at [447, 156] on div at bounding box center [437, 141] width 49 height 54
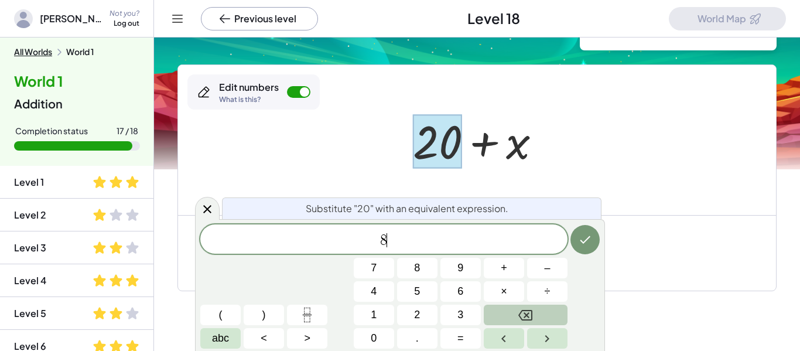
click at [514, 268] on button "+" at bounding box center [504, 268] width 40 height 21
click at [385, 322] on button "1" at bounding box center [374, 315] width 40 height 21
click at [427, 321] on button "2" at bounding box center [417, 315] width 40 height 21
click at [609, 246] on div "Goal + 8 + x + 12" at bounding box center [477, 253] width 598 height 76
click at [589, 240] on icon "Done" at bounding box center [585, 240] width 14 height 14
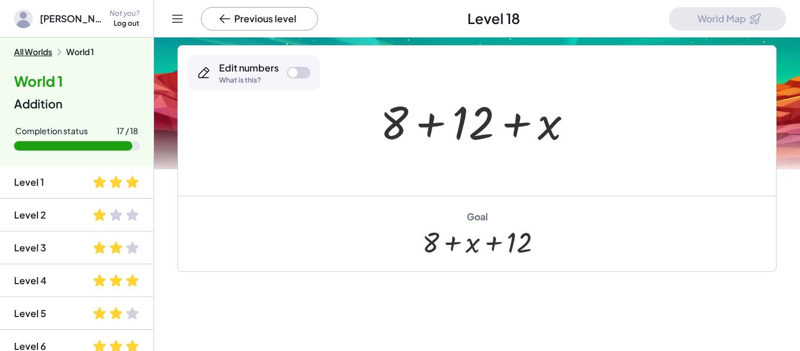
scroll to position [95, 0]
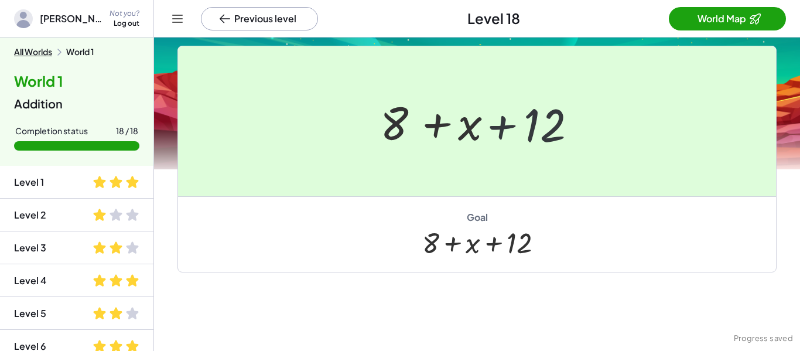
click at [729, 27] on div at bounding box center [400, 175] width 800 height 351
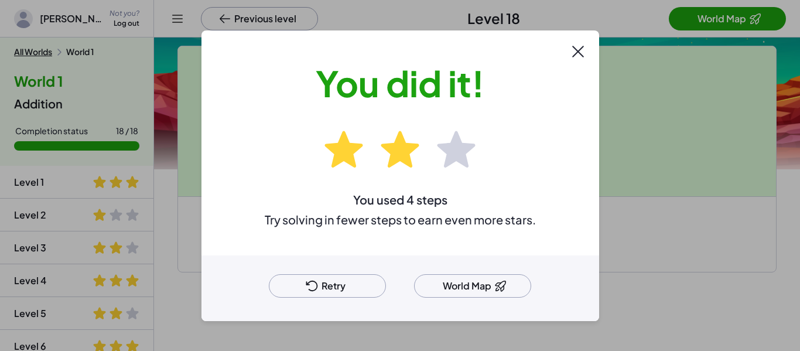
click at [500, 275] on button "World Map" at bounding box center [472, 285] width 117 height 23
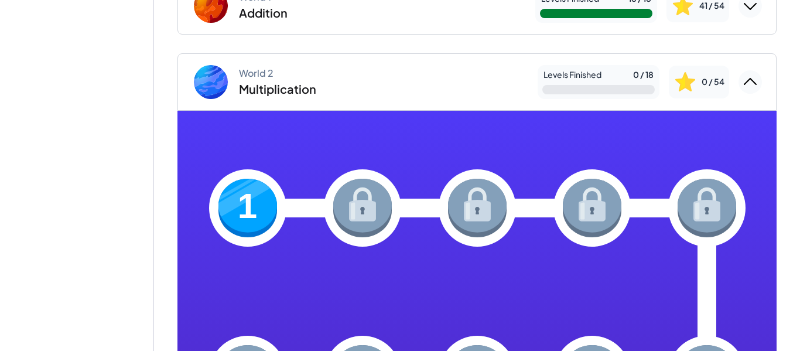
scroll to position [129, 0]
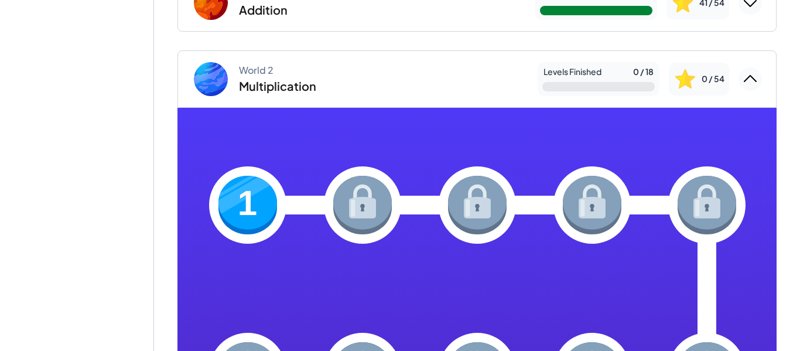
click at [752, 87] on icon "Collapse World 2" at bounding box center [750, 79] width 19 height 19
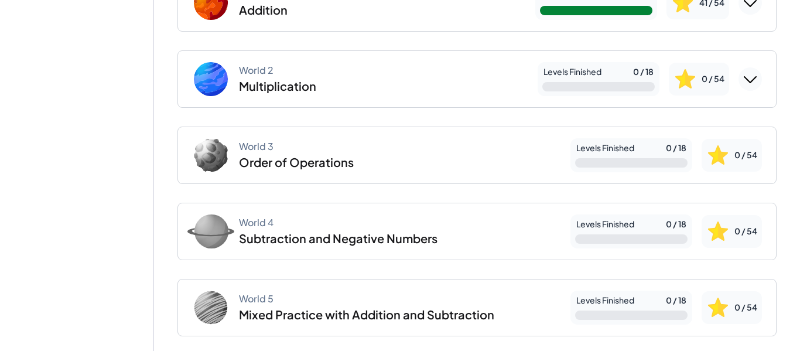
click at [760, 85] on button "Expand World 2" at bounding box center [750, 78] width 23 height 23
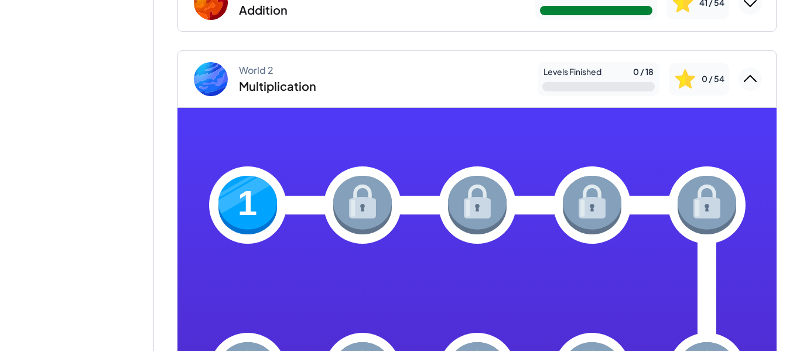
click at [759, 79] on icon "Collapse World 2" at bounding box center [750, 79] width 19 height 19
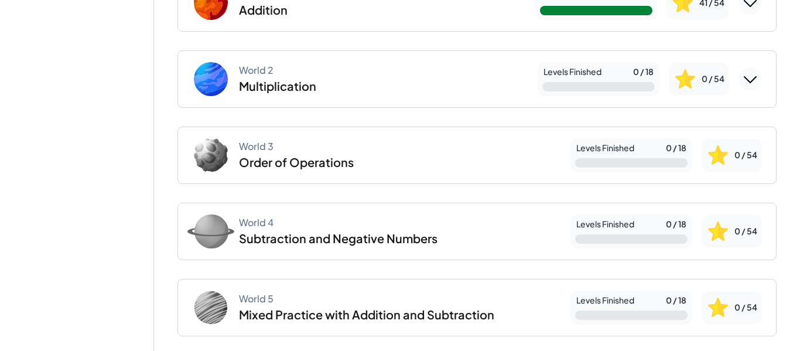
click at [642, 83] on div at bounding box center [599, 86] width 112 height 9
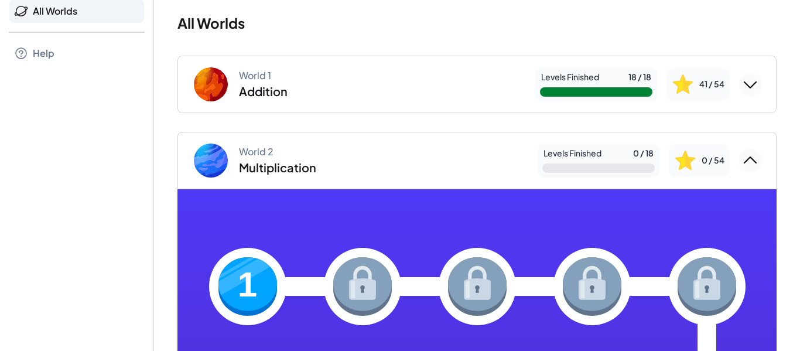
scroll to position [48, 0]
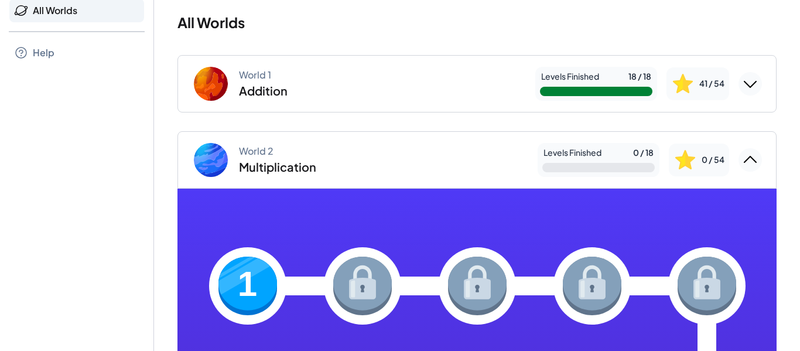
click at [350, 270] on img at bounding box center [362, 286] width 59 height 59
click at [265, 275] on img at bounding box center [248, 286] width 59 height 59
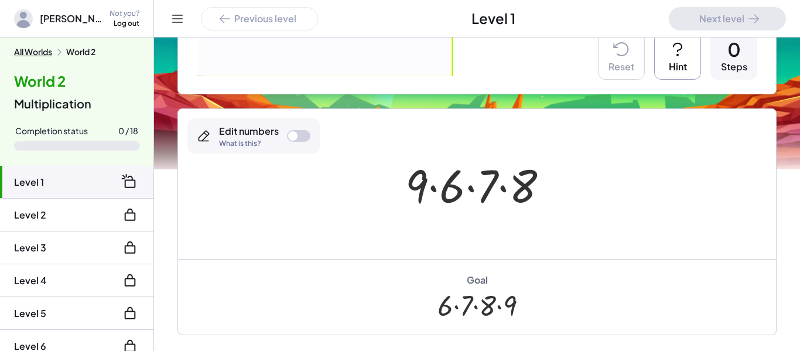
scroll to position [214, 0]
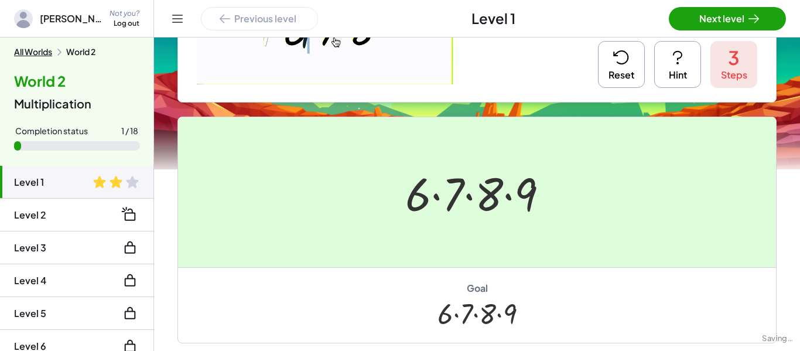
click at [718, 21] on div at bounding box center [400, 175] width 800 height 351
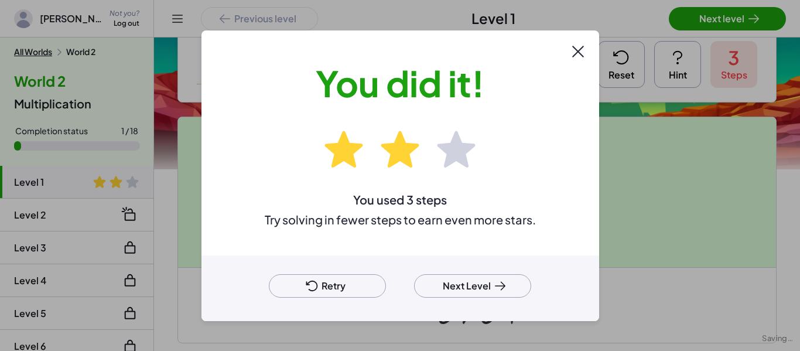
click at [484, 296] on button "Next Level" at bounding box center [472, 285] width 117 height 23
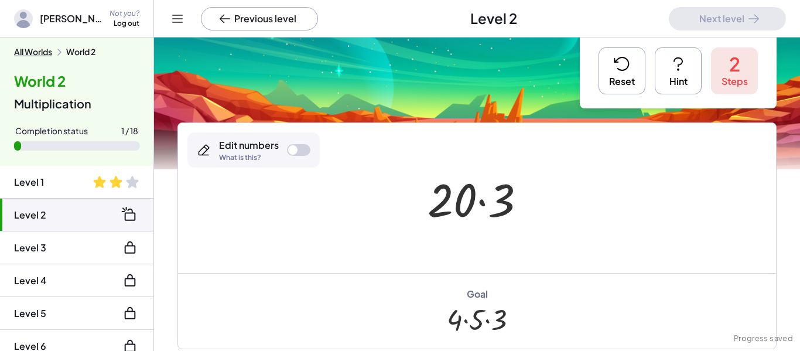
scroll to position [17, 0]
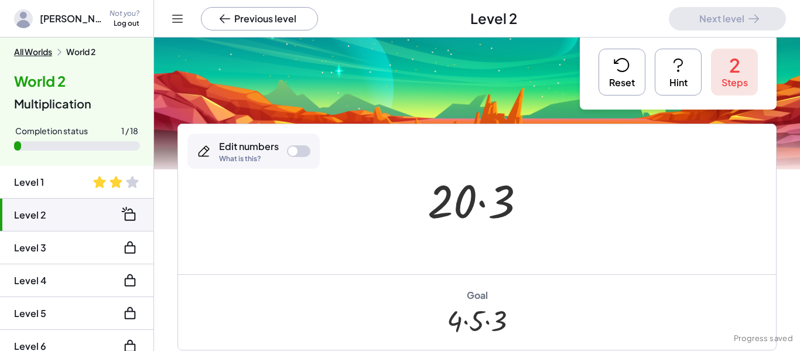
click at [620, 72] on icon at bounding box center [622, 65] width 19 height 19
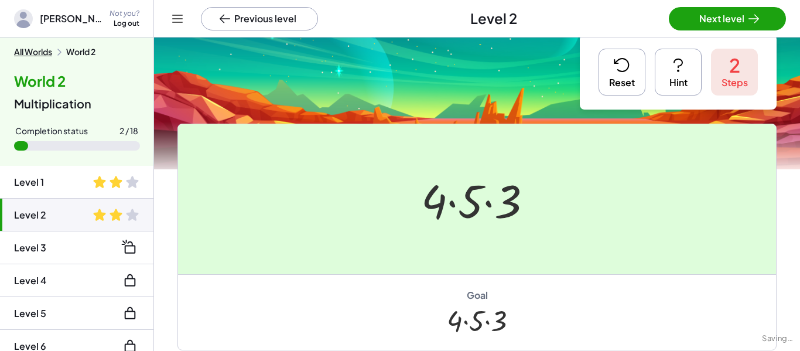
click at [764, 38] on div at bounding box center [400, 175] width 800 height 351
click at [765, 13] on div at bounding box center [400, 175] width 800 height 351
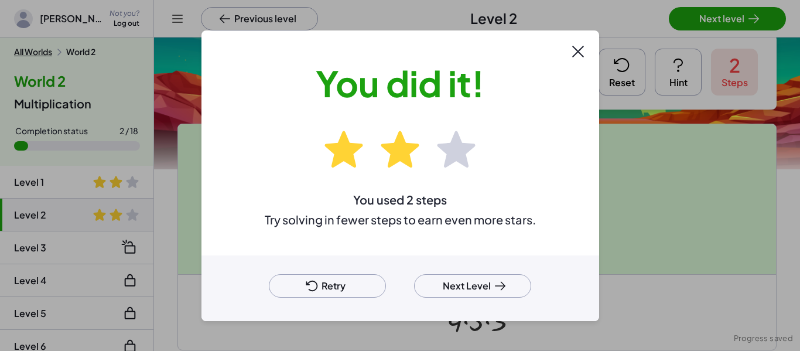
click at [502, 290] on icon at bounding box center [500, 286] width 14 height 14
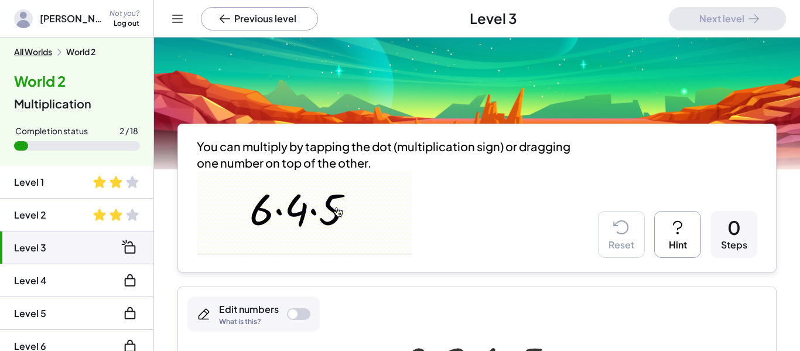
click at [260, 11] on button "Previous level" at bounding box center [259, 18] width 117 height 23
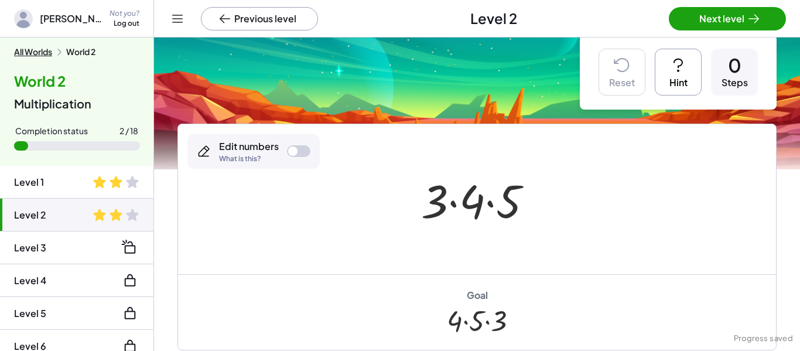
click at [732, 23] on button "Next level" at bounding box center [727, 18] width 117 height 23
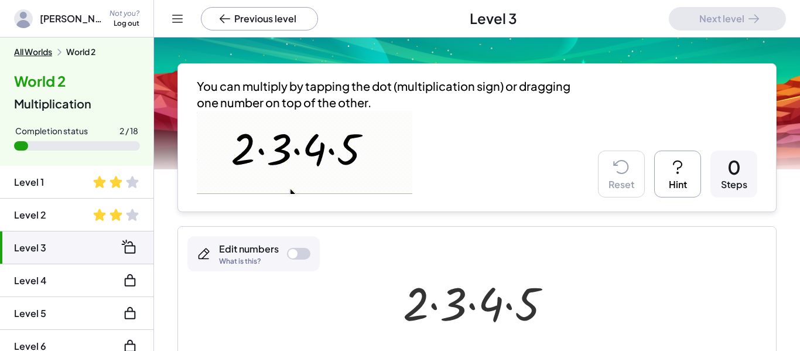
scroll to position [76, 0]
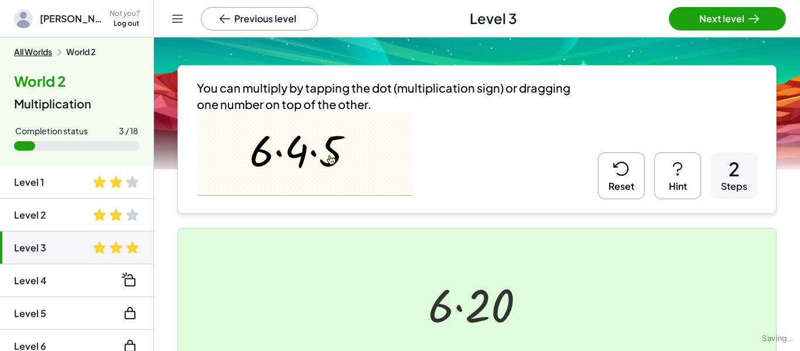
click at [744, 9] on div at bounding box center [400, 175] width 800 height 351
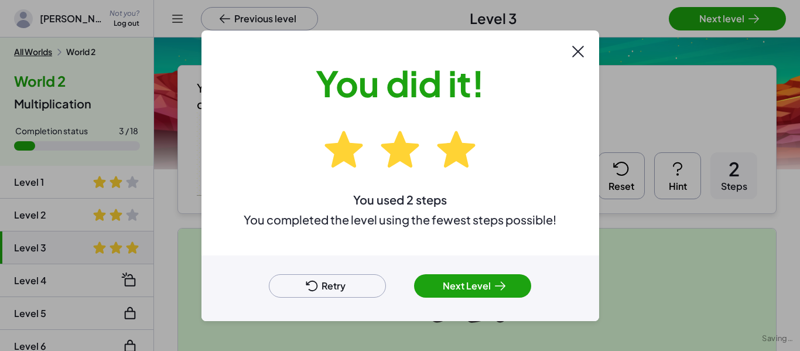
click at [500, 294] on button "Next Level" at bounding box center [472, 285] width 117 height 23
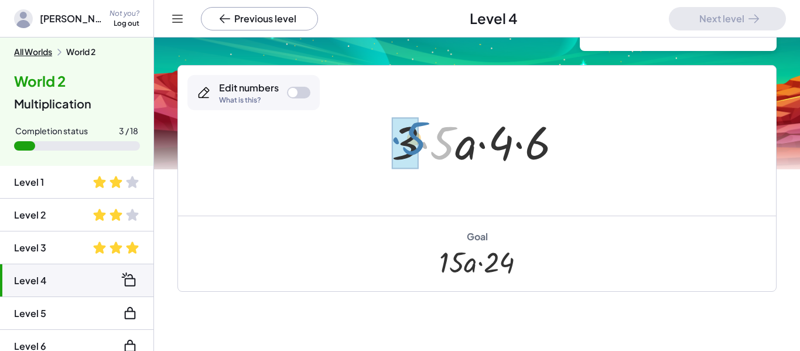
drag, startPoint x: 449, startPoint y: 144, endPoint x: 422, endPoint y: 139, distance: 27.9
click at [422, 139] on div at bounding box center [482, 141] width 192 height 60
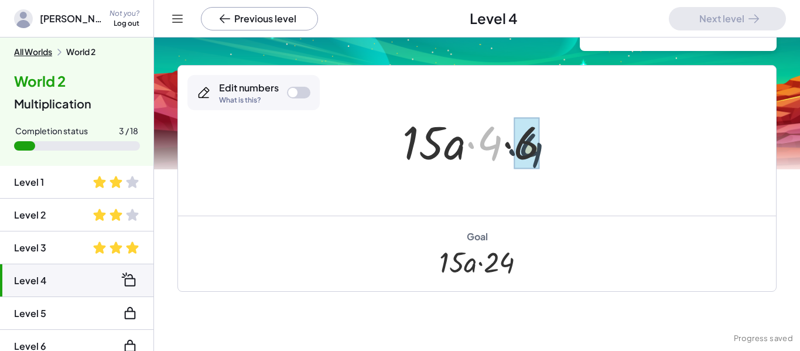
drag, startPoint x: 487, startPoint y: 140, endPoint x: 531, endPoint y: 147, distance: 44.5
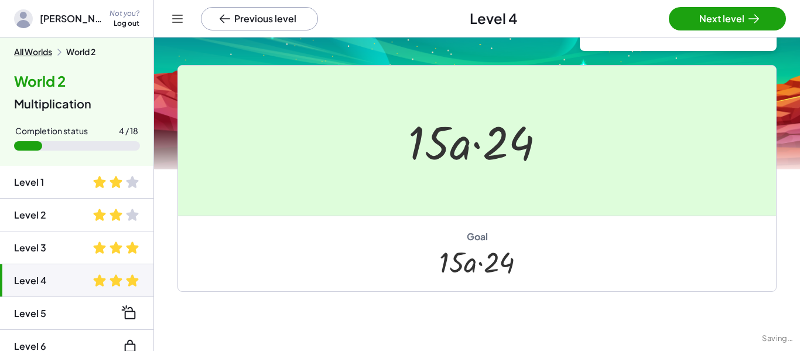
click at [714, 18] on div at bounding box center [400, 175] width 800 height 351
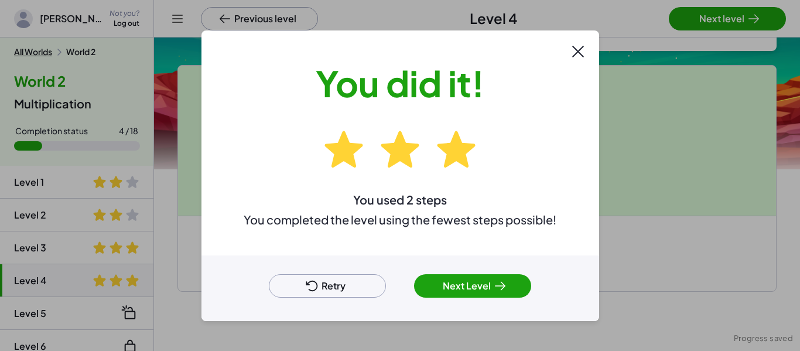
click at [714, 18] on div at bounding box center [400, 175] width 800 height 351
click at [469, 284] on button "Next Level" at bounding box center [472, 285] width 117 height 23
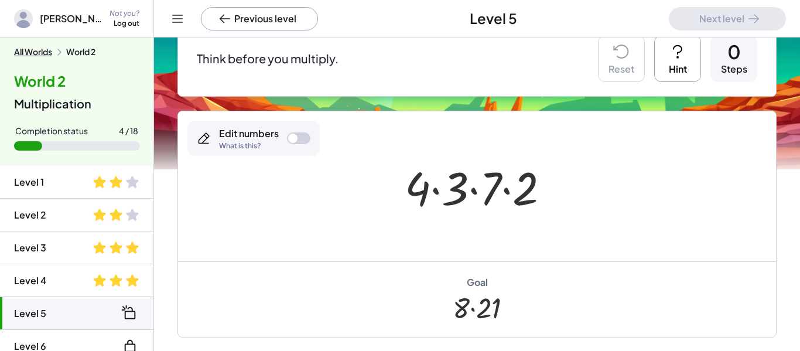
scroll to position [116, 0]
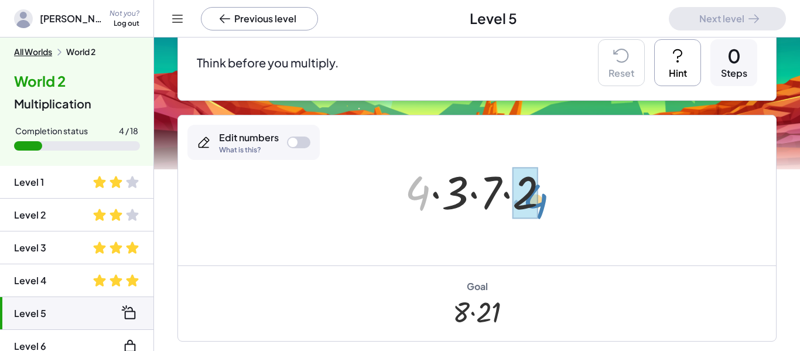
drag, startPoint x: 418, startPoint y: 194, endPoint x: 535, endPoint y: 202, distance: 116.9
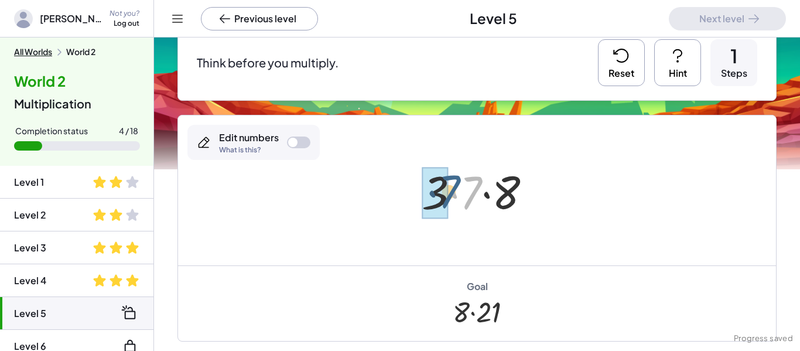
drag, startPoint x: 468, startPoint y: 195, endPoint x: 442, endPoint y: 194, distance: 25.8
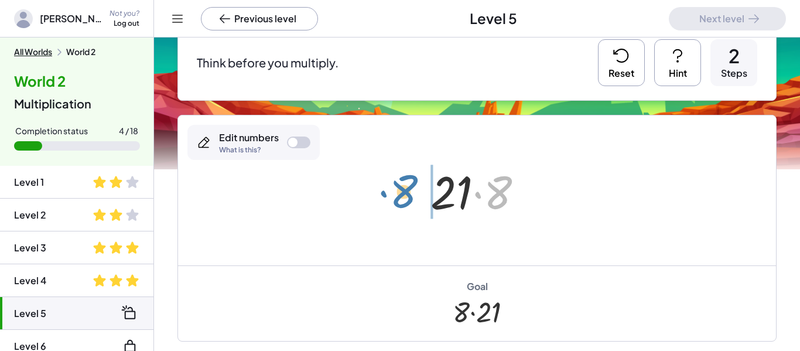
drag, startPoint x: 495, startPoint y: 197, endPoint x: 397, endPoint y: 193, distance: 97.9
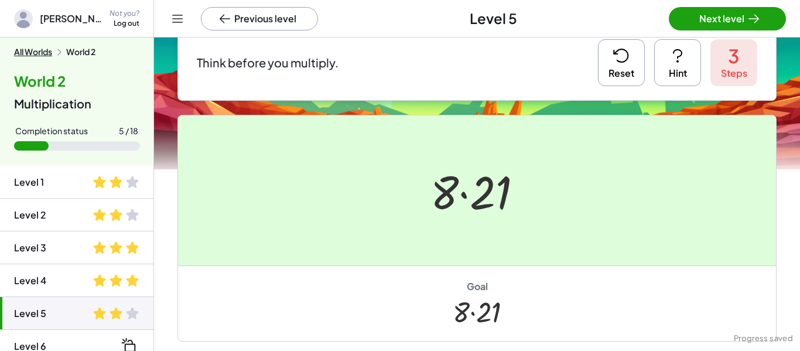
click at [707, 21] on div at bounding box center [400, 175] width 800 height 351
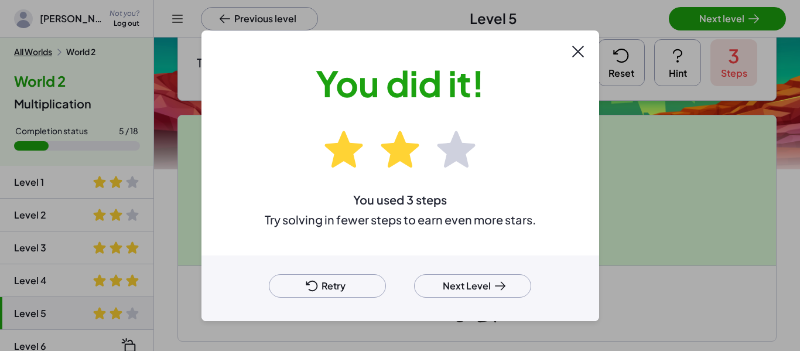
click at [471, 290] on button "Next Level" at bounding box center [472, 285] width 117 height 23
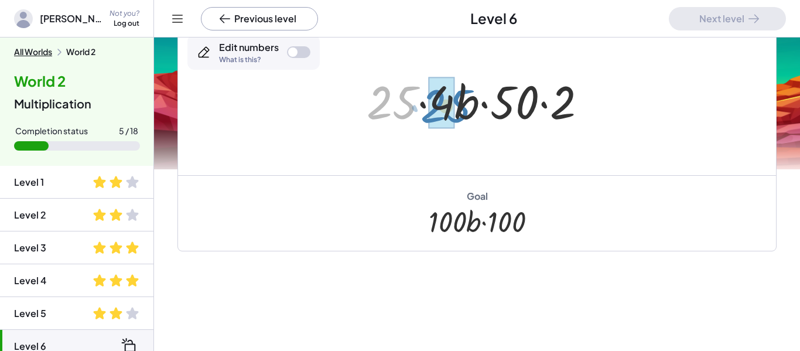
drag, startPoint x: 408, startPoint y: 94, endPoint x: 464, endPoint y: 98, distance: 55.8
click at [464, 98] on div at bounding box center [481, 100] width 241 height 60
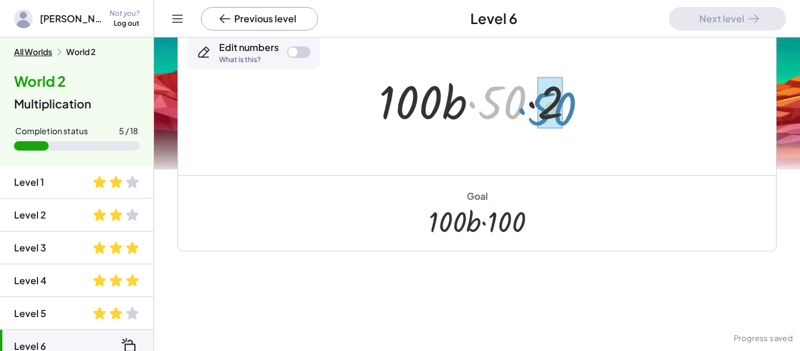
drag, startPoint x: 510, startPoint y: 97, endPoint x: 560, endPoint y: 104, distance: 50.2
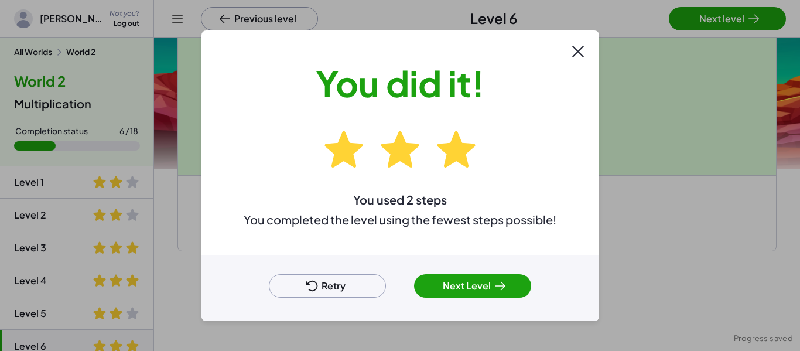
click at [498, 287] on icon at bounding box center [500, 286] width 14 height 14
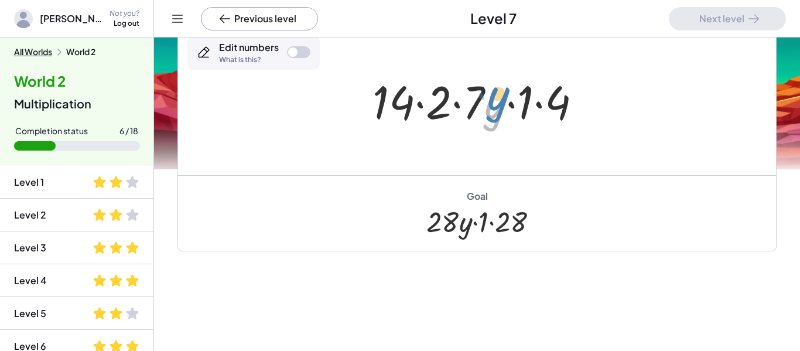
drag, startPoint x: 485, startPoint y: 117, endPoint x: 485, endPoint y: 109, distance: 8.2
click at [485, 109] on div at bounding box center [482, 100] width 230 height 60
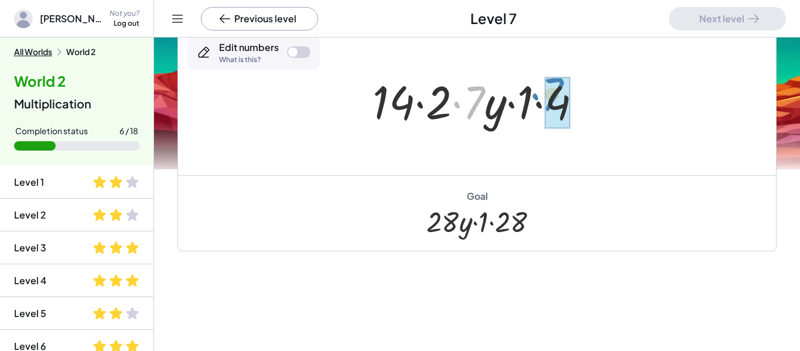
drag, startPoint x: 479, startPoint y: 100, endPoint x: 558, endPoint y: 93, distance: 79.5
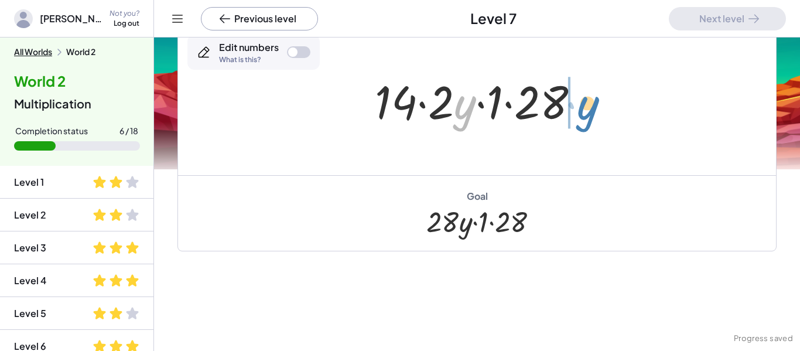
drag, startPoint x: 466, startPoint y: 110, endPoint x: 585, endPoint y: 111, distance: 119.0
click at [585, 111] on div at bounding box center [482, 100] width 226 height 60
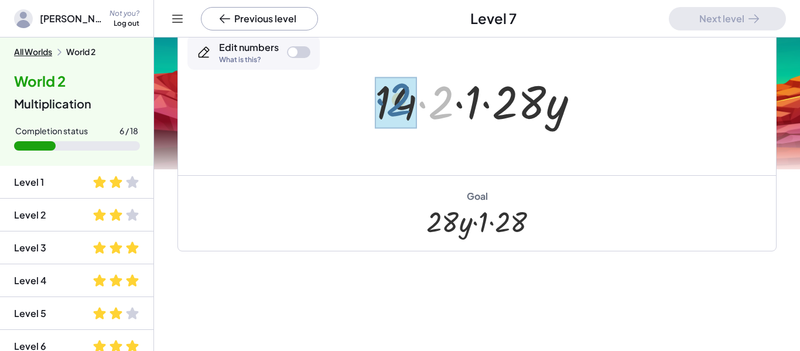
drag, startPoint x: 444, startPoint y: 101, endPoint x: 401, endPoint y: 98, distance: 42.9
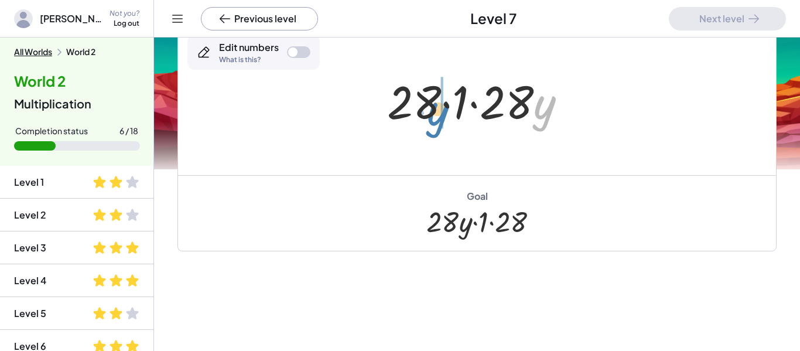
drag, startPoint x: 538, startPoint y: 118, endPoint x: 431, endPoint y: 125, distance: 107.4
click at [431, 125] on div at bounding box center [481, 100] width 200 height 60
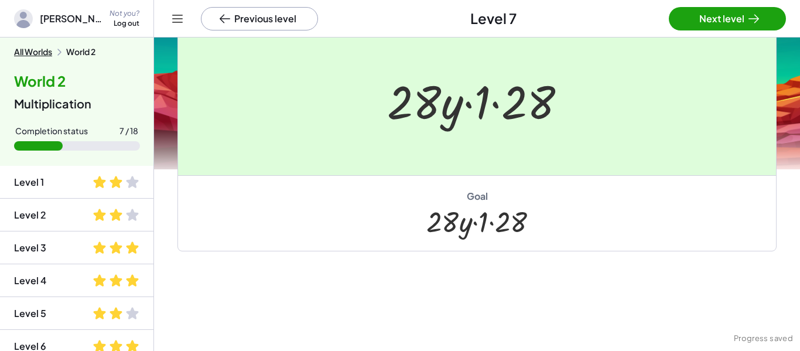
click at [716, 18] on div at bounding box center [400, 175] width 800 height 351
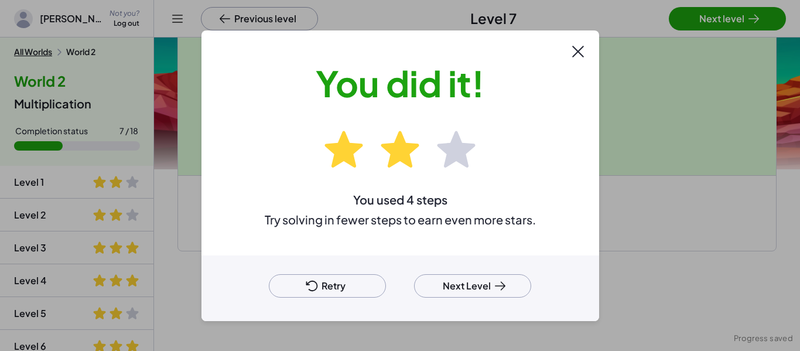
click at [716, 18] on div at bounding box center [400, 175] width 800 height 351
click at [432, 292] on button "Next Level" at bounding box center [472, 285] width 117 height 23
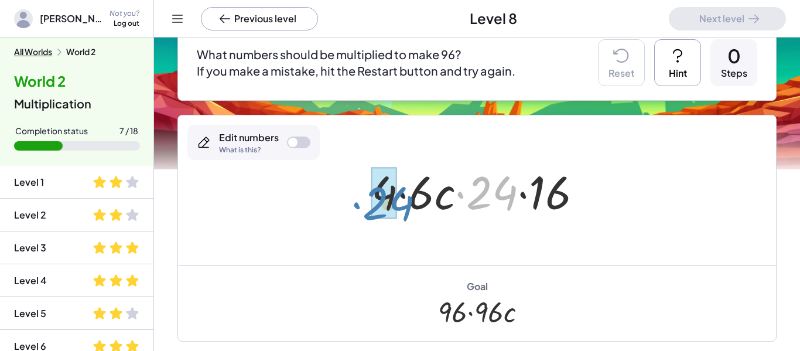
drag, startPoint x: 499, startPoint y: 195, endPoint x: 396, endPoint y: 205, distance: 103.7
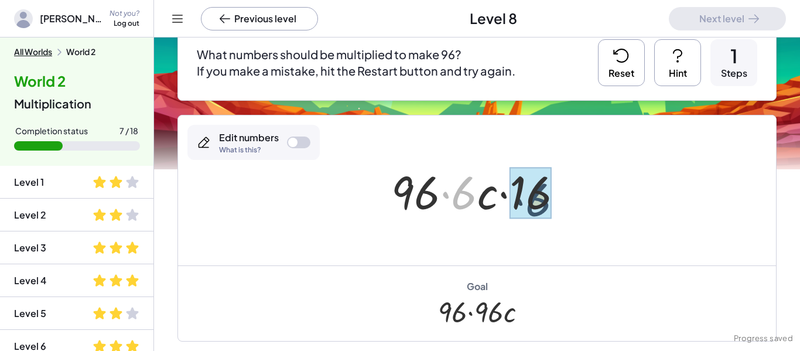
drag, startPoint x: 471, startPoint y: 197, endPoint x: 543, endPoint y: 203, distance: 72.8
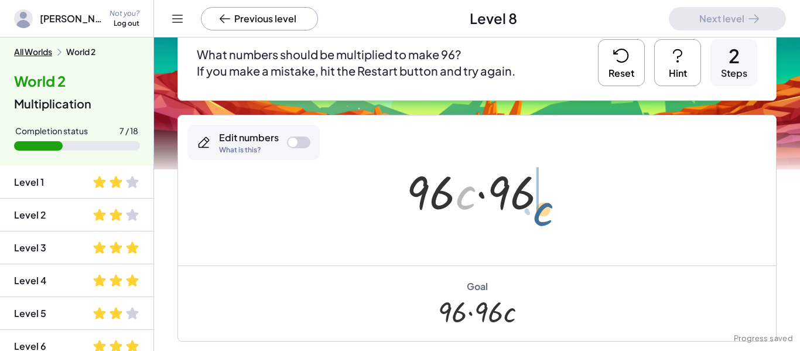
drag, startPoint x: 468, startPoint y: 199, endPoint x: 551, endPoint y: 212, distance: 83.6
click at [551, 212] on div at bounding box center [482, 191] width 162 height 60
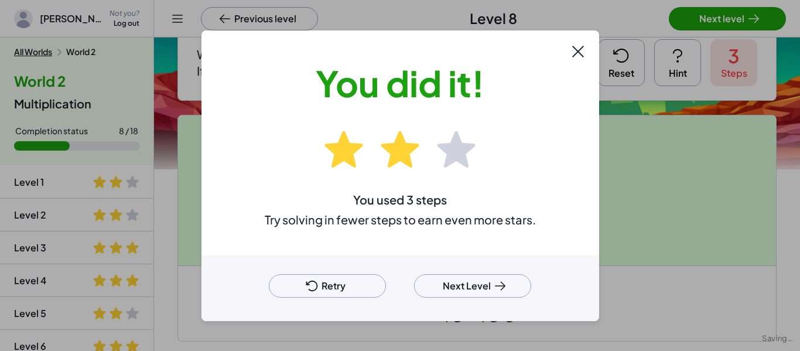
click at [487, 281] on button "Next Level" at bounding box center [472, 285] width 117 height 23
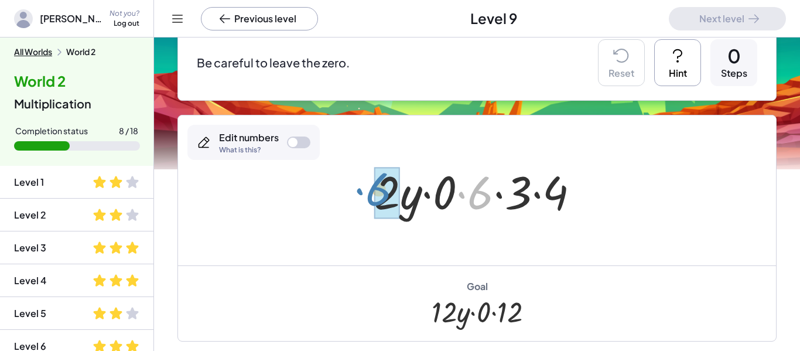
drag, startPoint x: 482, startPoint y: 199, endPoint x: 380, endPoint y: 195, distance: 102.0
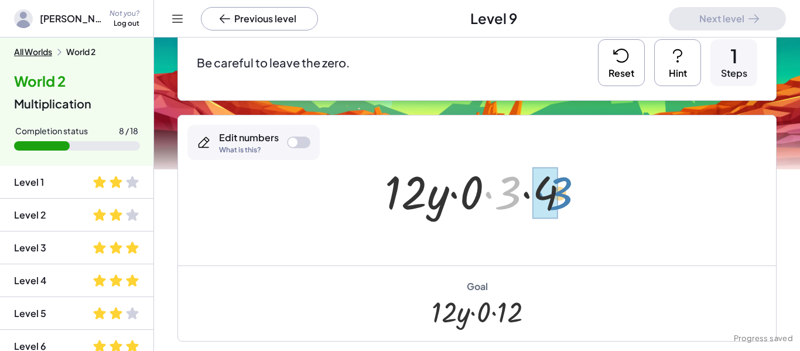
drag, startPoint x: 506, startPoint y: 196, endPoint x: 556, endPoint y: 197, distance: 50.4
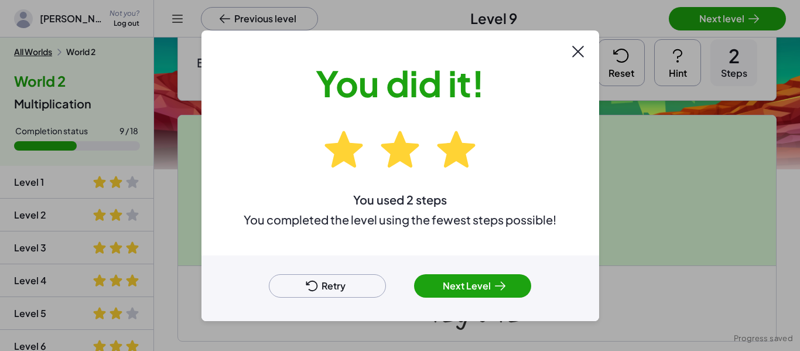
click at [737, 17] on div at bounding box center [400, 175] width 800 height 351
click at [487, 284] on button "Next Level" at bounding box center [472, 285] width 117 height 23
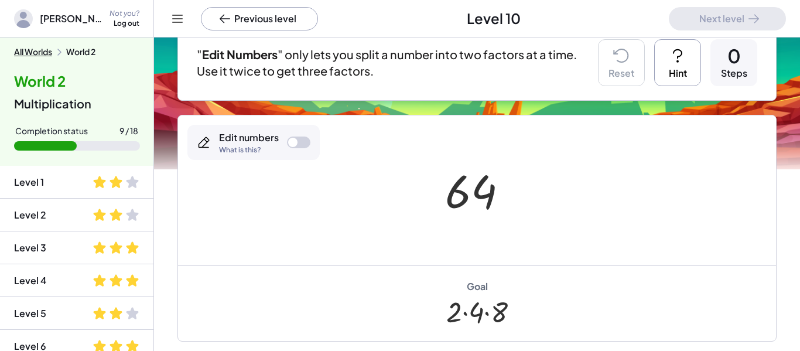
click at [301, 144] on div at bounding box center [298, 143] width 23 height 12
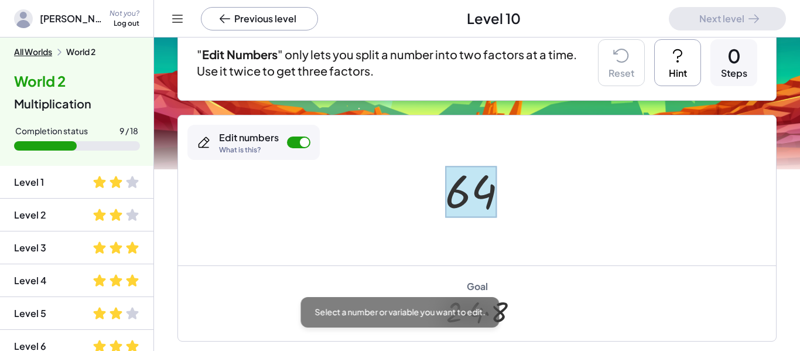
click at [471, 197] on div at bounding box center [471, 192] width 52 height 52
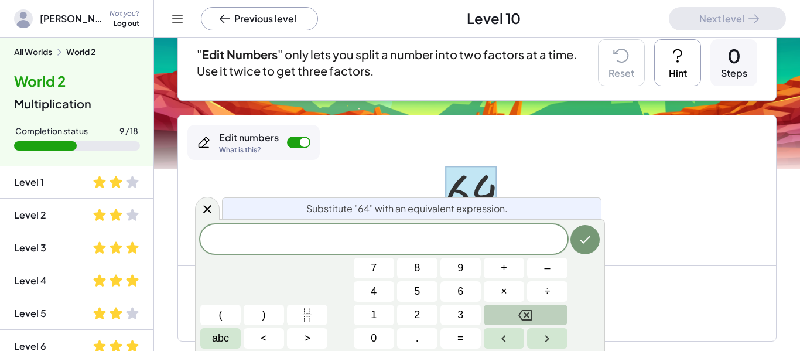
click at [626, 155] on div at bounding box center [477, 190] width 598 height 150
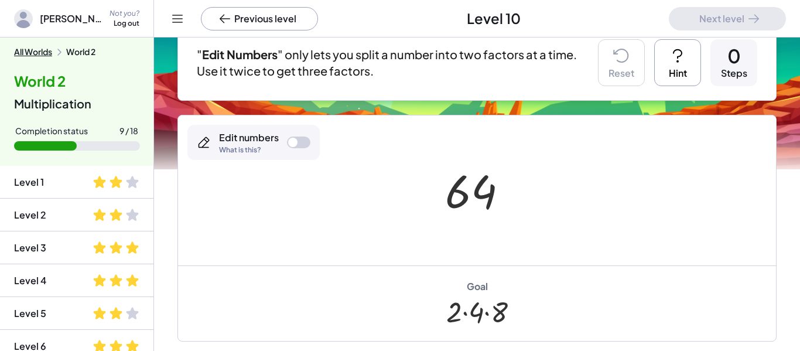
click at [296, 137] on div at bounding box center [298, 143] width 23 height 12
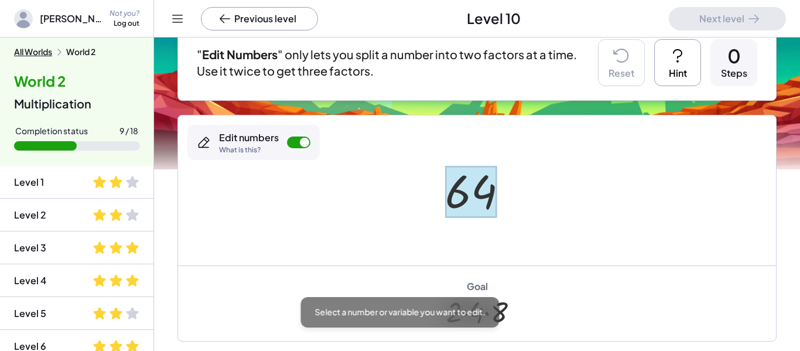
click at [489, 179] on div at bounding box center [471, 192] width 52 height 52
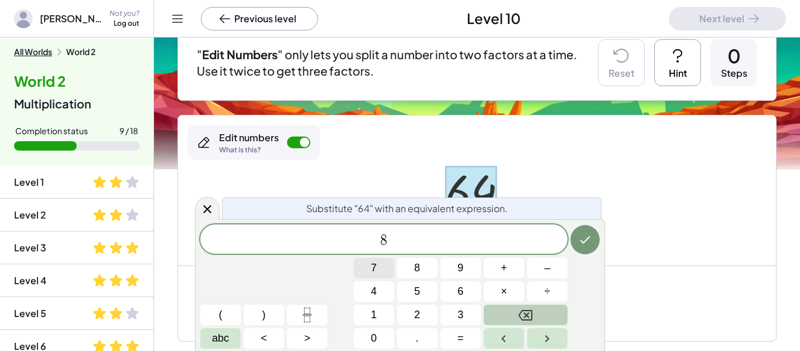
click at [503, 294] on span "×" at bounding box center [504, 292] width 6 height 16
click at [414, 268] on button "8" at bounding box center [417, 268] width 40 height 21
click at [589, 244] on icon "Done" at bounding box center [585, 240] width 14 height 14
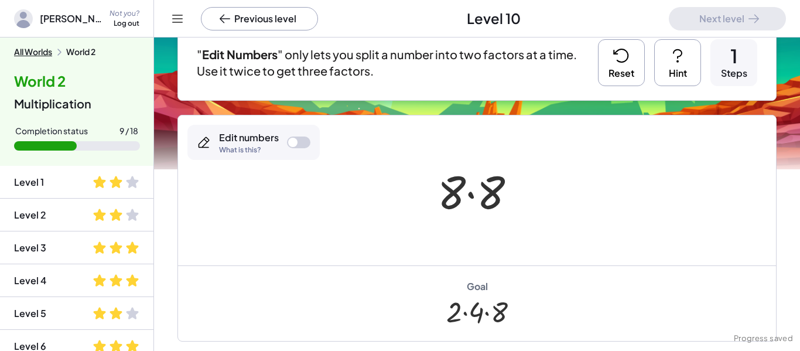
click at [300, 144] on div at bounding box center [298, 143] width 23 height 12
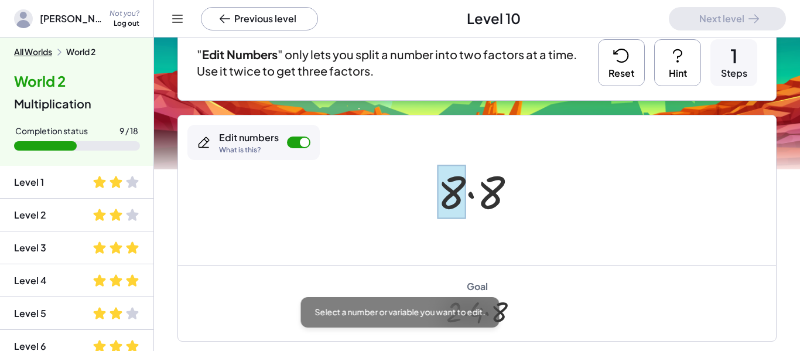
click at [454, 193] on div at bounding box center [452, 192] width 28 height 54
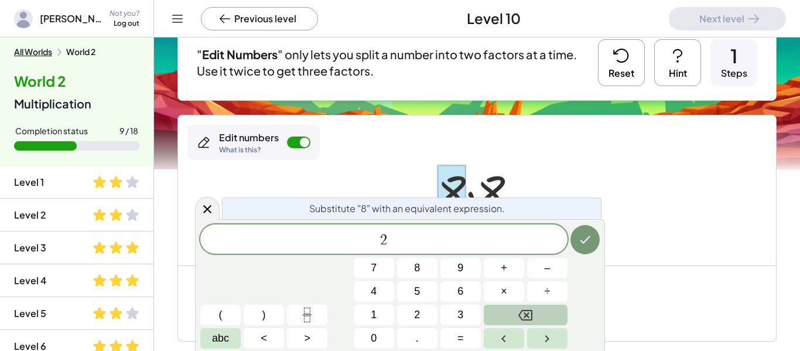
click at [510, 290] on button "×" at bounding box center [504, 291] width 40 height 21
click at [391, 287] on button "4" at bounding box center [374, 291] width 40 height 21
click at [595, 242] on button "Done" at bounding box center [585, 239] width 29 height 29
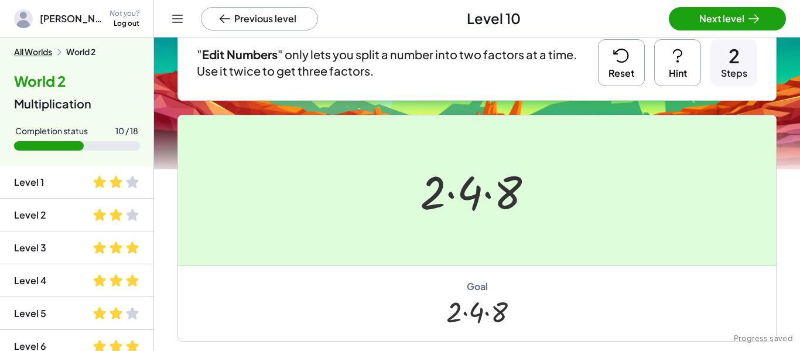
click at [718, 11] on div at bounding box center [400, 175] width 800 height 351
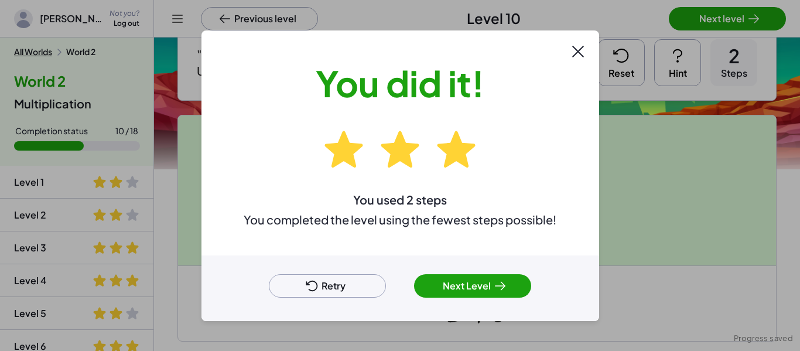
click at [500, 296] on button "Next Level" at bounding box center [472, 285] width 117 height 23
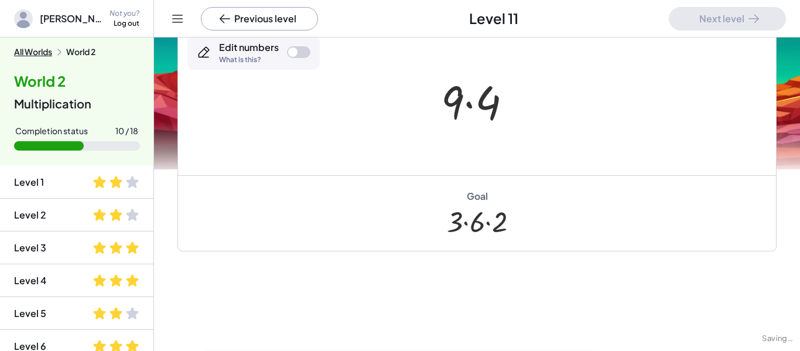
click at [487, 292] on div "Drag a number to commute! Does the order of multiplication matter? Blue lines s…" at bounding box center [477, 166] width 646 height 490
click at [452, 101] on div at bounding box center [481, 100] width 92 height 60
drag, startPoint x: 485, startPoint y: 99, endPoint x: 453, endPoint y: 104, distance: 32.1
click at [365, 69] on div at bounding box center [477, 100] width 598 height 150
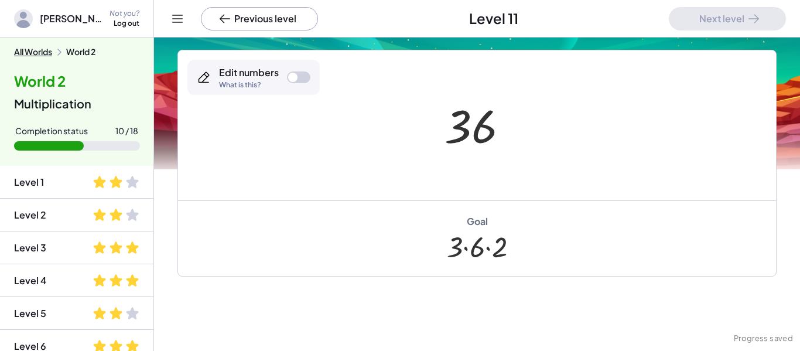
scroll to position [92, 0]
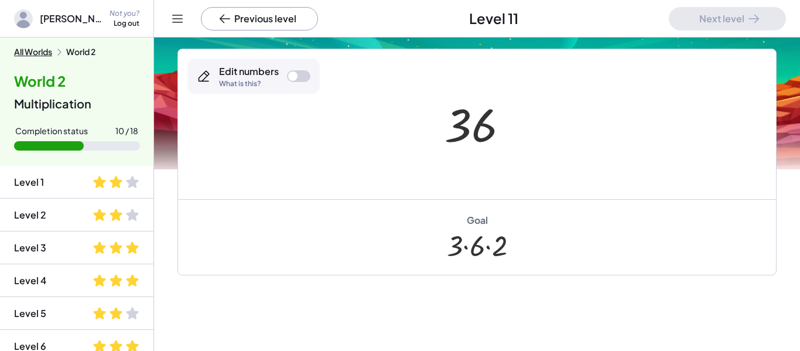
click at [299, 78] on div at bounding box center [298, 76] width 23 height 12
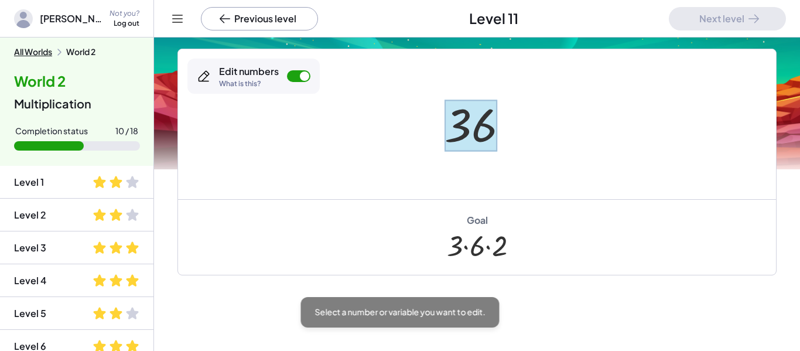
click at [469, 127] on div at bounding box center [471, 126] width 53 height 52
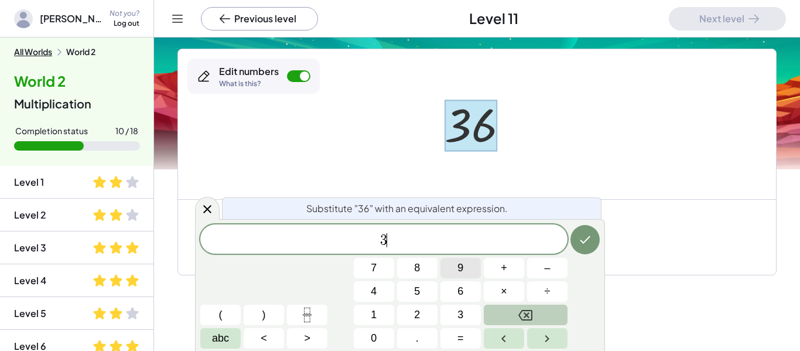
click at [510, 292] on button "×" at bounding box center [504, 291] width 40 height 21
click at [463, 289] on span "6" at bounding box center [461, 292] width 6 height 16
click at [510, 291] on button "×" at bounding box center [504, 291] width 40 height 21
click at [386, 291] on button "4" at bounding box center [374, 291] width 40 height 21
click at [591, 247] on button "Done" at bounding box center [585, 239] width 29 height 29
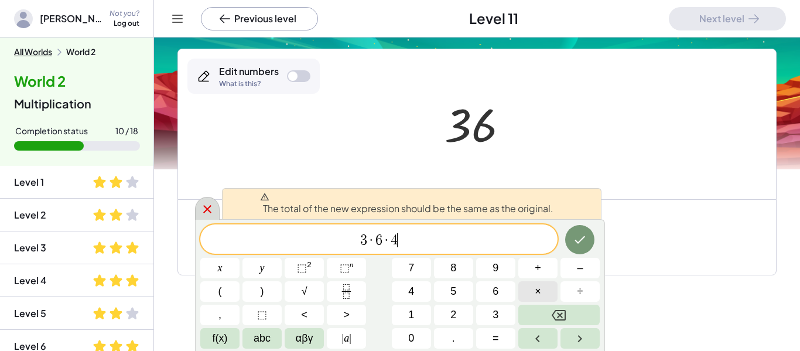
click at [205, 209] on icon at bounding box center [207, 209] width 14 height 14
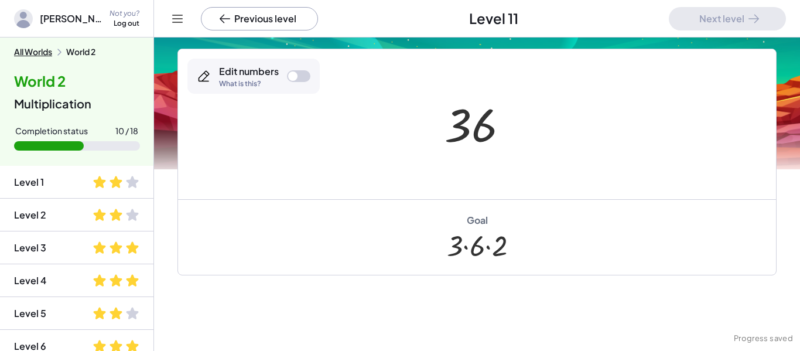
click at [306, 76] on div at bounding box center [298, 76] width 23 height 12
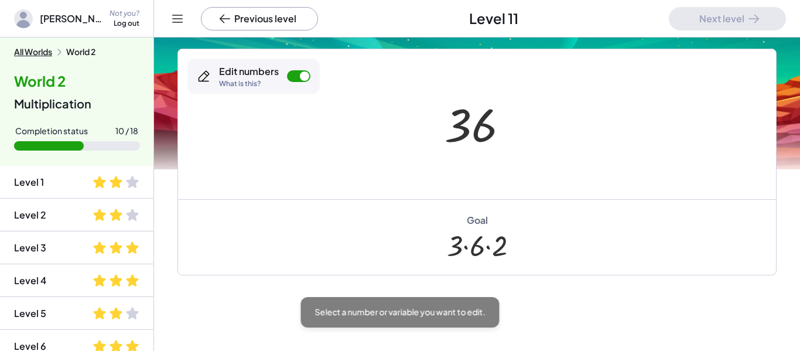
click at [309, 82] on div "Edit numbers What is this?" at bounding box center [253, 76] width 132 height 35
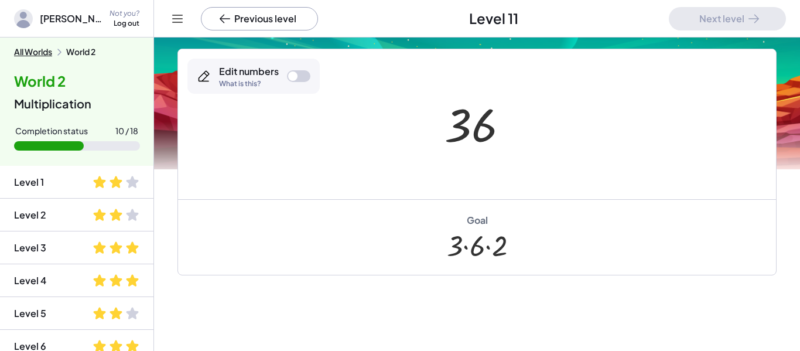
click at [291, 81] on div at bounding box center [298, 76] width 23 height 12
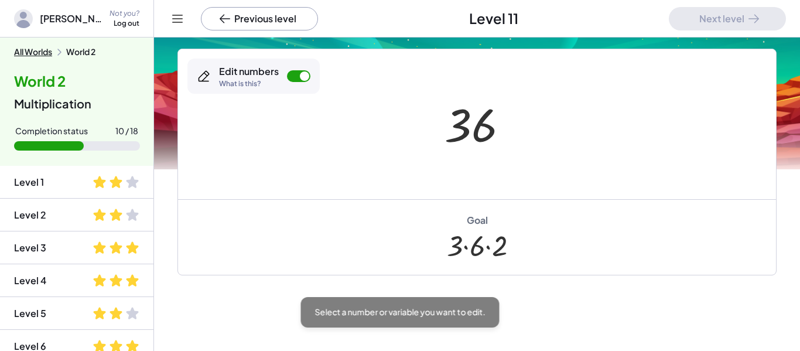
click at [497, 153] on div at bounding box center [481, 125] width 85 height 58
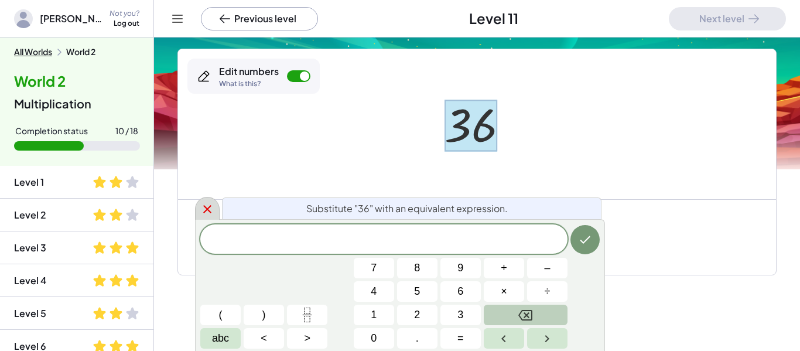
click at [206, 201] on div at bounding box center [207, 208] width 25 height 23
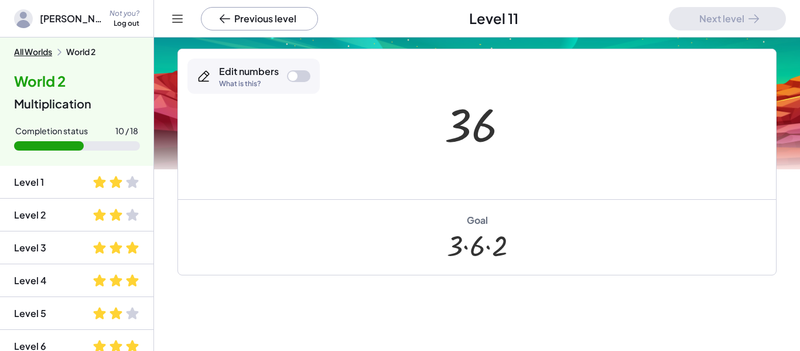
click at [301, 81] on div at bounding box center [298, 76] width 23 height 12
click at [289, 88] on div "Edit numbers What is this?" at bounding box center [253, 76] width 132 height 35
click at [308, 79] on div at bounding box center [304, 75] width 9 height 9
click at [288, 77] on div at bounding box center [298, 76] width 23 height 12
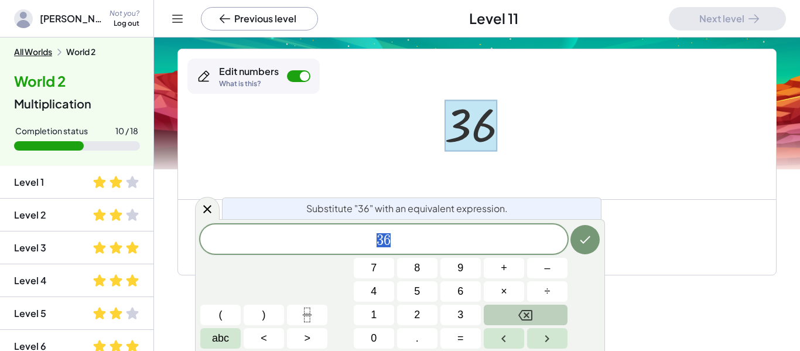
click at [541, 299] on button "÷" at bounding box center [547, 291] width 40 height 21
click at [540, 316] on button "Backspace" at bounding box center [526, 315] width 84 height 21
click at [513, 316] on button "Backspace" at bounding box center [526, 315] width 84 height 21
click at [372, 299] on span "4" at bounding box center [374, 292] width 6 height 16
click at [423, 258] on button "8" at bounding box center [417, 268] width 40 height 21
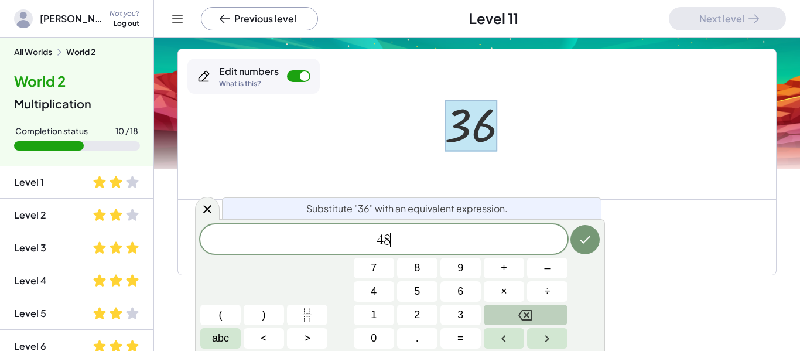
click at [554, 323] on button "Backspace" at bounding box center [526, 315] width 84 height 21
click at [550, 319] on button "Backspace" at bounding box center [526, 315] width 84 height 21
click at [540, 321] on button "Backspace" at bounding box center [526, 315] width 84 height 21
click at [369, 312] on button "1" at bounding box center [374, 315] width 40 height 21
click at [434, 258] on button "8" at bounding box center [417, 268] width 40 height 21
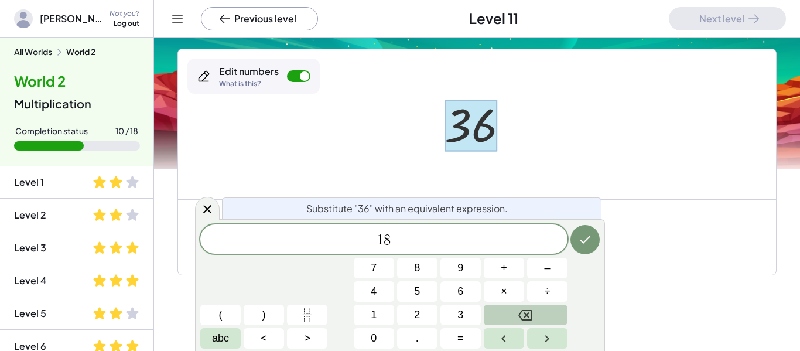
click at [515, 296] on button "×" at bounding box center [504, 291] width 40 height 21
click at [421, 312] on button "2" at bounding box center [417, 315] width 40 height 21
click at [591, 241] on icon "Done" at bounding box center [585, 240] width 14 height 14
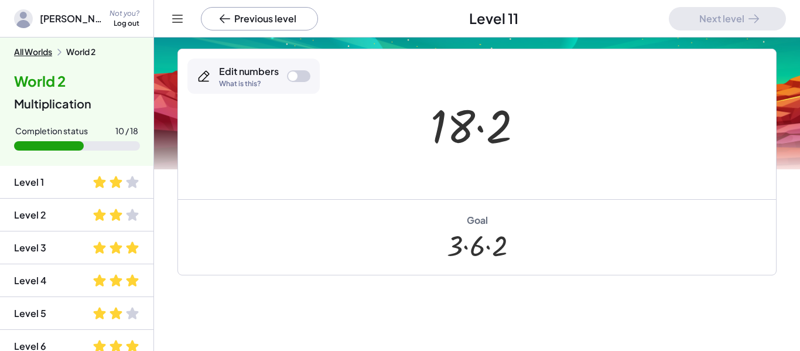
click at [304, 84] on div "Edit numbers What is this?" at bounding box center [253, 76] width 132 height 35
click at [305, 83] on div "Edit numbers What is this?" at bounding box center [253, 76] width 132 height 35
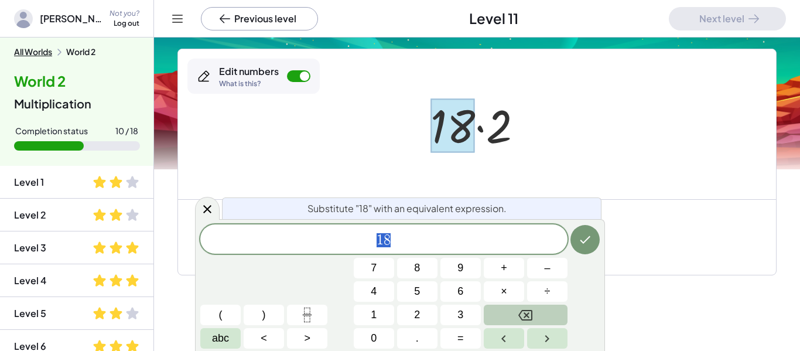
click at [543, 318] on button "Backspace" at bounding box center [526, 315] width 84 height 21
click at [477, 320] on button "3" at bounding box center [461, 315] width 40 height 21
click at [513, 289] on button "×" at bounding box center [504, 291] width 40 height 21
click at [459, 292] on span "6" at bounding box center [461, 292] width 6 height 16
click at [584, 240] on icon "Done" at bounding box center [585, 240] width 14 height 14
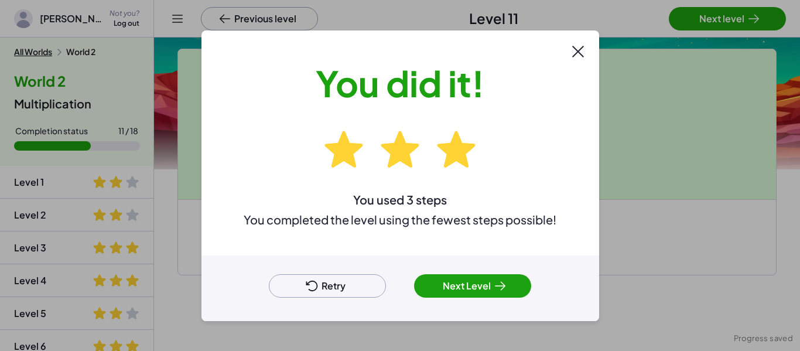
click at [491, 278] on button "Next Level" at bounding box center [472, 285] width 117 height 23
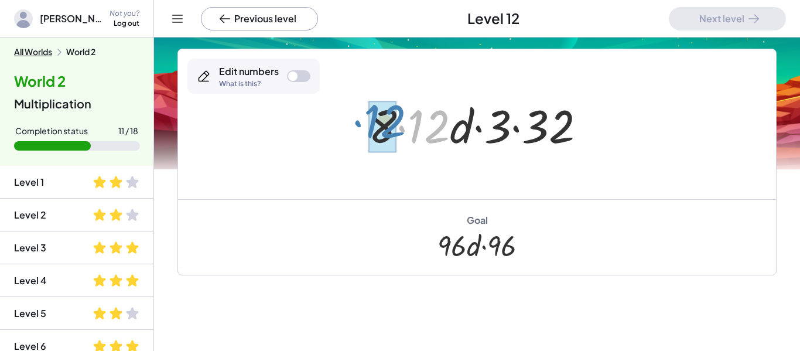
drag, startPoint x: 448, startPoint y: 131, endPoint x: 402, endPoint y: 126, distance: 46.0
click at [402, 126] on div at bounding box center [482, 124] width 238 height 60
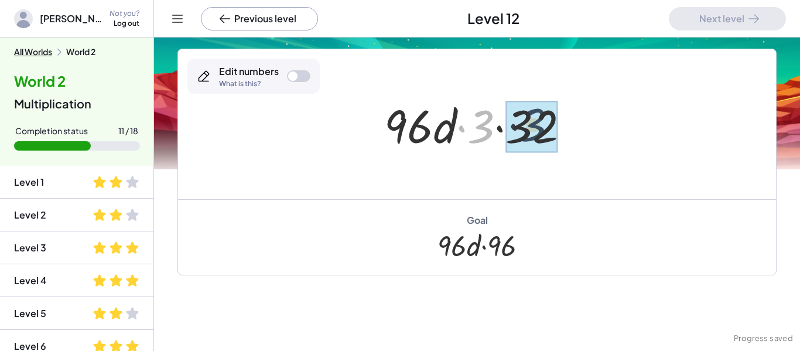
drag, startPoint x: 485, startPoint y: 128, endPoint x: 543, endPoint y: 126, distance: 58.0
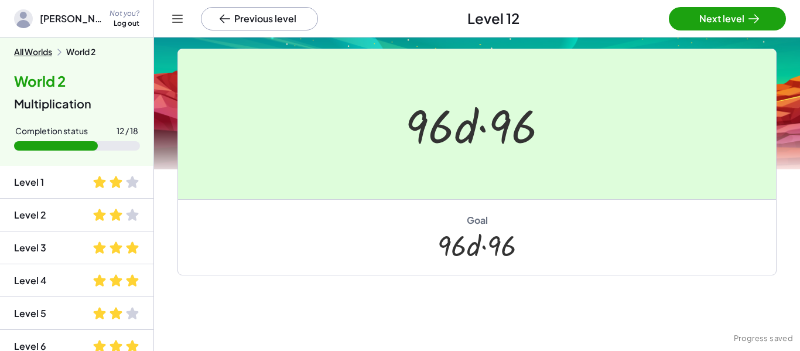
click at [731, 23] on div at bounding box center [400, 175] width 800 height 351
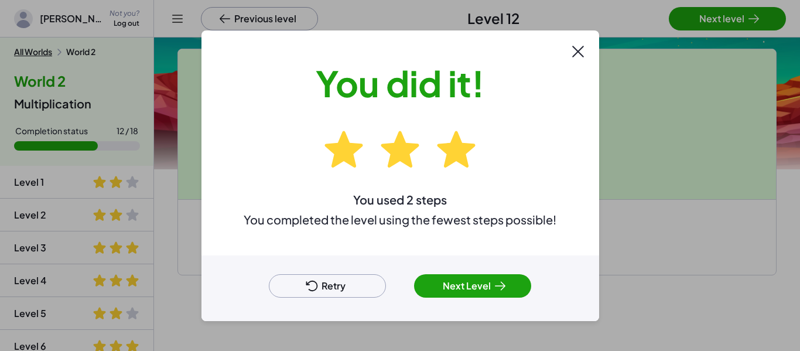
click at [490, 289] on button "Next Level" at bounding box center [472, 285] width 117 height 23
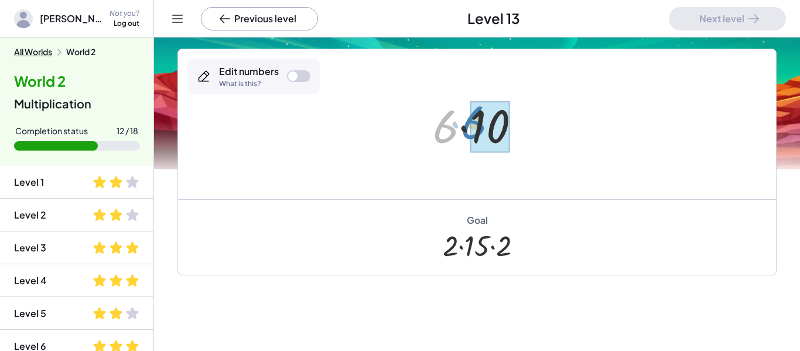
drag, startPoint x: 441, startPoint y: 139, endPoint x: 482, endPoint y: 142, distance: 40.6
click at [302, 75] on div at bounding box center [298, 76] width 23 height 12
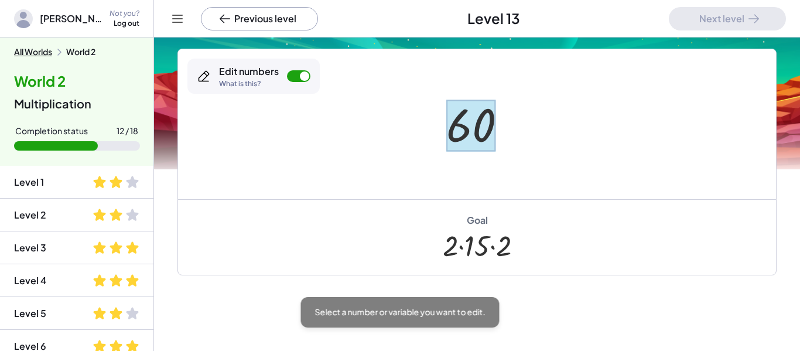
click at [463, 122] on div at bounding box center [470, 126] width 49 height 52
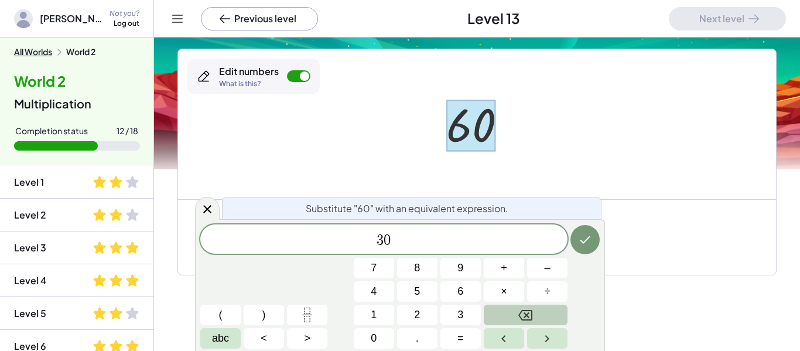
click at [517, 295] on button "×" at bounding box center [504, 291] width 40 height 21
click at [426, 312] on button "2" at bounding box center [417, 315] width 40 height 21
click at [595, 240] on button "Done" at bounding box center [585, 239] width 29 height 29
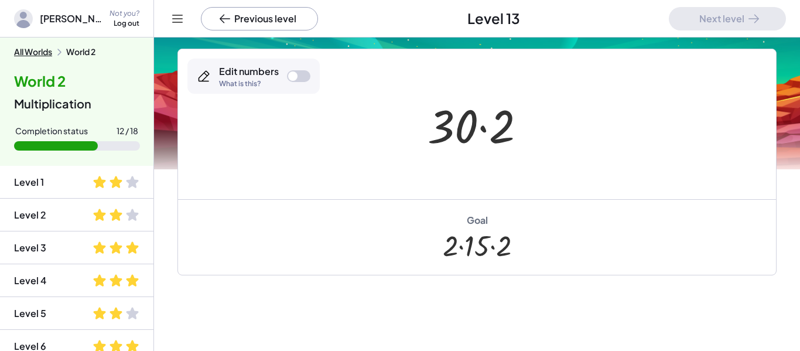
click at [301, 76] on div at bounding box center [298, 76] width 23 height 12
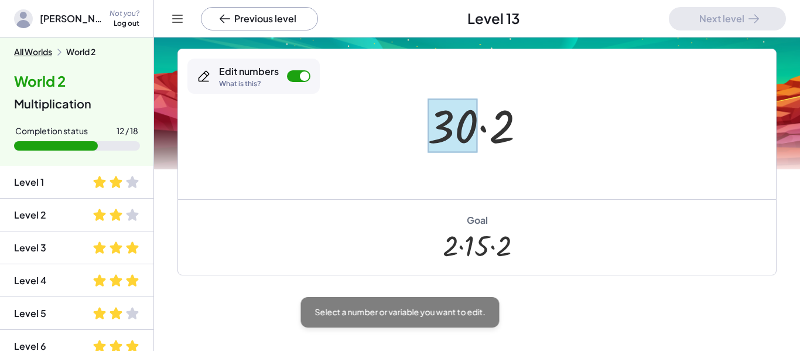
click at [451, 141] on div at bounding box center [453, 125] width 50 height 54
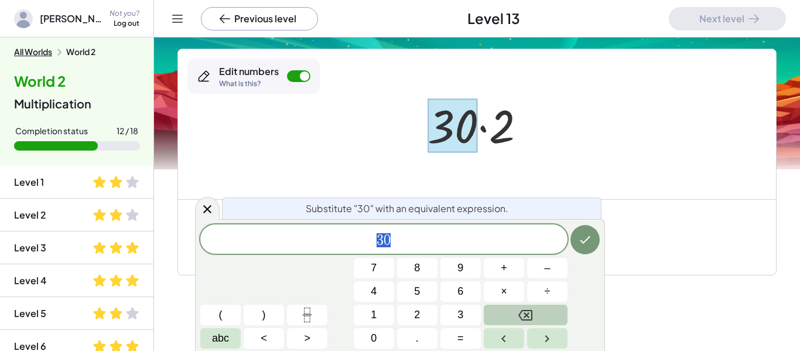
click at [517, 308] on button "Backspace" at bounding box center [526, 315] width 84 height 21
click at [425, 307] on button "2" at bounding box center [417, 315] width 40 height 21
click at [488, 292] on button "×" at bounding box center [504, 291] width 40 height 21
click at [379, 313] on button "1" at bounding box center [374, 315] width 40 height 21
click at [410, 296] on button "5" at bounding box center [417, 291] width 40 height 21
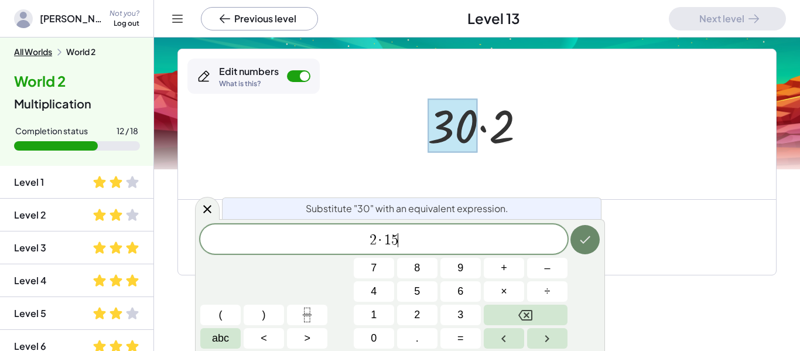
click at [581, 236] on icon "Done" at bounding box center [585, 240] width 14 height 14
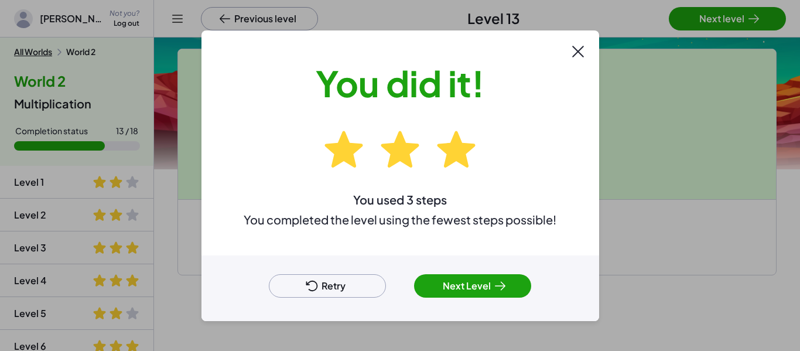
click at [459, 306] on div "Retry Next Level" at bounding box center [401, 288] width 398 height 66
click at [471, 291] on button "Next Level" at bounding box center [472, 285] width 117 height 23
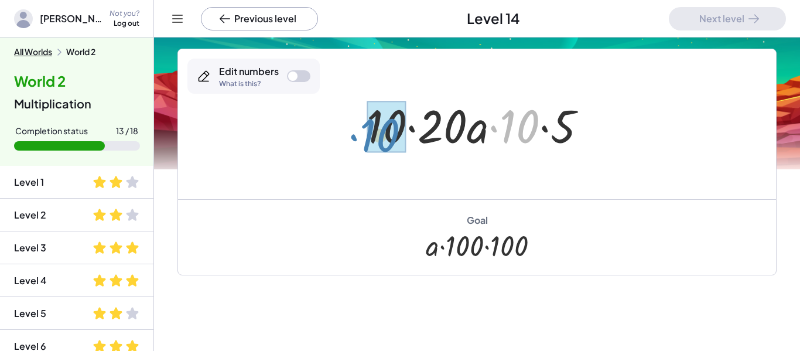
drag, startPoint x: 519, startPoint y: 134, endPoint x: 379, endPoint y: 142, distance: 140.3
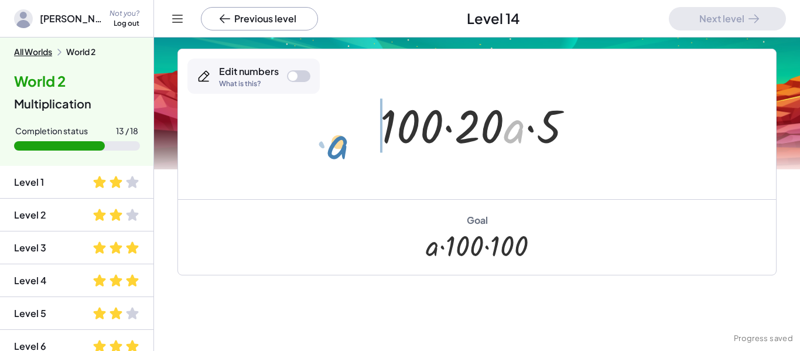
drag, startPoint x: 513, startPoint y: 127, endPoint x: 351, endPoint y: 136, distance: 162.0
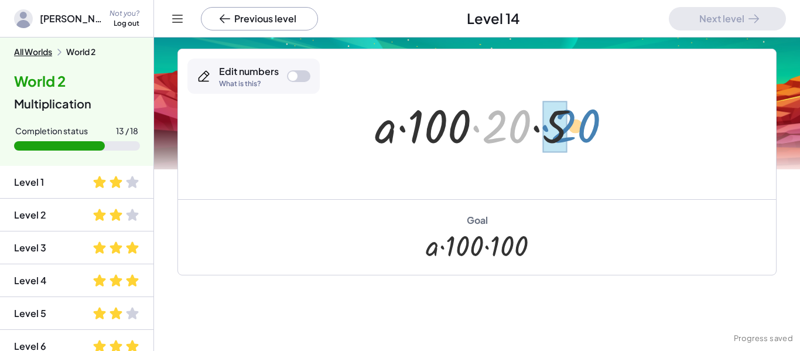
drag, startPoint x: 485, startPoint y: 124, endPoint x: 544, endPoint y: 123, distance: 59.8
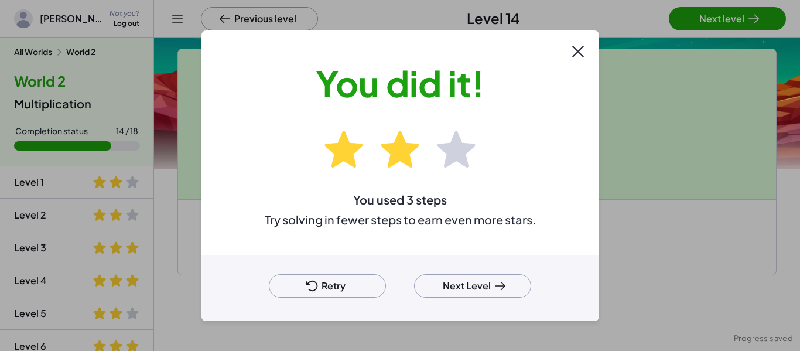
click at [439, 290] on button "Next Level" at bounding box center [472, 285] width 117 height 23
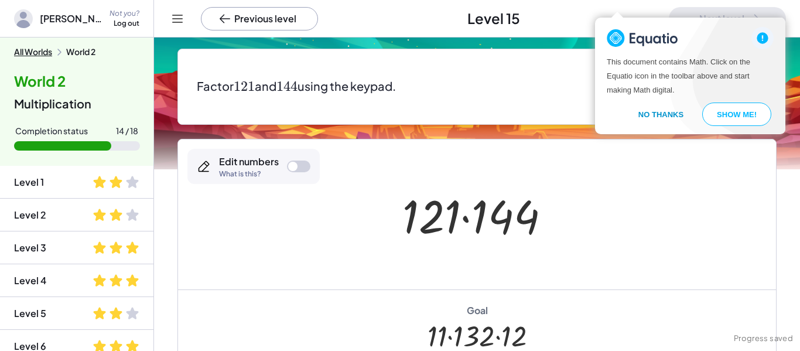
click at [645, 108] on button "No Thanks" at bounding box center [661, 114] width 73 height 23
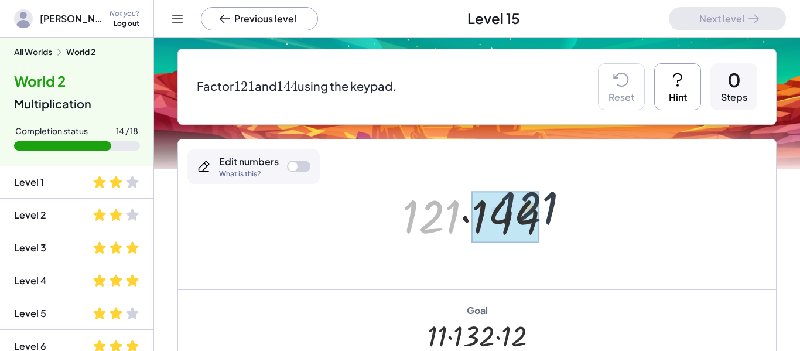
drag, startPoint x: 444, startPoint y: 226, endPoint x: 543, endPoint y: 216, distance: 98.9
click at [543, 216] on div at bounding box center [481, 215] width 169 height 60
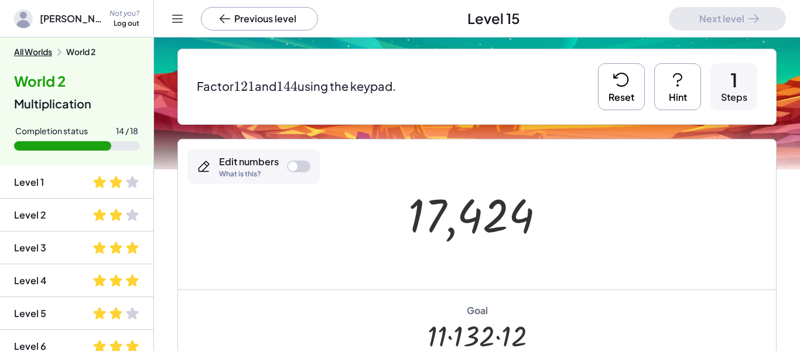
click at [623, 99] on button "Reset" at bounding box center [621, 86] width 47 height 47
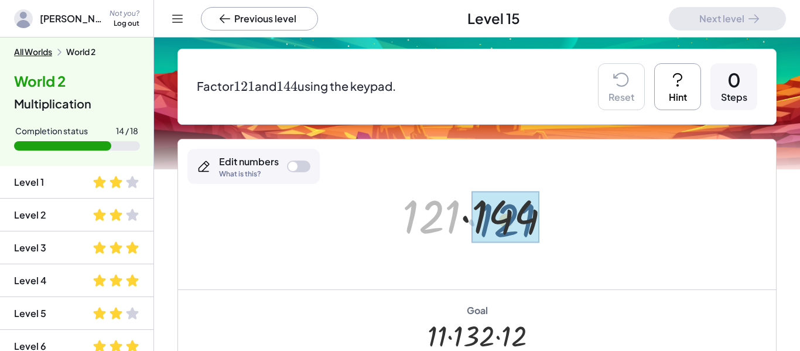
drag, startPoint x: 447, startPoint y: 229, endPoint x: 523, endPoint y: 232, distance: 75.7
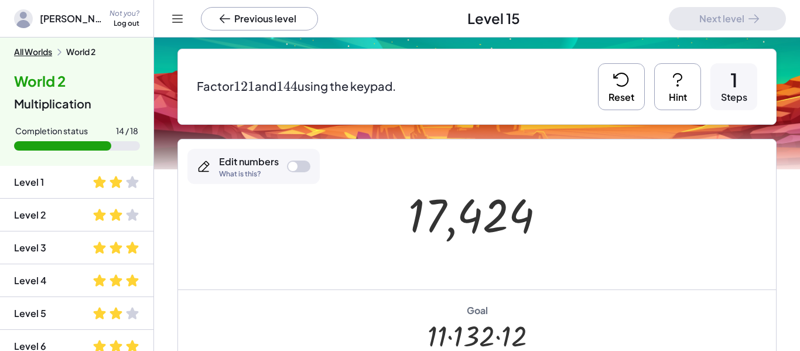
click at [308, 170] on div at bounding box center [298, 167] width 23 height 12
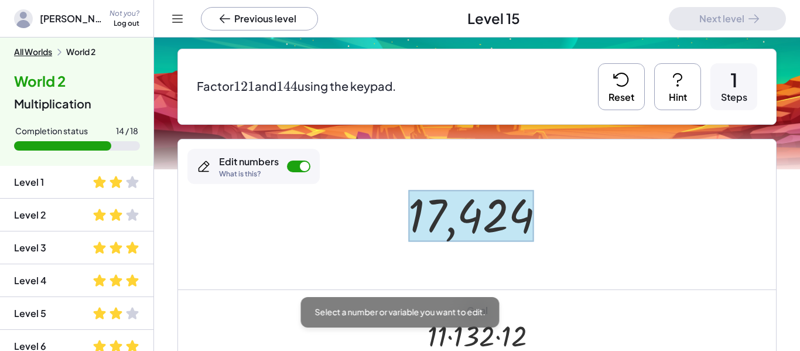
click at [449, 203] on div at bounding box center [471, 216] width 126 height 52
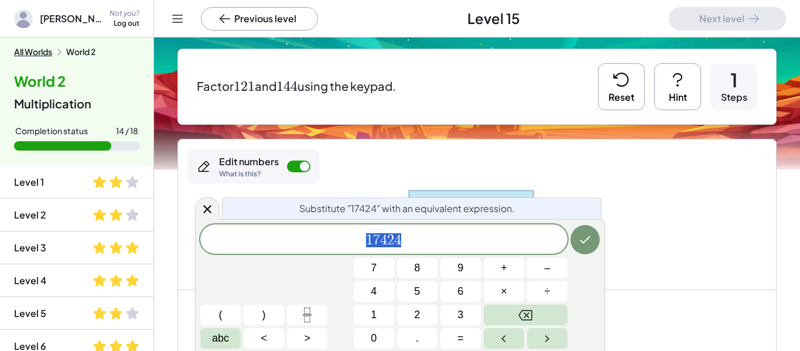
click at [619, 188] on div at bounding box center [477, 214] width 598 height 150
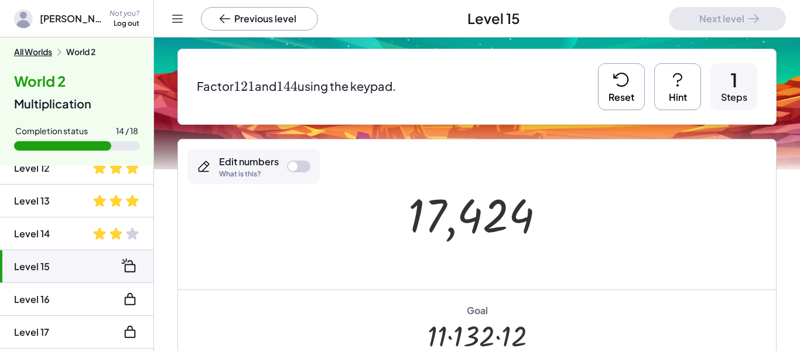
scroll to position [405, 0]
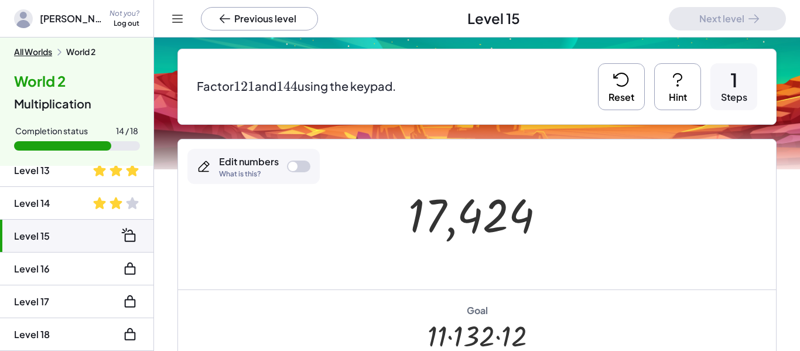
click at [303, 168] on div at bounding box center [298, 167] width 23 height 12
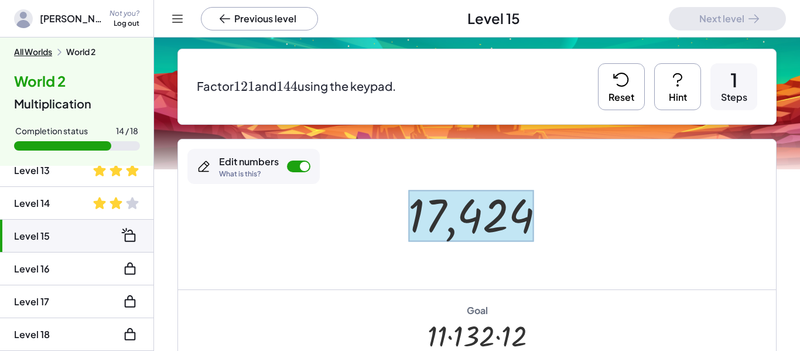
click at [473, 216] on div at bounding box center [471, 216] width 126 height 52
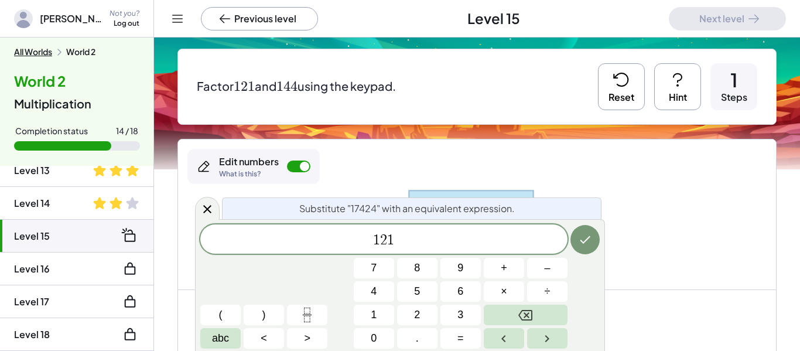
click at [698, 87] on button "Hint" at bounding box center [677, 86] width 47 height 47
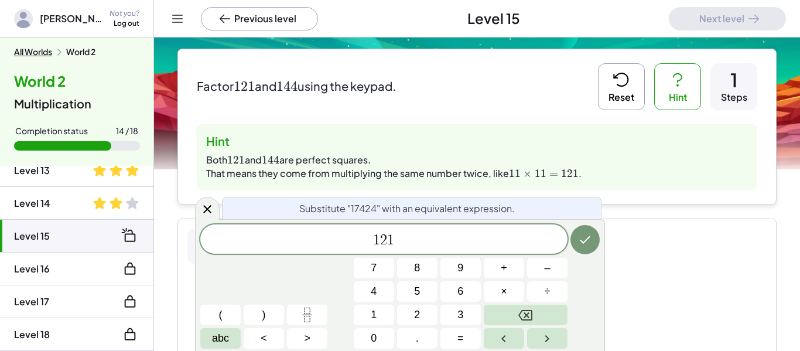
click at [471, 247] on span "1 2 1" at bounding box center [383, 240] width 367 height 16
click at [581, 234] on icon "Done" at bounding box center [585, 240] width 14 height 14
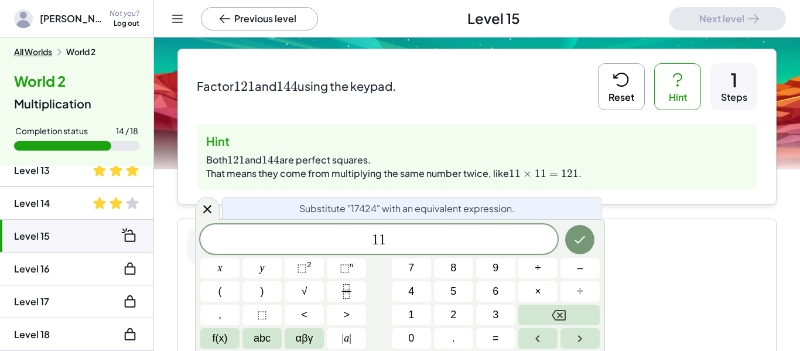
click at [527, 294] on button "×" at bounding box center [538, 291] width 39 height 21
click at [412, 260] on button "7" at bounding box center [411, 268] width 39 height 21
click at [559, 316] on icon "Backspace" at bounding box center [559, 315] width 14 height 11
click at [420, 308] on button "1" at bounding box center [411, 315] width 39 height 21
click at [411, 315] on span "1" at bounding box center [411, 315] width 6 height 16
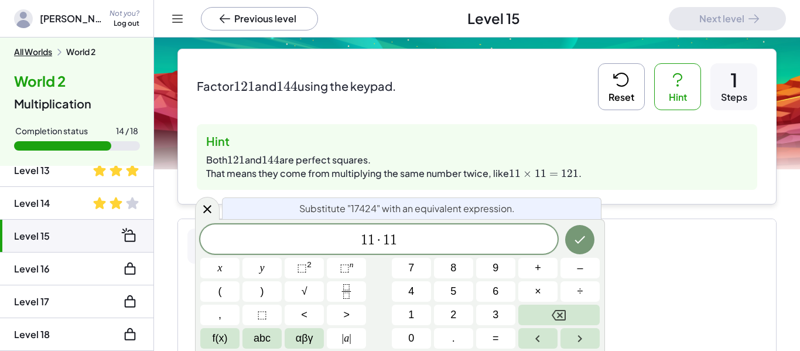
click at [580, 239] on icon "Done" at bounding box center [580, 240] width 14 height 14
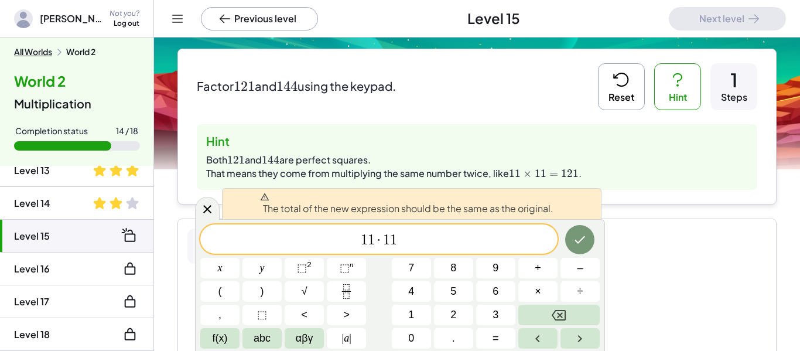
click at [580, 242] on icon "Done" at bounding box center [580, 240] width 11 height 8
click at [0, 0] on div "Factor ﻿ 121 121 121 ﻿ and ﻿ 144 144 144 ﻿ using the keypad. Reset Hint 1 Steps…" at bounding box center [0, 0] width 0 height 0
click at [200, 220] on div "The total of the new expression should be the same as the original. 1 1 · 1 1 x…" at bounding box center [400, 285] width 410 height 132
click at [209, 224] on div "The total of the new expression should be the same as the original. 1 1 · 1 1 x…" at bounding box center [400, 285] width 410 height 132
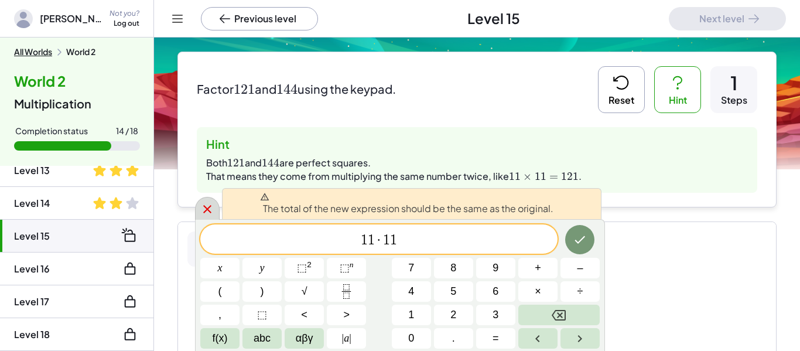
click at [197, 209] on div at bounding box center [207, 208] width 25 height 23
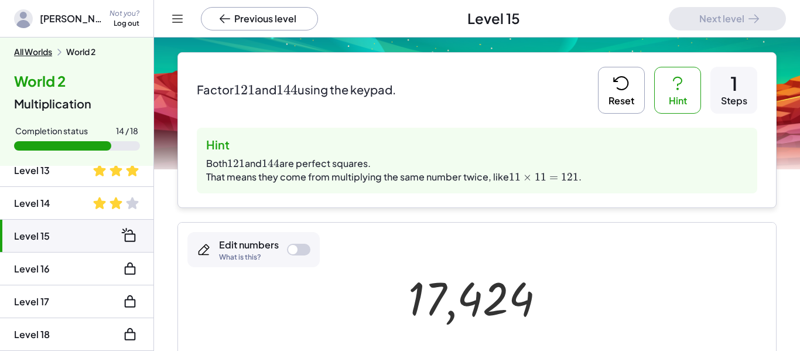
click at [214, 201] on div "Factor ﻿ 121 121 121 ﻿ and ﻿ 144 144 144 ﻿ using the keypad. Reset Hint 1 Steps…" at bounding box center [477, 130] width 599 height 156
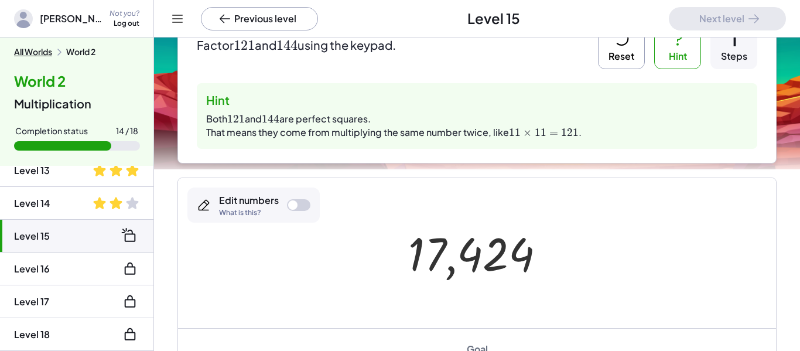
scroll to position [135, 0]
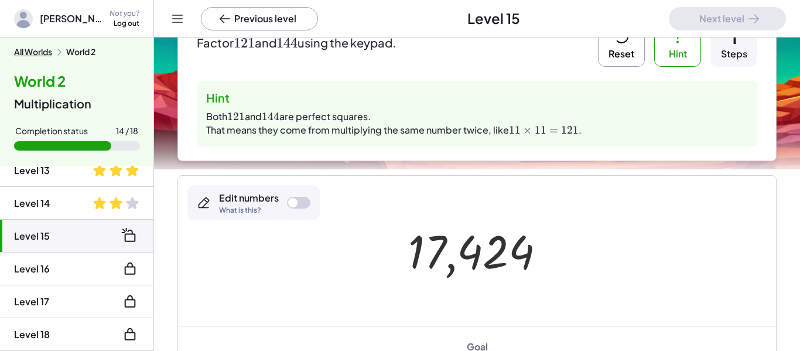
click at [632, 55] on button "Reset" at bounding box center [621, 43] width 47 height 47
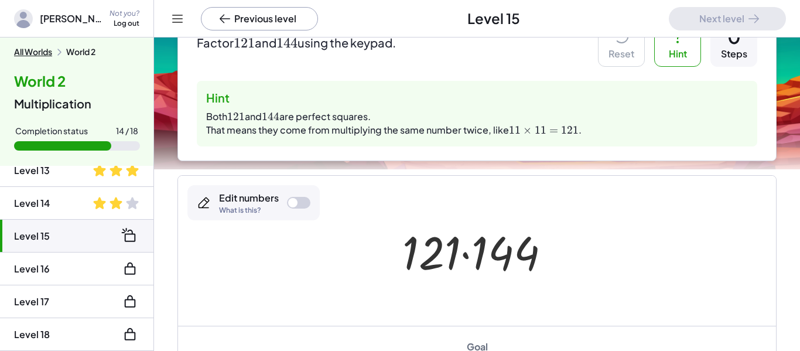
click at [294, 207] on div at bounding box center [298, 203] width 23 height 12
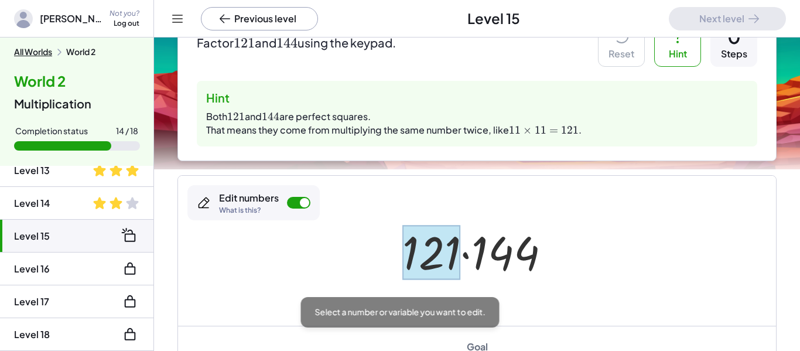
click at [429, 255] on div at bounding box center [432, 252] width 58 height 54
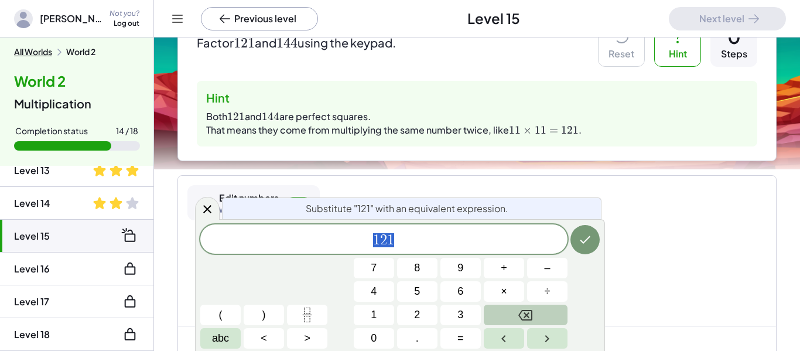
click at [519, 308] on icon "Backspace" at bounding box center [526, 315] width 14 height 14
click at [381, 306] on button "1" at bounding box center [374, 315] width 40 height 21
click at [497, 289] on button "×" at bounding box center [504, 291] width 40 height 21
click at [358, 320] on button "1" at bounding box center [374, 315] width 40 height 21
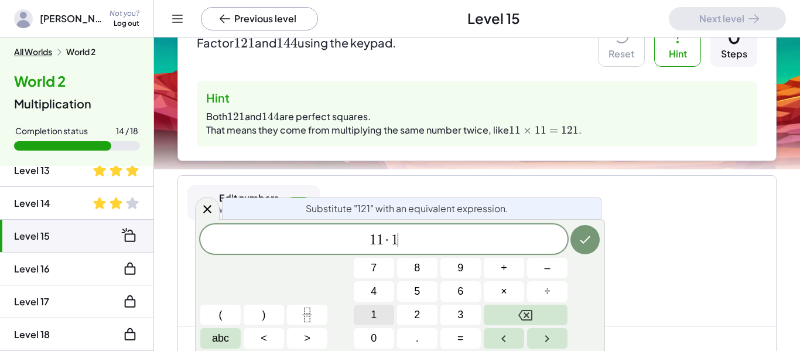
click at [358, 320] on button "1" at bounding box center [374, 315] width 40 height 21
click at [577, 248] on button "Done" at bounding box center [585, 239] width 29 height 29
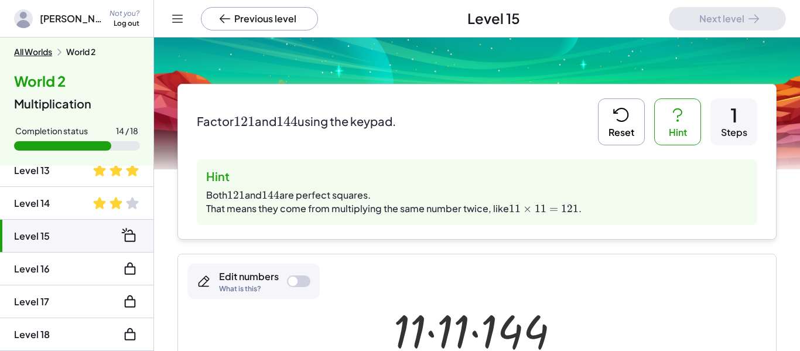
scroll to position [46, 0]
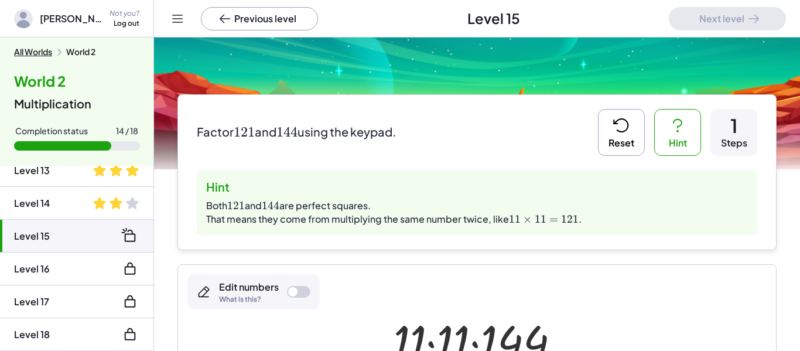
click at [688, 134] on button "Hint" at bounding box center [677, 132] width 47 height 47
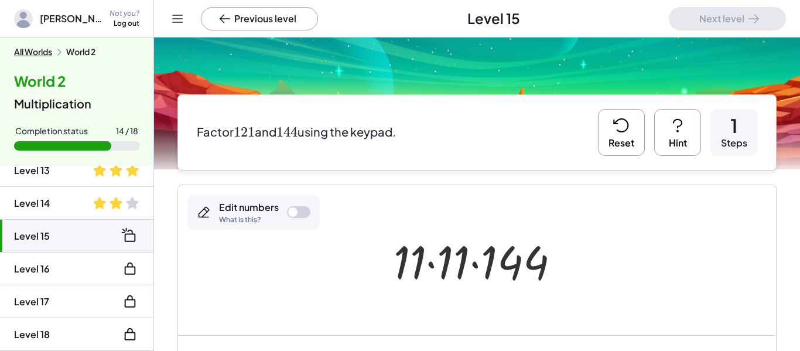
click at [682, 138] on button "Hint" at bounding box center [677, 132] width 47 height 47
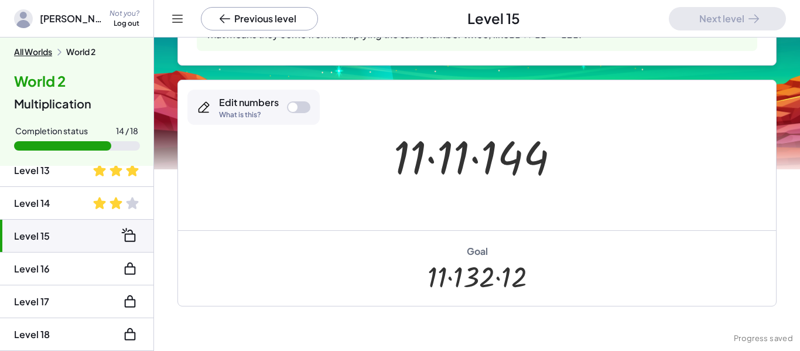
scroll to position [233, 0]
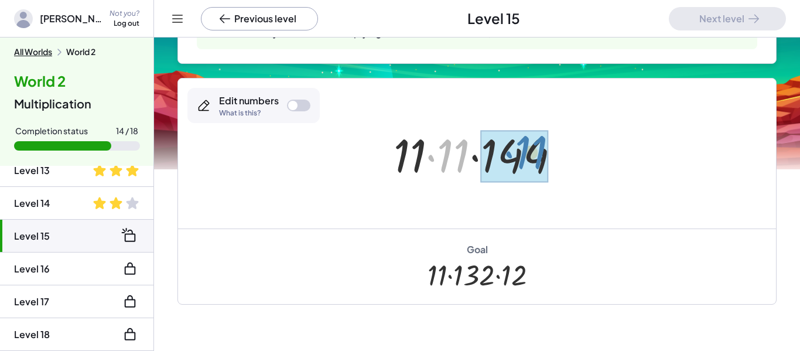
drag, startPoint x: 458, startPoint y: 161, endPoint x: 535, endPoint y: 158, distance: 77.4
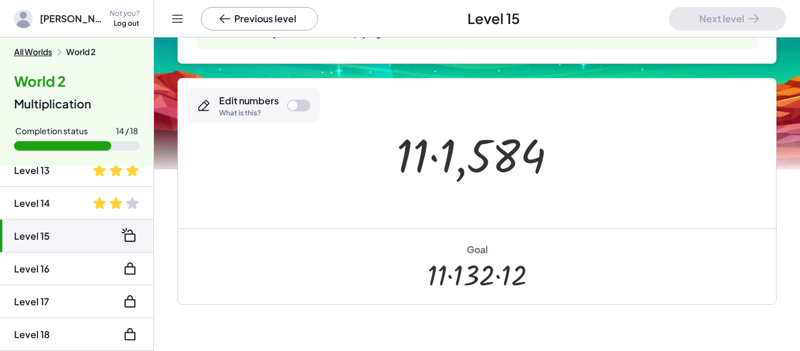
click at [295, 100] on div at bounding box center [298, 106] width 23 height 12
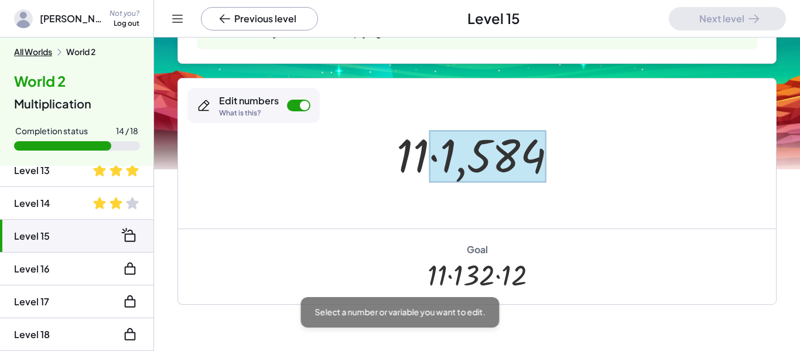
click at [487, 154] on div at bounding box center [487, 156] width 117 height 52
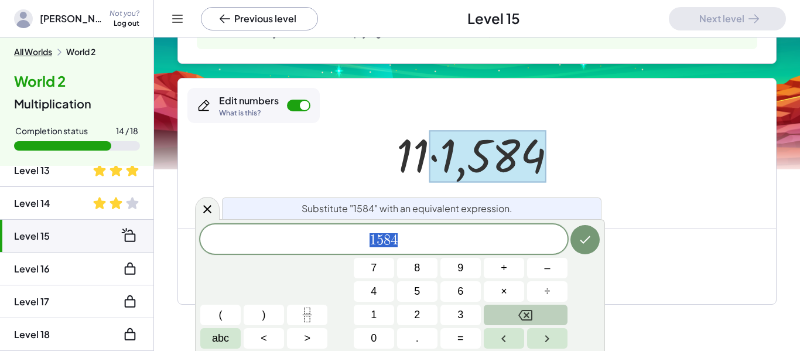
click at [520, 309] on icon "Backspace" at bounding box center [526, 315] width 14 height 14
click at [373, 311] on span "1" at bounding box center [374, 315] width 6 height 16
click at [460, 311] on span "3" at bounding box center [461, 315] width 6 height 16
click at [431, 320] on button "2" at bounding box center [417, 315] width 40 height 21
click at [512, 294] on button "×" at bounding box center [504, 291] width 40 height 21
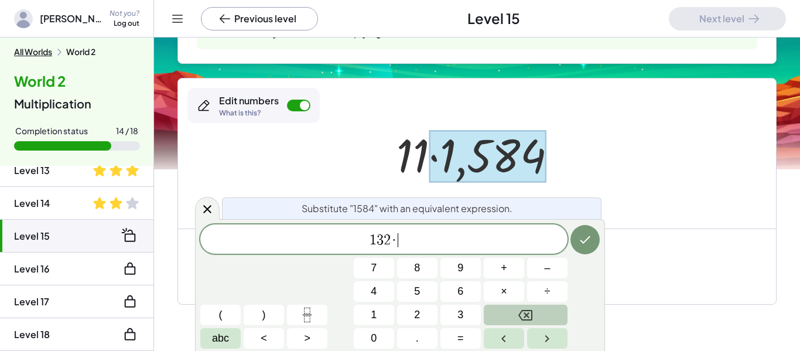
click at [398, 311] on button "2" at bounding box center [417, 315] width 40 height 21
click at [432, 309] on button "2" at bounding box center [417, 315] width 40 height 21
click at [548, 312] on button "Backspace" at bounding box center [526, 315] width 84 height 21
click at [547, 313] on button "Backspace" at bounding box center [526, 315] width 84 height 21
click at [383, 311] on button "1" at bounding box center [374, 315] width 40 height 21
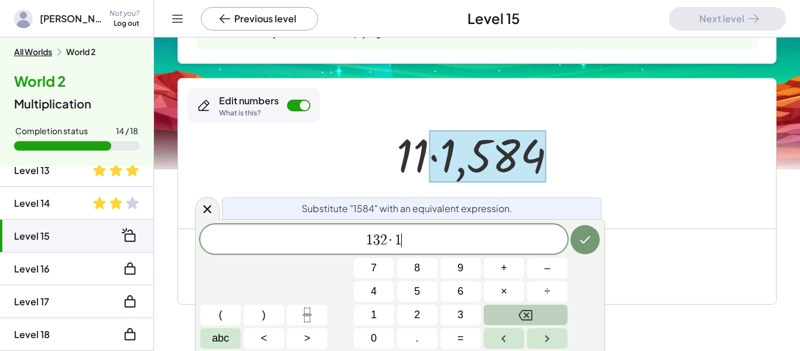
click at [427, 319] on button "2" at bounding box center [417, 315] width 40 height 21
click at [578, 238] on icon "Done" at bounding box center [585, 240] width 14 height 14
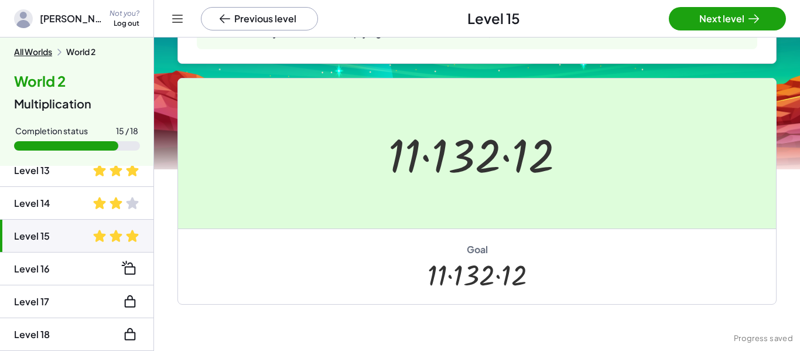
click at [731, 26] on div at bounding box center [400, 175] width 800 height 351
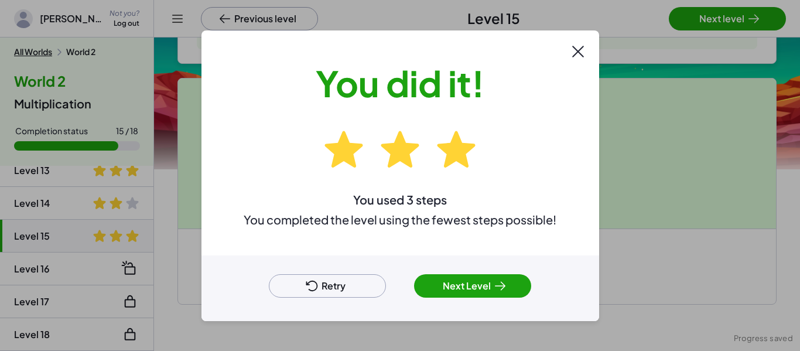
click at [490, 288] on button "Next Level" at bounding box center [472, 285] width 117 height 23
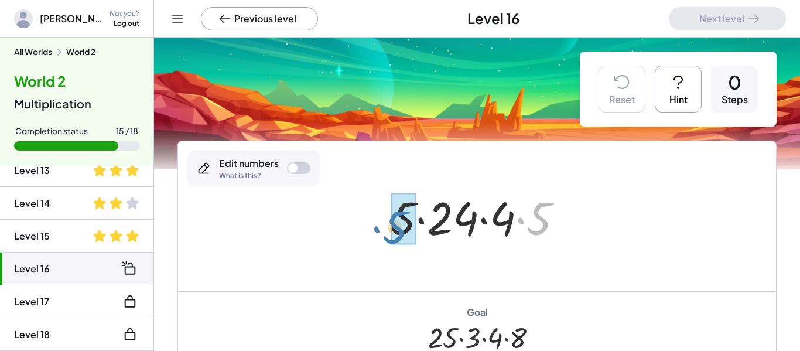
drag, startPoint x: 547, startPoint y: 213, endPoint x: 404, endPoint y: 222, distance: 143.9
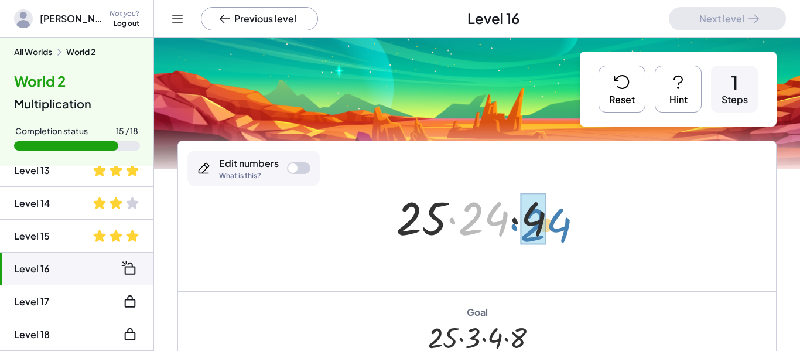
drag, startPoint x: 488, startPoint y: 213, endPoint x: 550, endPoint y: 220, distance: 62.4
click at [550, 220] on div at bounding box center [481, 216] width 183 height 60
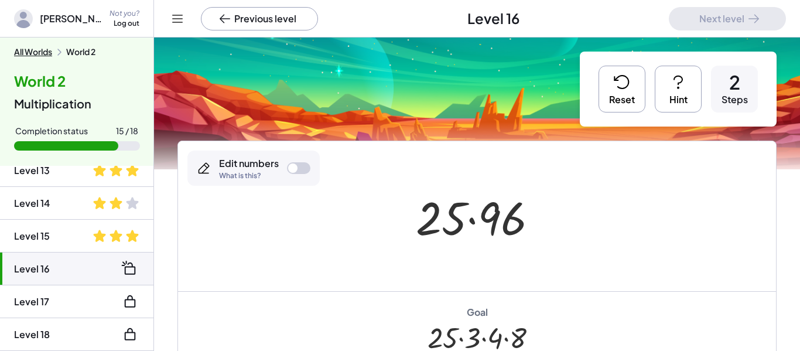
click at [294, 165] on div at bounding box center [292, 167] width 9 height 9
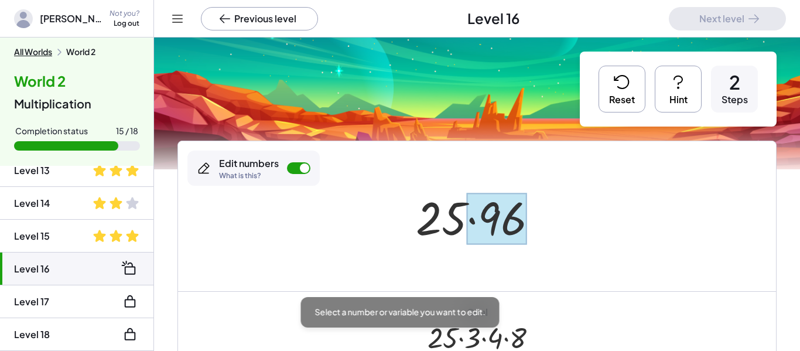
click at [512, 234] on div at bounding box center [497, 219] width 60 height 52
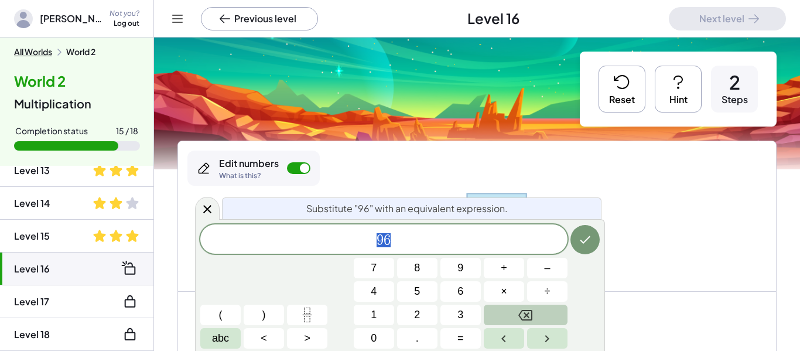
click at [542, 310] on button "Backspace" at bounding box center [526, 315] width 84 height 21
click at [381, 314] on button "1" at bounding box center [374, 315] width 40 height 21
click at [415, 316] on span "2" at bounding box center [417, 315] width 6 height 16
click at [513, 296] on button "×" at bounding box center [504, 291] width 40 height 21
click at [417, 268] on span "8" at bounding box center [417, 268] width 6 height 16
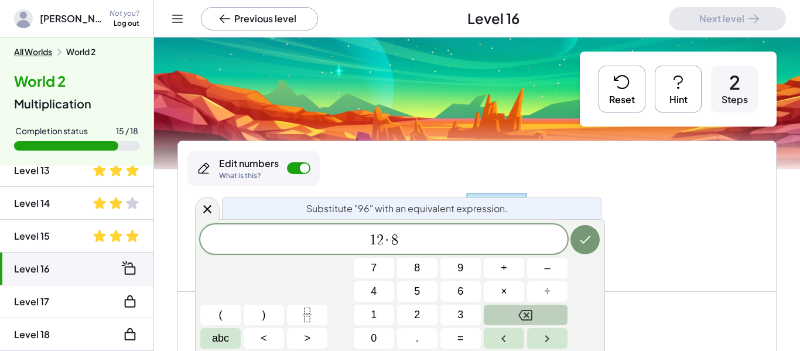
click at [598, 238] on button "Done" at bounding box center [585, 239] width 29 height 29
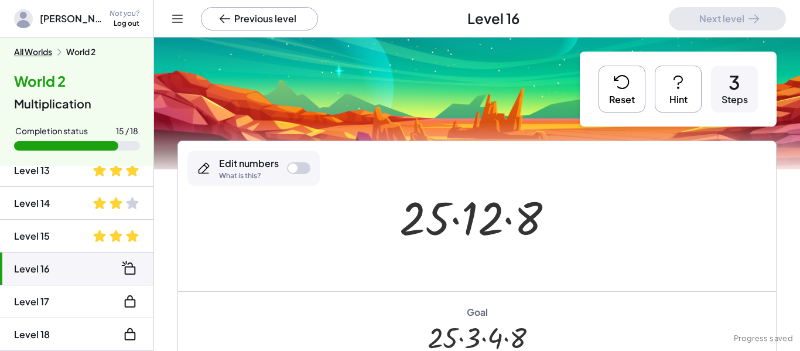
click at [499, 228] on div at bounding box center [482, 216] width 176 height 60
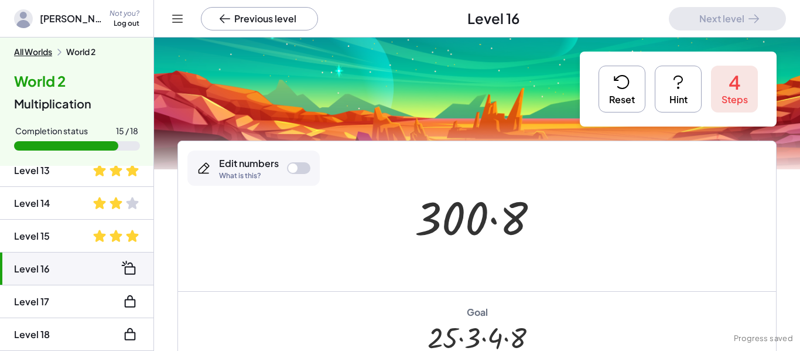
click at [606, 91] on button "Reset" at bounding box center [622, 89] width 47 height 47
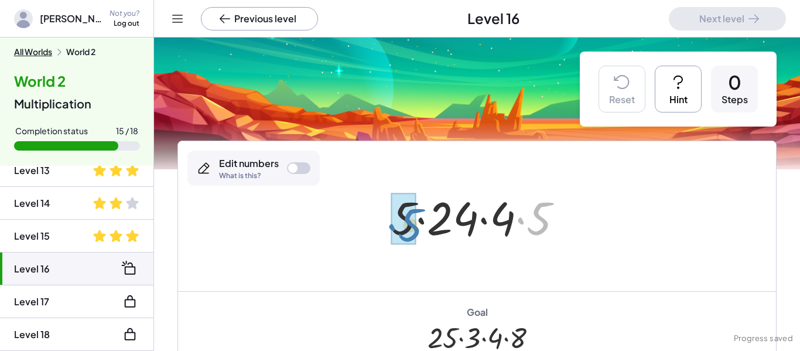
drag, startPoint x: 535, startPoint y: 208, endPoint x: 396, endPoint y: 213, distance: 139.5
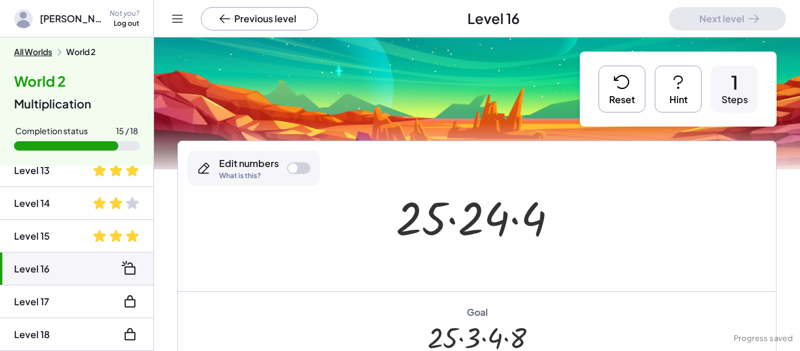
click at [294, 169] on div at bounding box center [292, 167] width 9 height 9
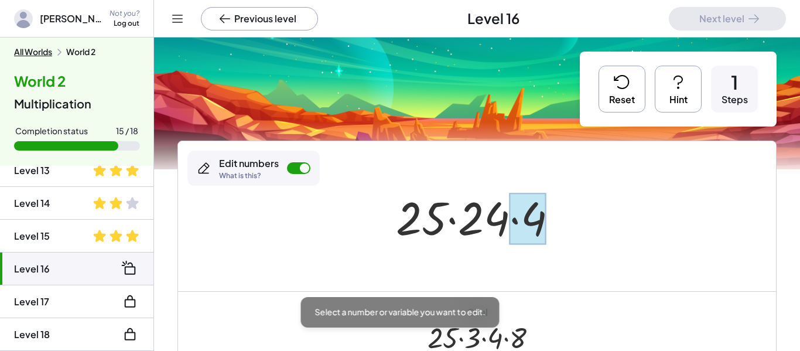
drag, startPoint x: 496, startPoint y: 225, endPoint x: 537, endPoint y: 221, distance: 41.7
click at [537, 221] on div at bounding box center [528, 219] width 37 height 52
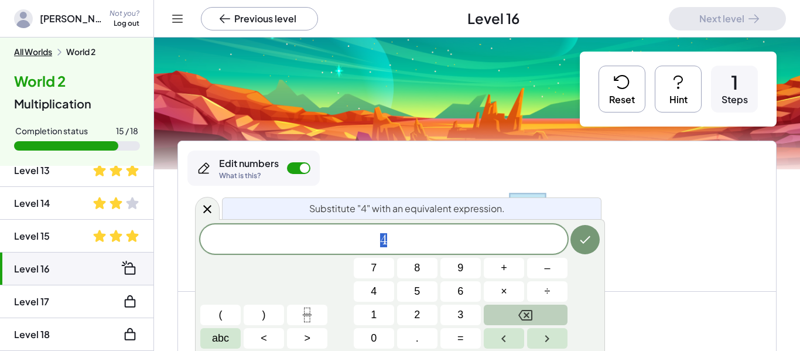
click at [469, 173] on div at bounding box center [477, 216] width 598 height 150
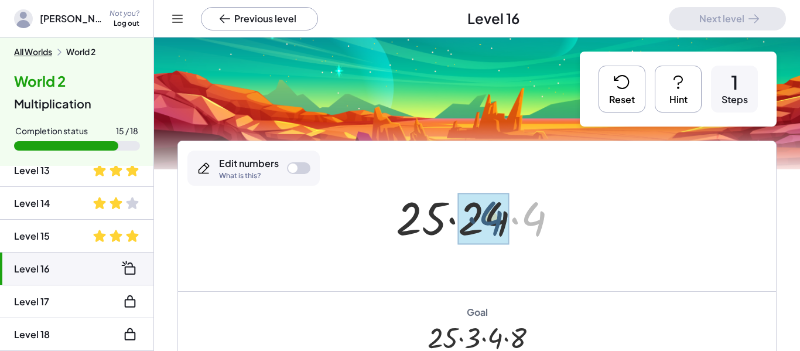
drag, startPoint x: 530, startPoint y: 213, endPoint x: 483, endPoint y: 213, distance: 46.9
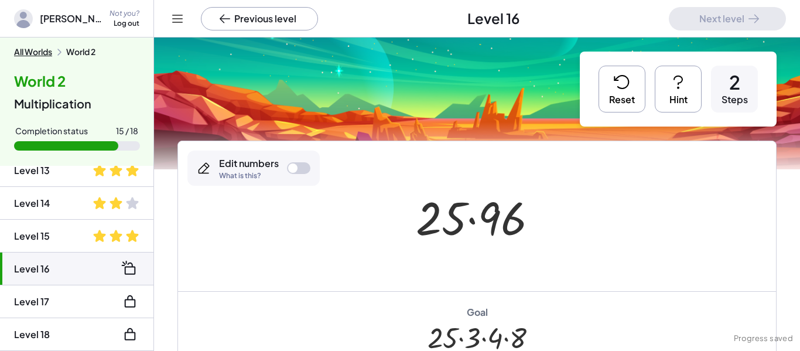
click at [293, 167] on div at bounding box center [292, 167] width 9 height 9
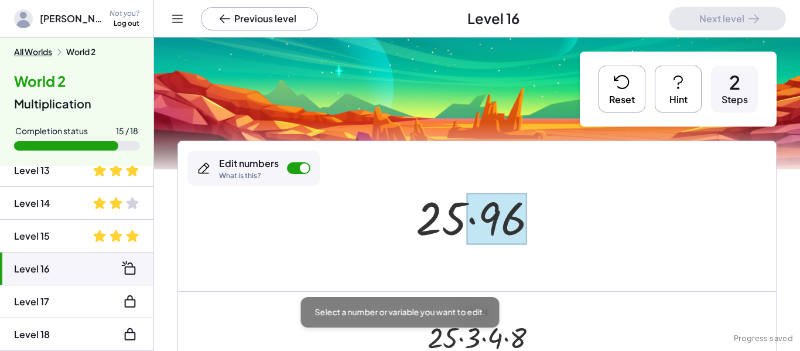
click at [499, 220] on div at bounding box center [497, 219] width 60 height 52
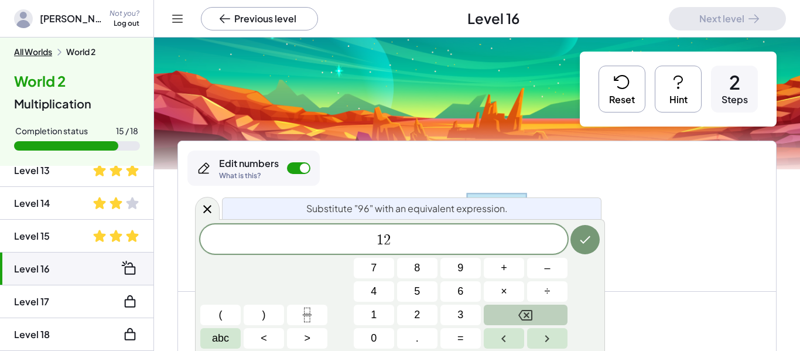
click at [513, 282] on button "×" at bounding box center [504, 291] width 40 height 21
click at [417, 268] on span "8" at bounding box center [417, 268] width 6 height 16
click at [584, 239] on icon "Done" at bounding box center [585, 240] width 14 height 14
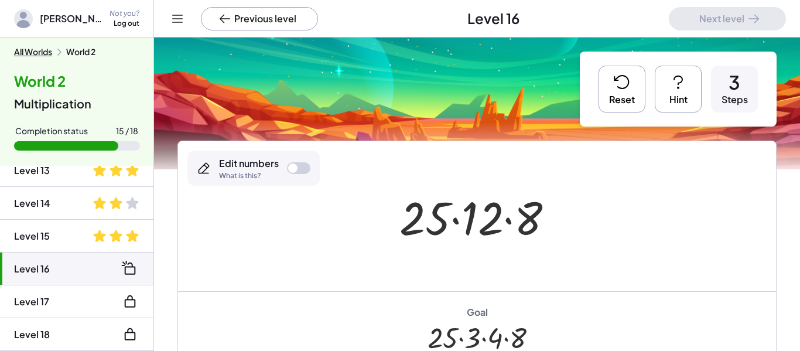
click at [303, 167] on div at bounding box center [298, 168] width 23 height 12
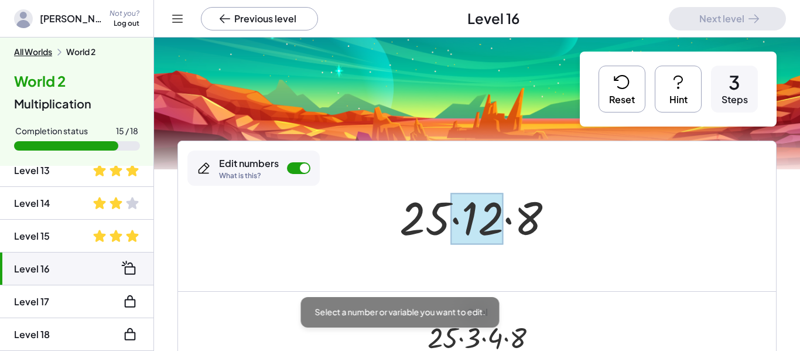
click at [486, 219] on div at bounding box center [477, 219] width 53 height 52
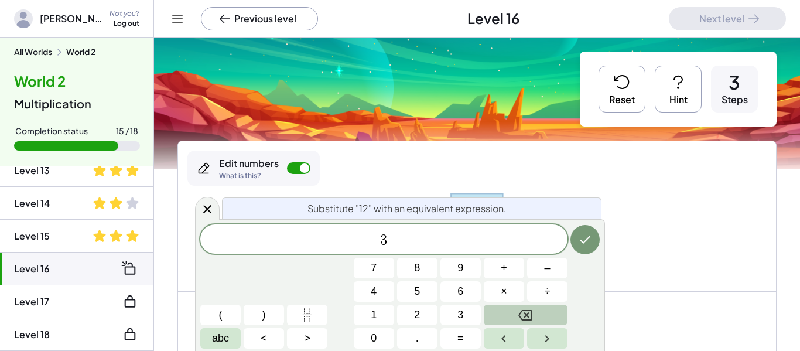
click at [513, 293] on button "×" at bounding box center [504, 291] width 40 height 21
click at [378, 292] on button "4" at bounding box center [374, 291] width 40 height 21
click at [588, 242] on icon "Done" at bounding box center [585, 240] width 14 height 14
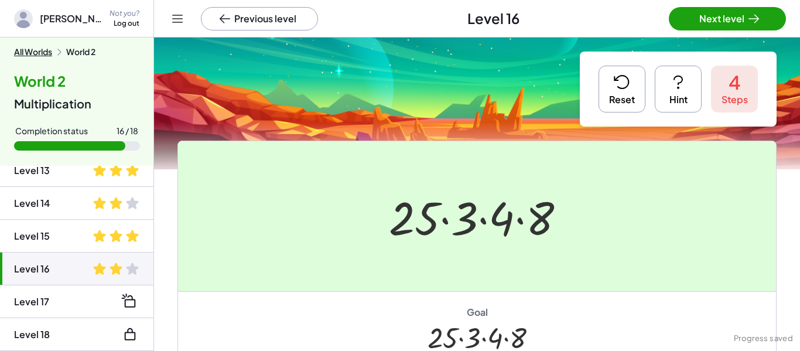
click at [734, 25] on div at bounding box center [400, 175] width 800 height 351
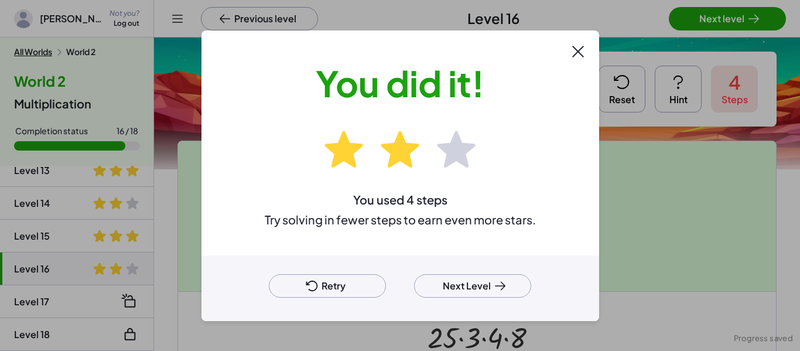
click at [487, 282] on button "Next Level" at bounding box center [472, 285] width 117 height 23
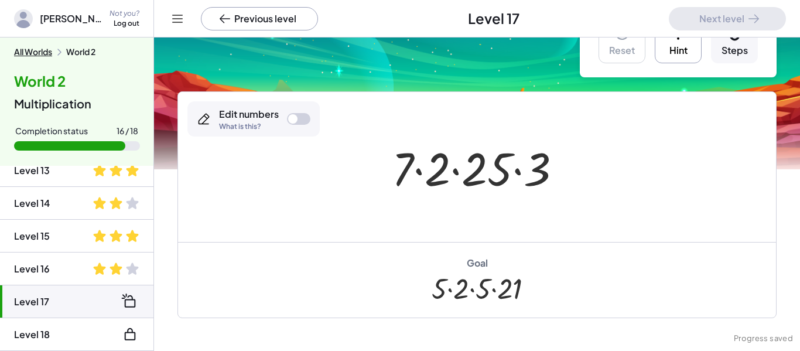
scroll to position [73, 0]
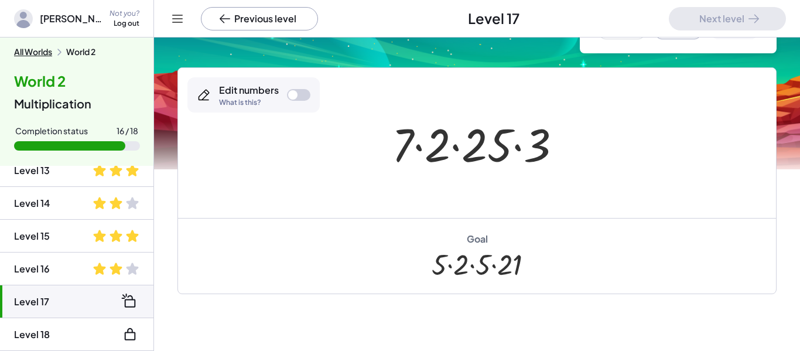
click at [313, 88] on div "Edit numbers What is this?" at bounding box center [253, 94] width 132 height 35
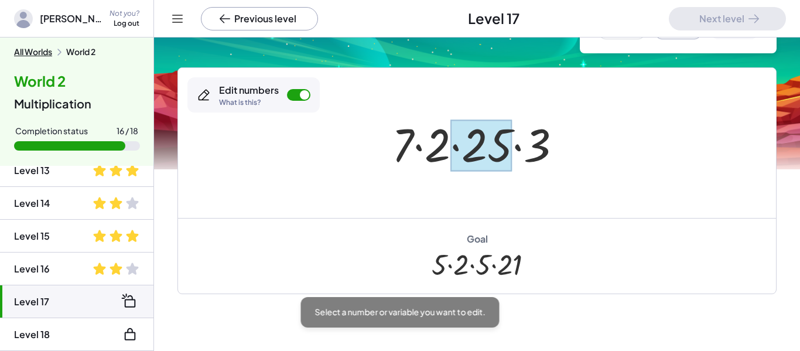
click at [474, 155] on div at bounding box center [482, 146] width 62 height 52
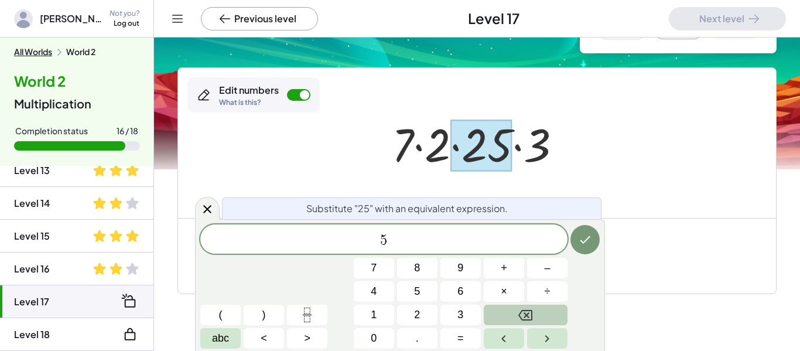
click at [505, 291] on span "×" at bounding box center [504, 292] width 6 height 16
click at [418, 286] on span "5" at bounding box center [417, 292] width 6 height 16
click at [596, 238] on button "Done" at bounding box center [585, 239] width 29 height 29
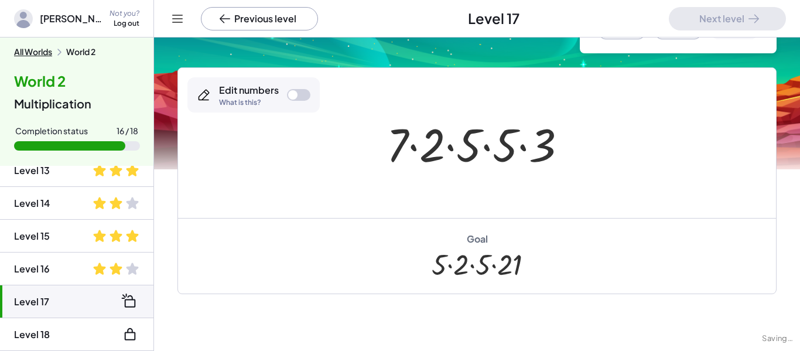
click at [572, 247] on div "Goal · 5 · 2 · 5 · 21" at bounding box center [477, 256] width 598 height 76
drag, startPoint x: 470, startPoint y: 148, endPoint x: 350, endPoint y: 166, distance: 121.4
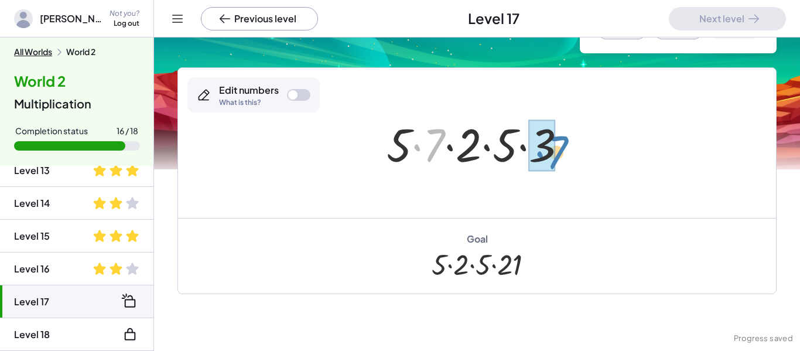
drag, startPoint x: 429, startPoint y: 146, endPoint x: 551, endPoint y: 149, distance: 121.9
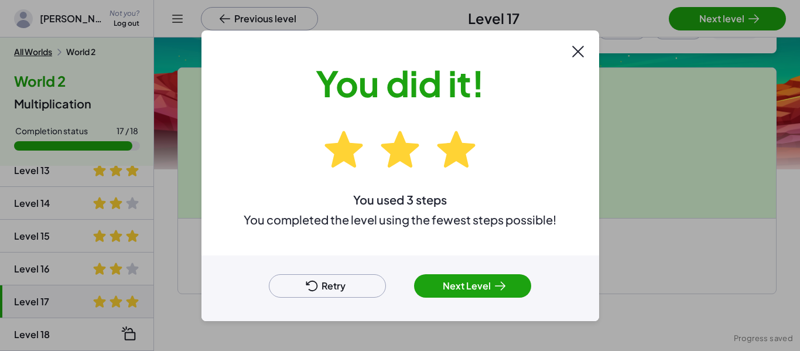
click at [448, 292] on button "Next Level" at bounding box center [472, 285] width 117 height 23
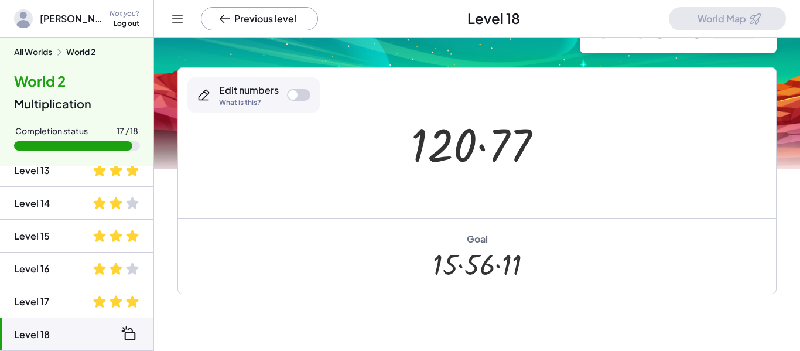
click at [300, 100] on div at bounding box center [298, 95] width 23 height 12
drag, startPoint x: 452, startPoint y: 155, endPoint x: 502, endPoint y: 149, distance: 50.7
click at [502, 149] on div at bounding box center [504, 146] width 54 height 52
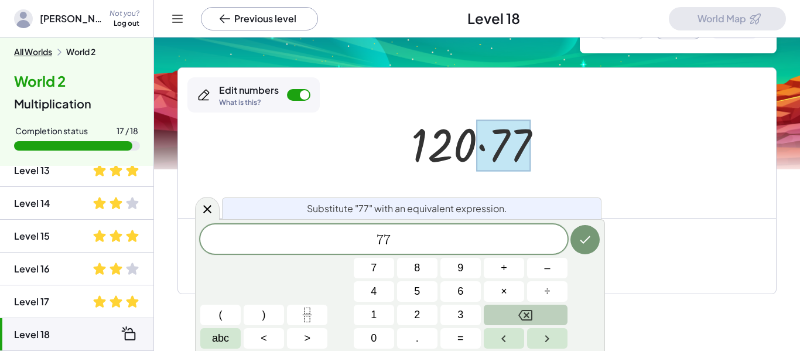
click at [547, 163] on div at bounding box center [481, 143] width 152 height 60
click at [550, 315] on button "Backspace" at bounding box center [526, 315] width 84 height 21
click at [470, 256] on div "7 7 7 8 9 + – 4 5 6 × ÷ ( ) 1 2 3 abc < > 0 . =" at bounding box center [400, 286] width 400 height 124
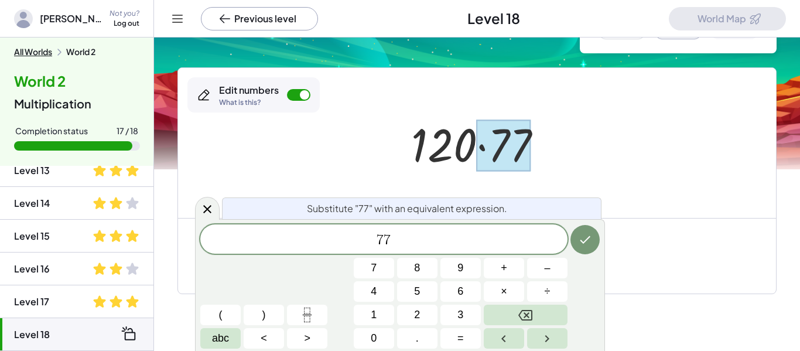
click at [469, 255] on div "7 7 7 8 9 + – 4 5 6 × ÷ ( ) 1 2 3 abc < > 0 . =" at bounding box center [400, 286] width 400 height 124
click at [462, 246] on span "7 7" at bounding box center [383, 240] width 367 height 16
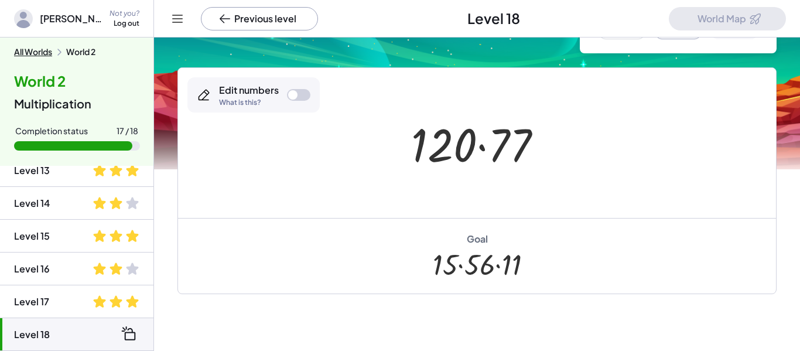
click at [676, 39] on div "Reset Hint 0 Steps" at bounding box center [678, 15] width 197 height 75
click at [671, 37] on button "Hint" at bounding box center [678, 15] width 47 height 47
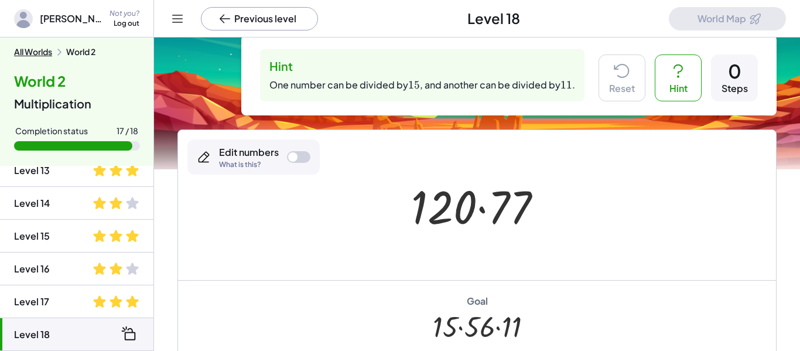
scroll to position [17, 0]
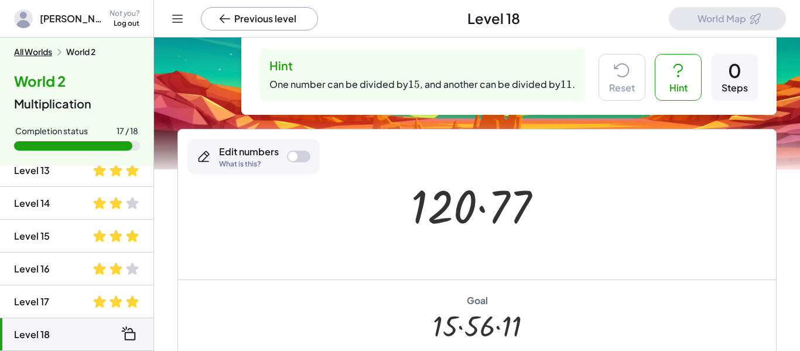
click at [300, 158] on div at bounding box center [298, 157] width 23 height 12
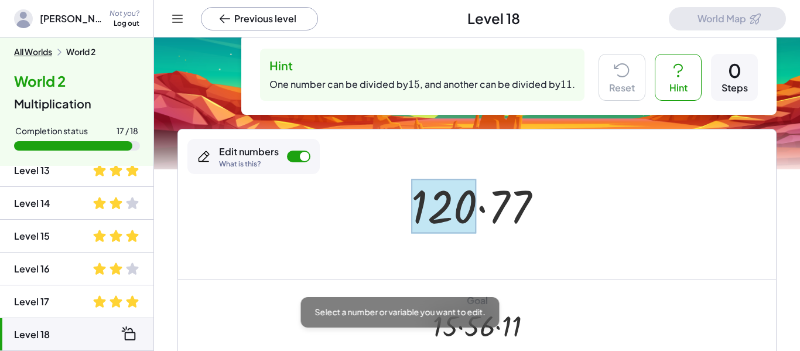
click at [442, 193] on div at bounding box center [444, 206] width 66 height 54
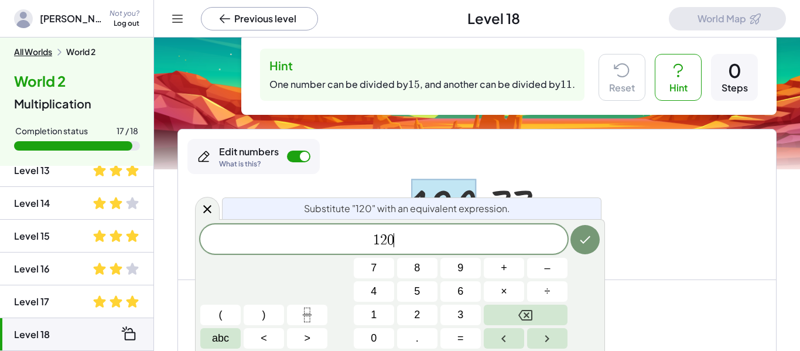
click at [557, 291] on button "÷" at bounding box center [547, 291] width 40 height 21
click at [387, 313] on button "1" at bounding box center [374, 315] width 40 height 21
click at [417, 297] on span "5" at bounding box center [417, 292] width 6 height 16
click at [594, 236] on button "Done" at bounding box center [585, 239] width 29 height 29
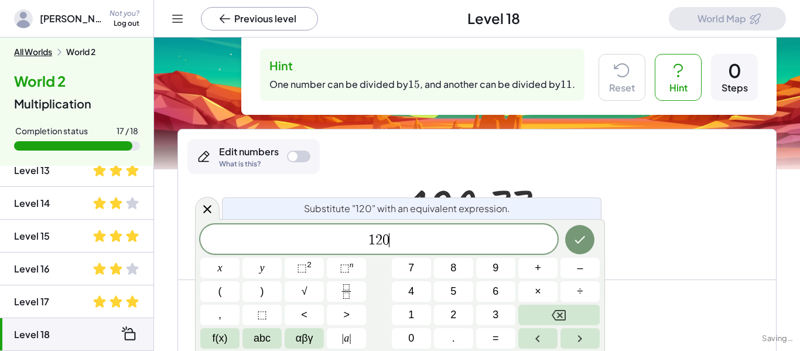
click at [591, 294] on button "÷" at bounding box center [580, 291] width 39 height 21
click at [583, 237] on icon "Done" at bounding box center [580, 240] width 14 height 14
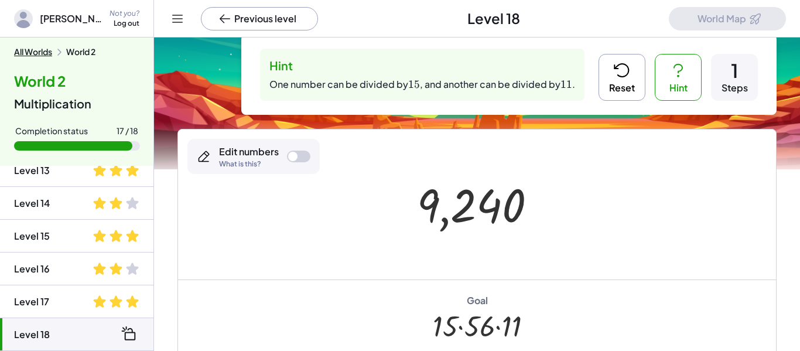
click at [637, 90] on button "Reset" at bounding box center [622, 77] width 47 height 47
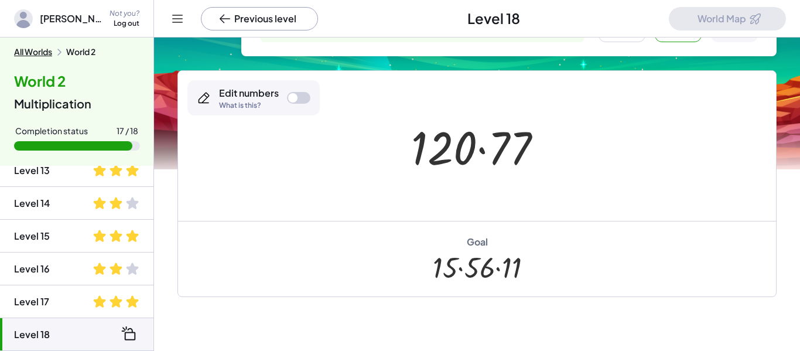
scroll to position [76, 0]
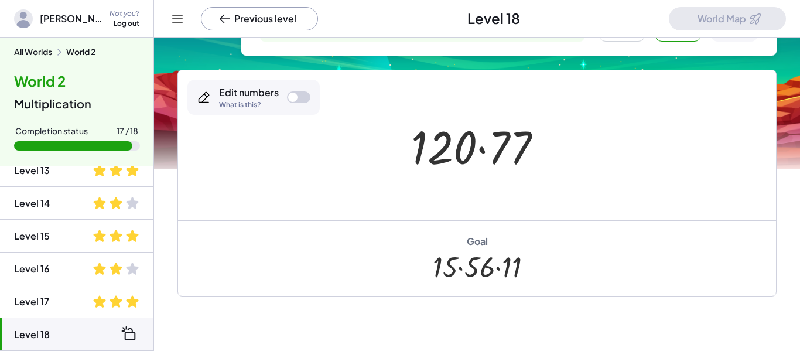
click at [292, 97] on div at bounding box center [292, 97] width 9 height 9
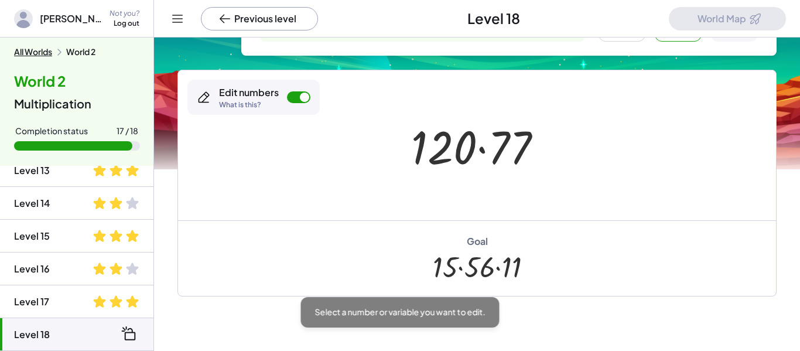
click at [541, 139] on div at bounding box center [481, 145] width 152 height 60
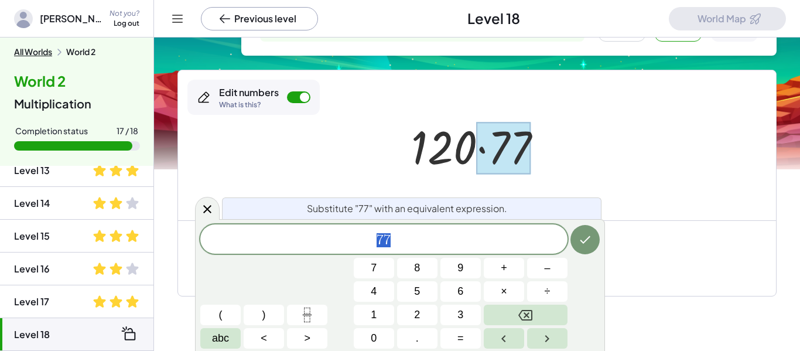
click at [545, 316] on button "Backspace" at bounding box center [526, 315] width 84 height 21
click at [544, 319] on button "Backspace" at bounding box center [526, 315] width 84 height 21
click at [372, 323] on button "1" at bounding box center [374, 315] width 40 height 21
click at [374, 315] on span "1" at bounding box center [374, 315] width 6 height 16
click at [513, 292] on button "×" at bounding box center [504, 291] width 40 height 21
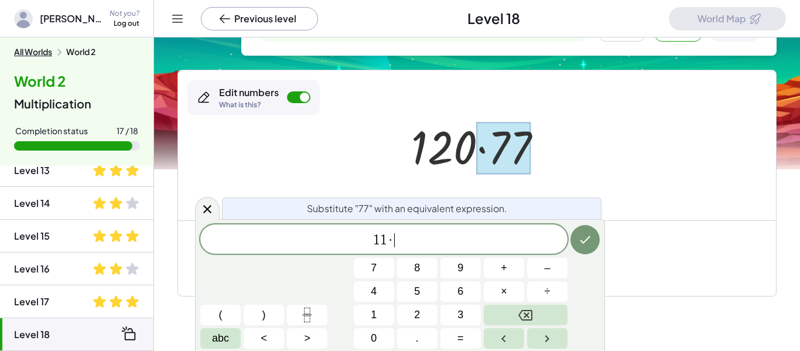
click at [364, 270] on button "7" at bounding box center [374, 268] width 40 height 21
click at [575, 237] on button "Done" at bounding box center [585, 239] width 29 height 29
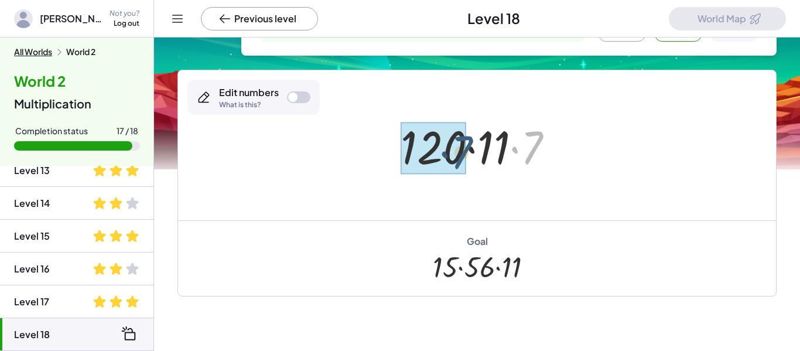
drag, startPoint x: 536, startPoint y: 141, endPoint x: 451, endPoint y: 148, distance: 84.6
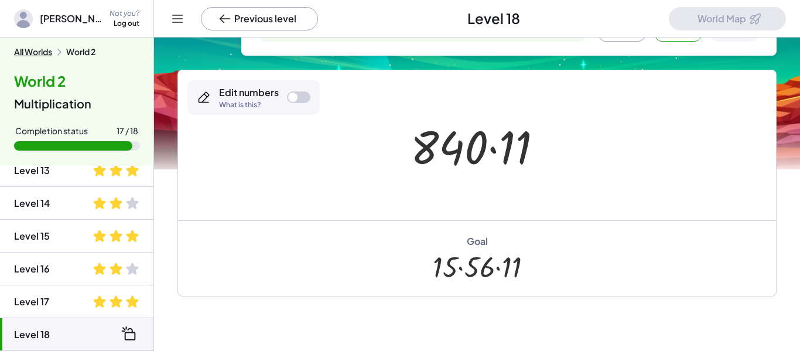
click at [295, 94] on div at bounding box center [292, 97] width 9 height 9
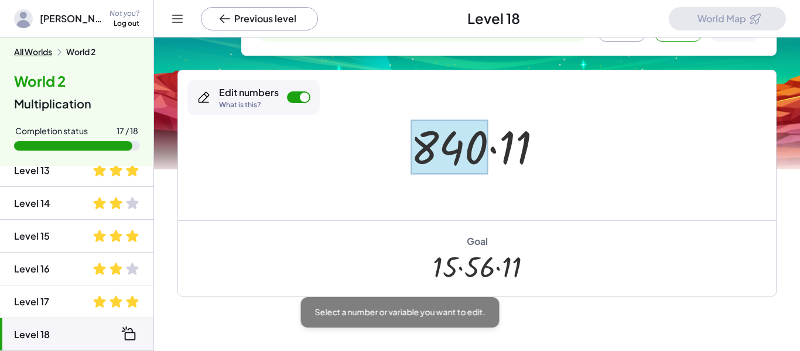
click at [429, 145] on div at bounding box center [449, 147] width 77 height 54
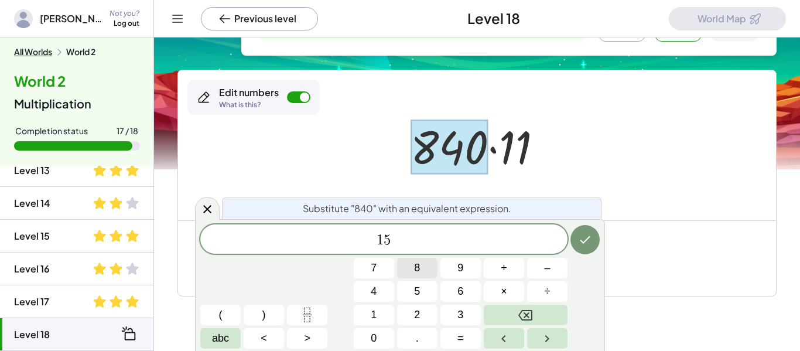
click at [492, 283] on button "×" at bounding box center [504, 291] width 40 height 21
click at [582, 241] on icon "Done" at bounding box center [585, 240] width 14 height 14
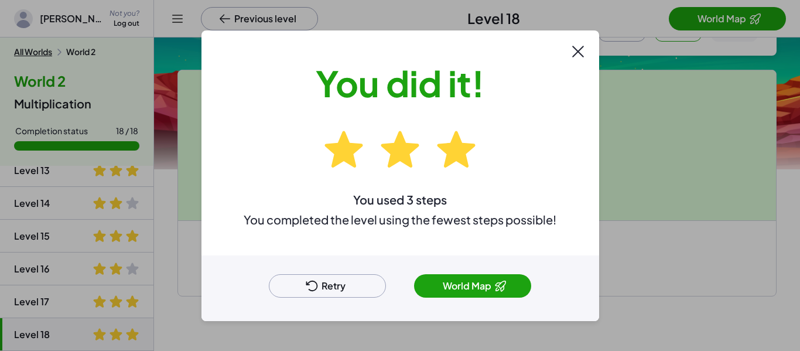
click at [487, 276] on button "World Map" at bounding box center [472, 285] width 117 height 23
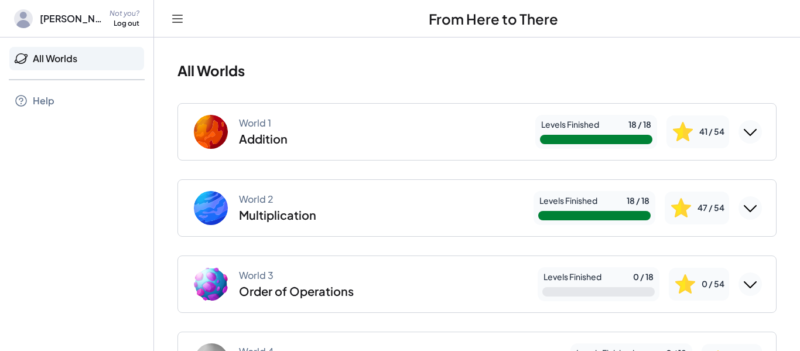
click at [215, 263] on img at bounding box center [210, 284] width 47 height 47
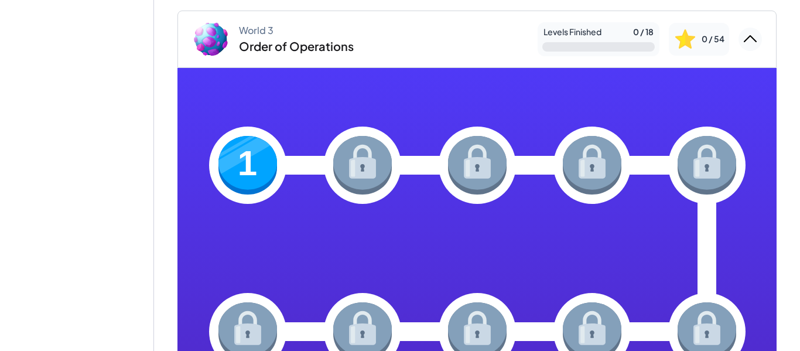
scroll to position [246, 0]
